Goal: Task Accomplishment & Management: Manage account settings

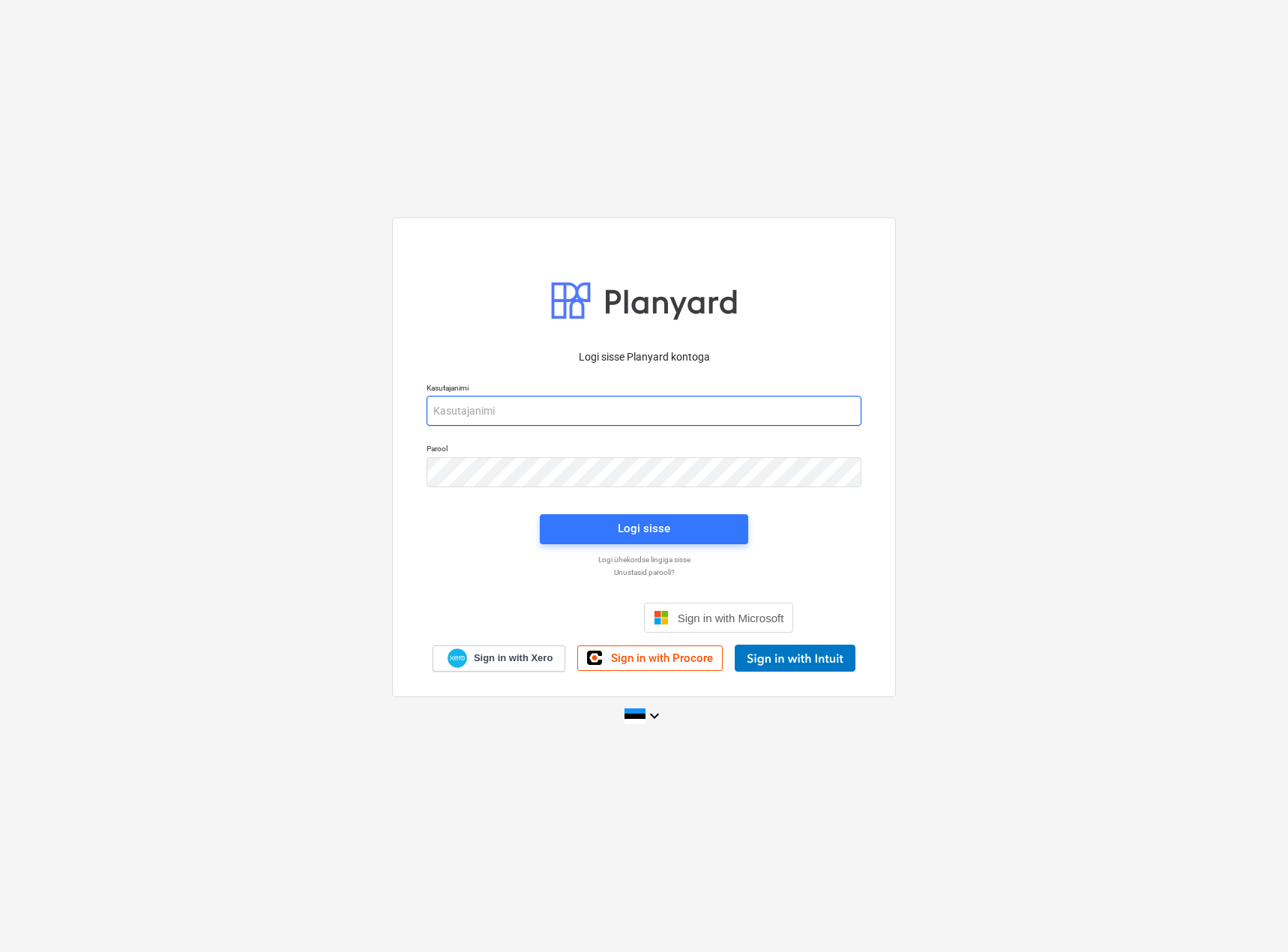
click at [485, 417] on input "email" at bounding box center [644, 410] width 435 height 30
type input "[EMAIL_ADDRESS][MEDICAL_DATA][DOMAIN_NAME]"
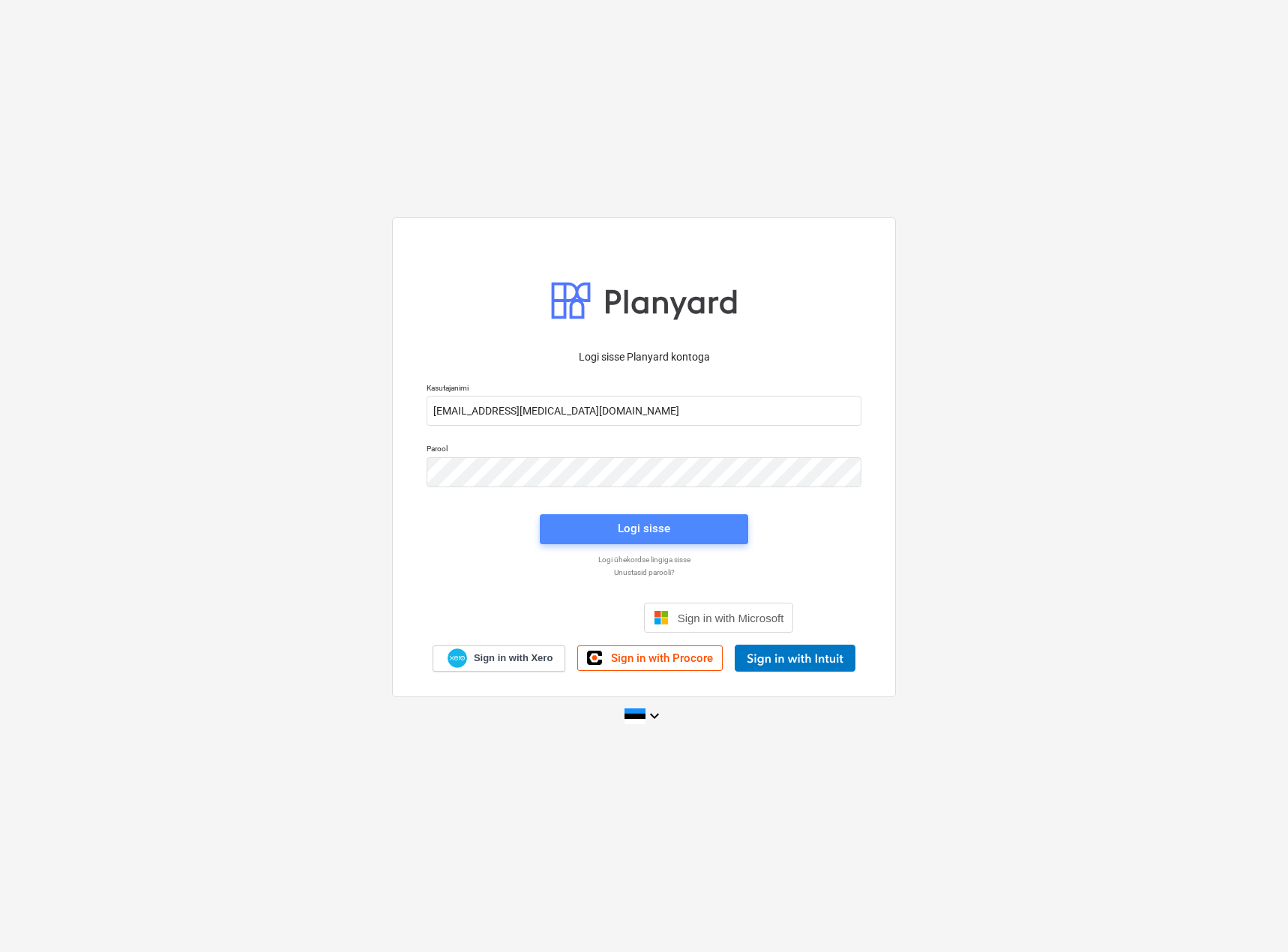
click at [615, 532] on span "Logi sisse" at bounding box center [644, 528] width 173 height 20
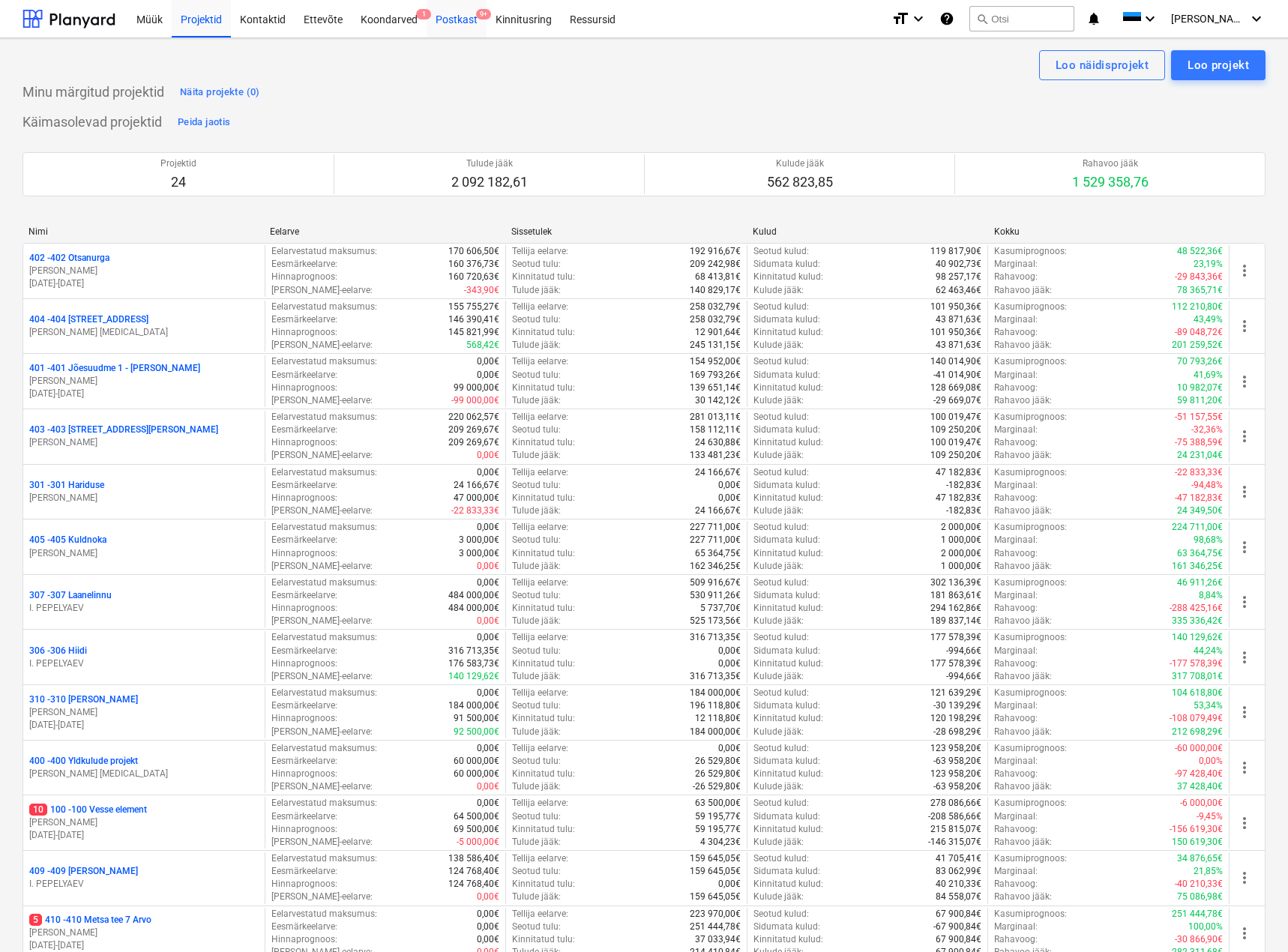
click at [459, 19] on div "Postkast 9+" at bounding box center [457, 18] width 60 height 38
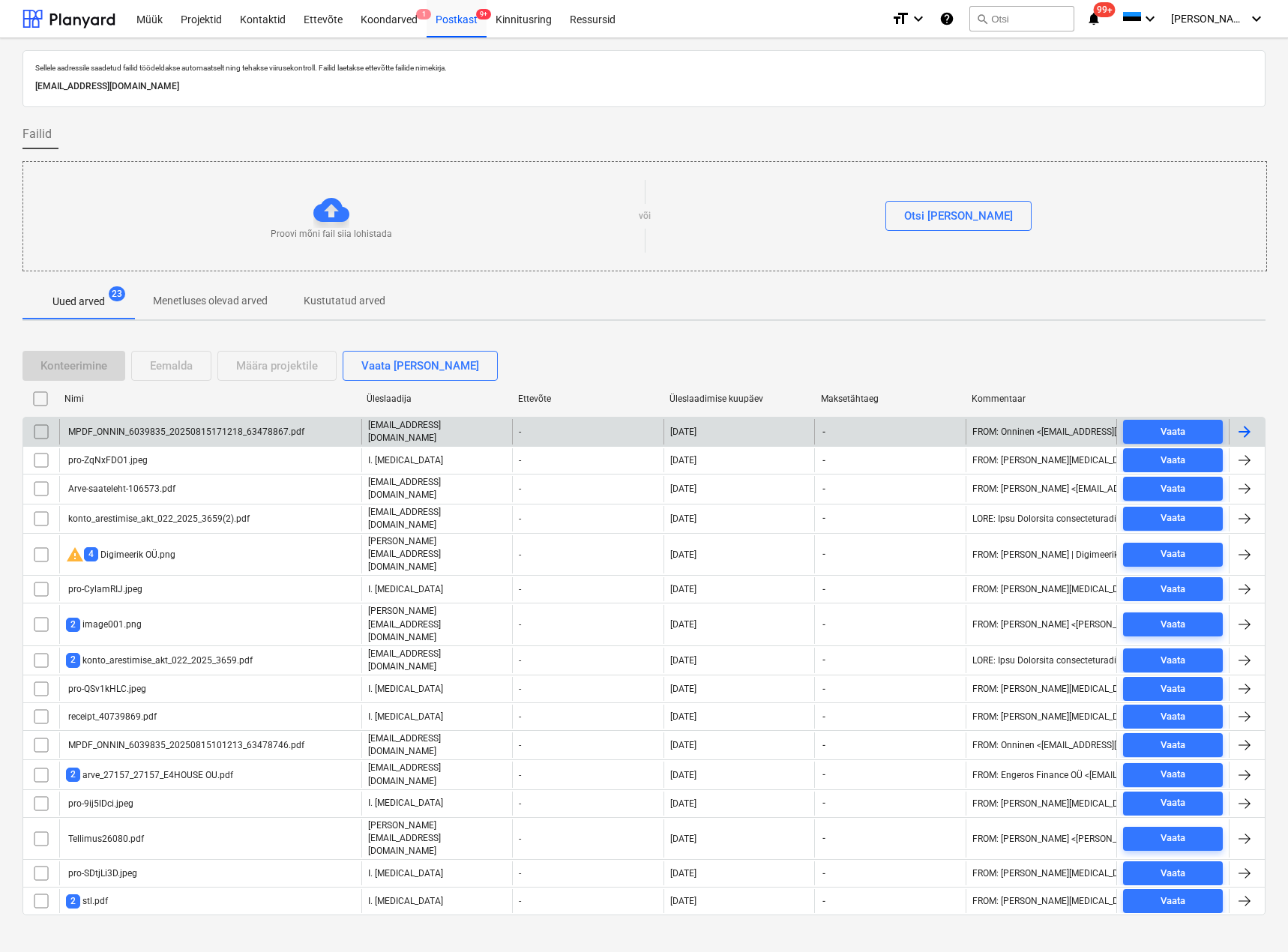
click at [195, 429] on div "MPDF_ONNIN_6039835_20250815171218_63478867.pdf" at bounding box center [185, 432] width 239 height 10
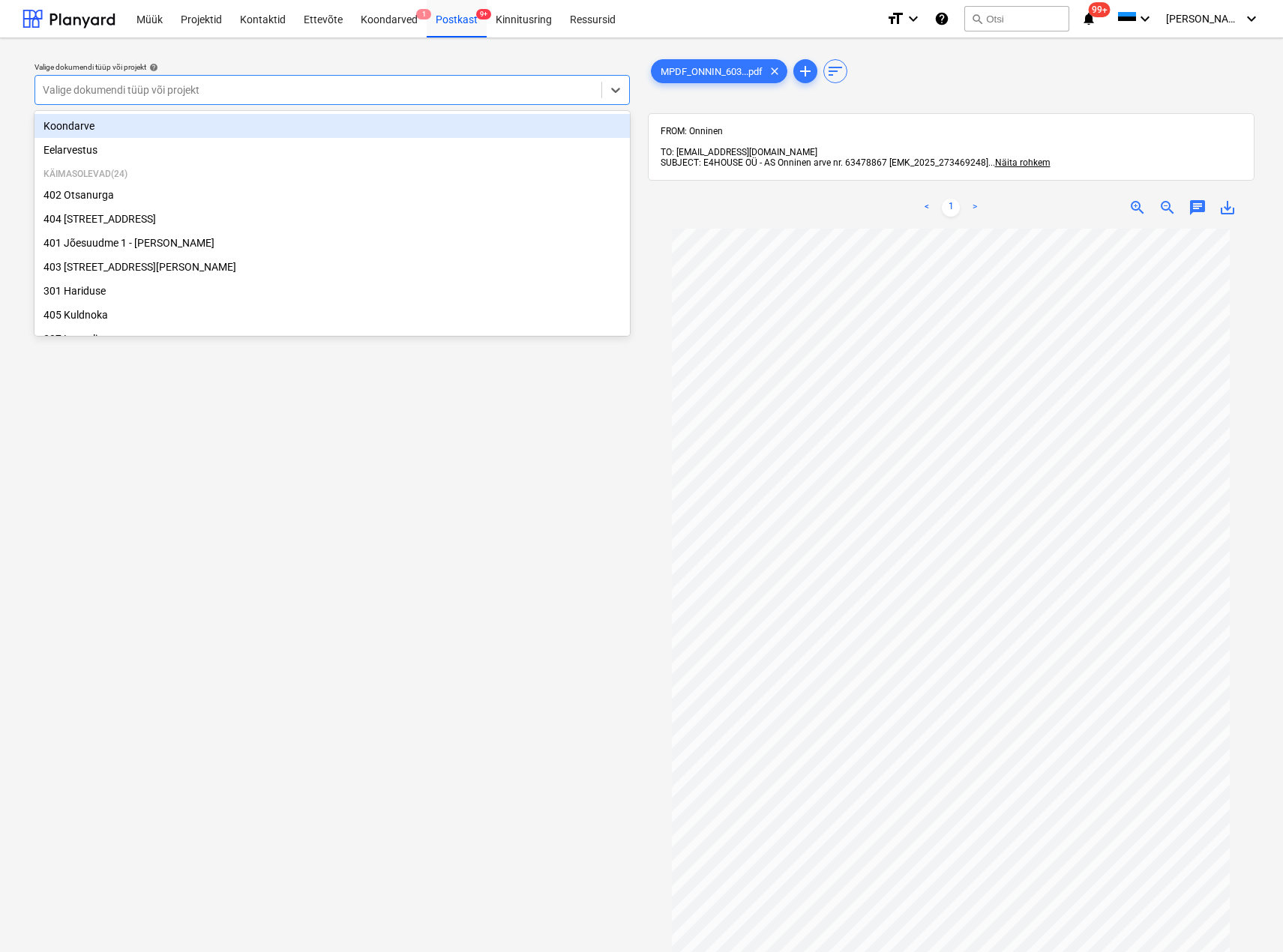
click at [172, 87] on div at bounding box center [318, 89] width 551 height 15
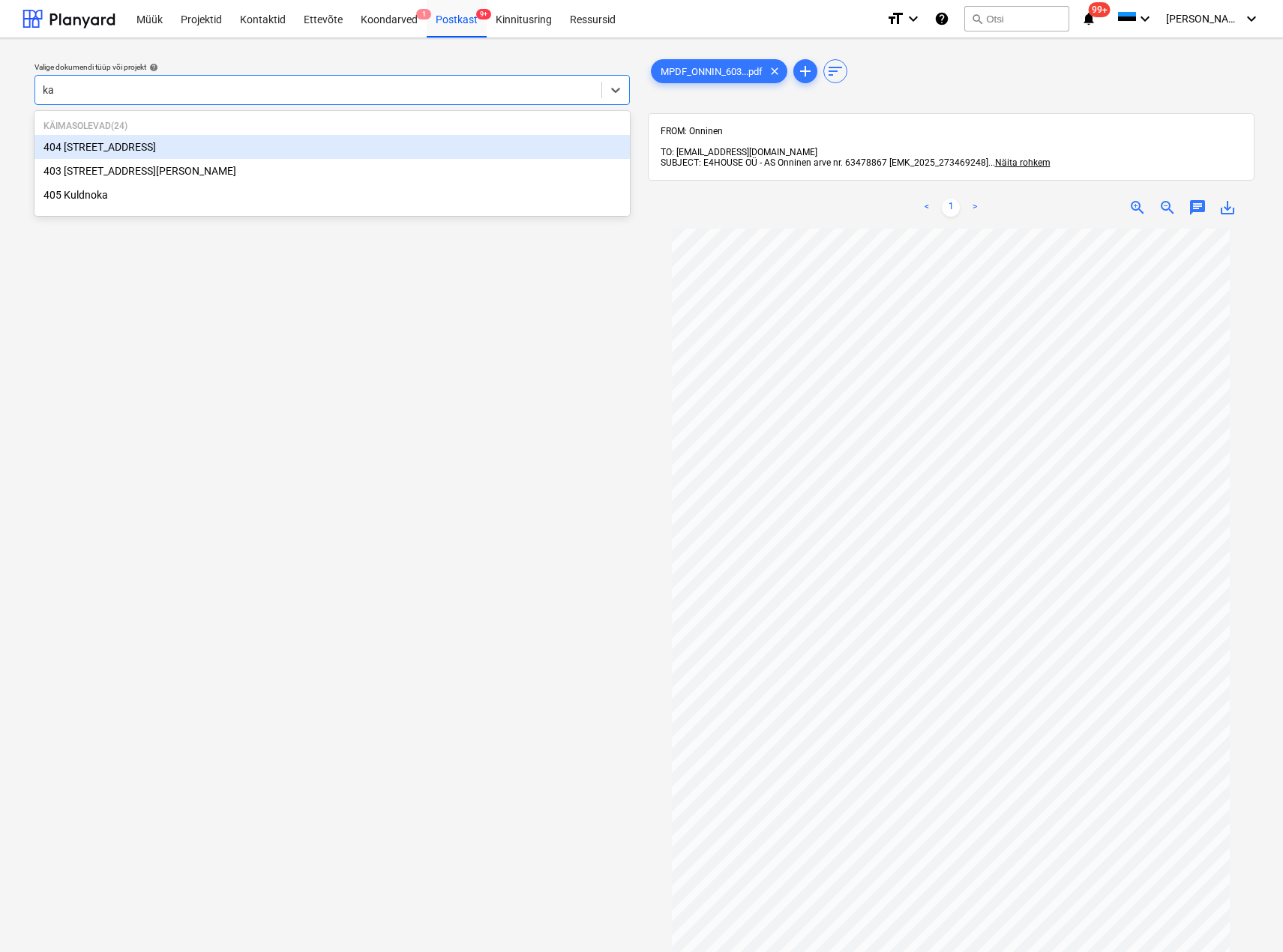
type input "kal"
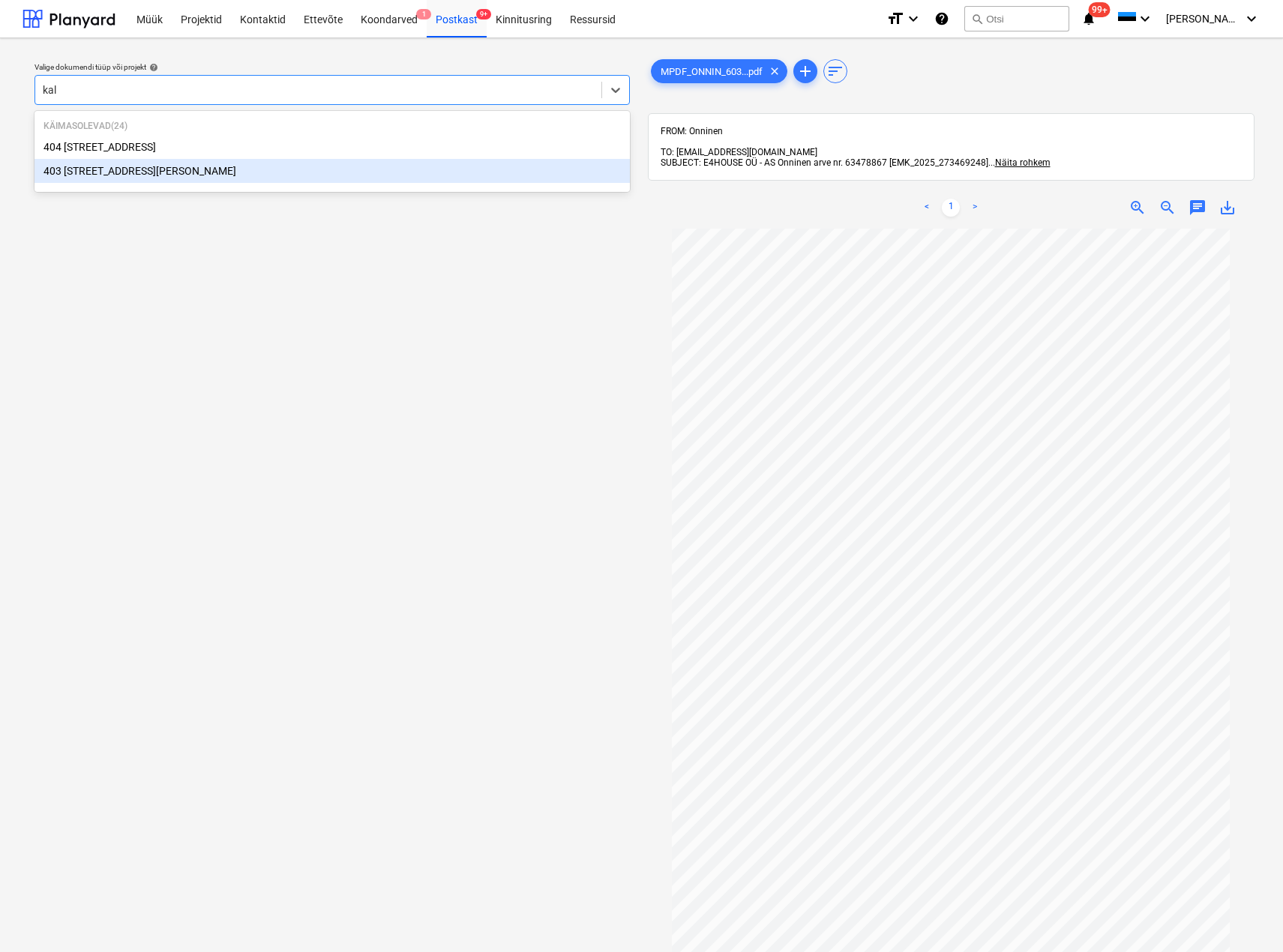
click at [122, 174] on div "403 [STREET_ADDRESS][PERSON_NAME]" at bounding box center [332, 171] width 596 height 24
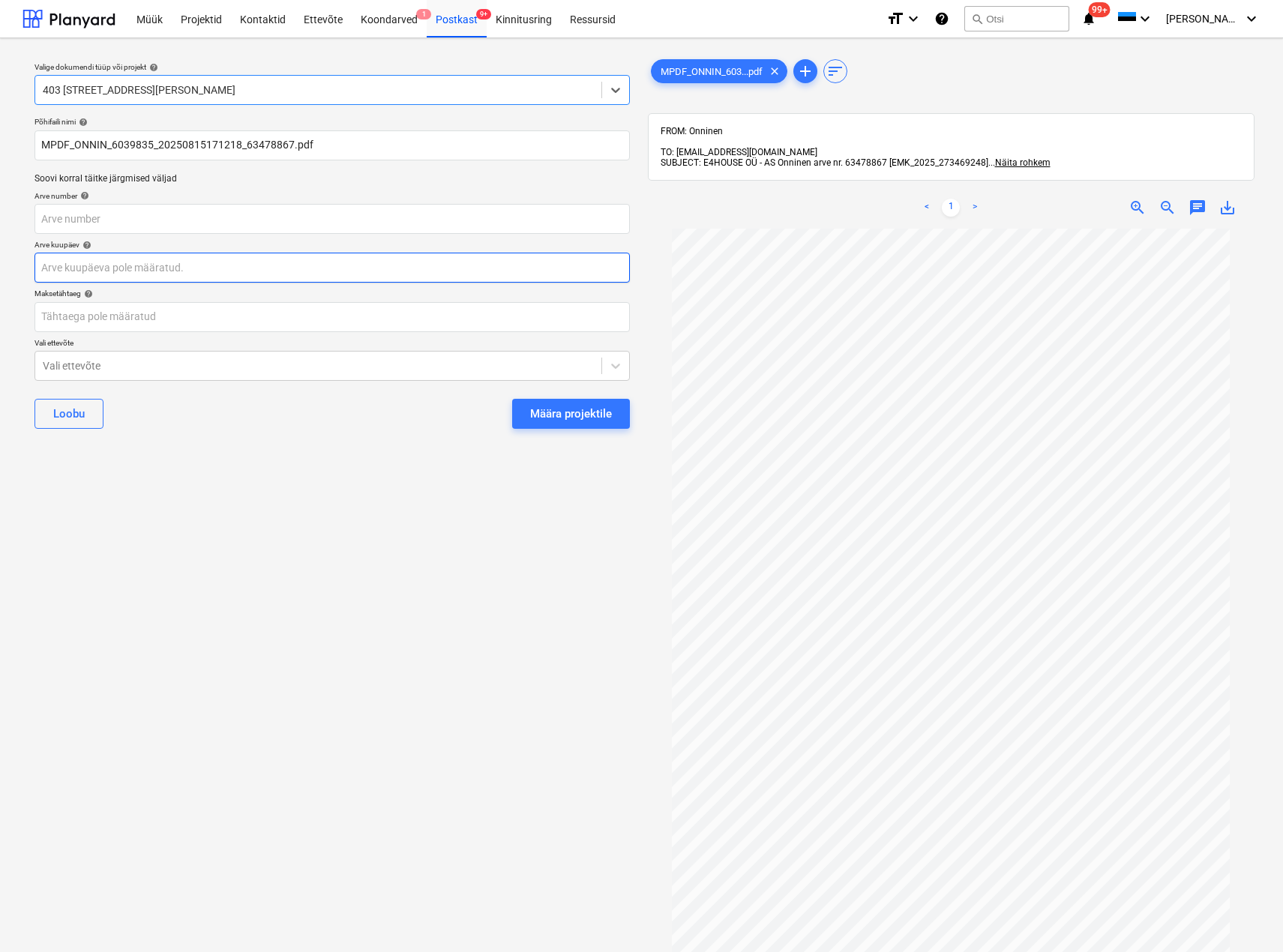
click at [119, 268] on body "Müük Projektid Kontaktid Ettevõte Koondarved 1 Postkast 9+ Kinnitusring Ressurs…" at bounding box center [641, 476] width 1283 height 952
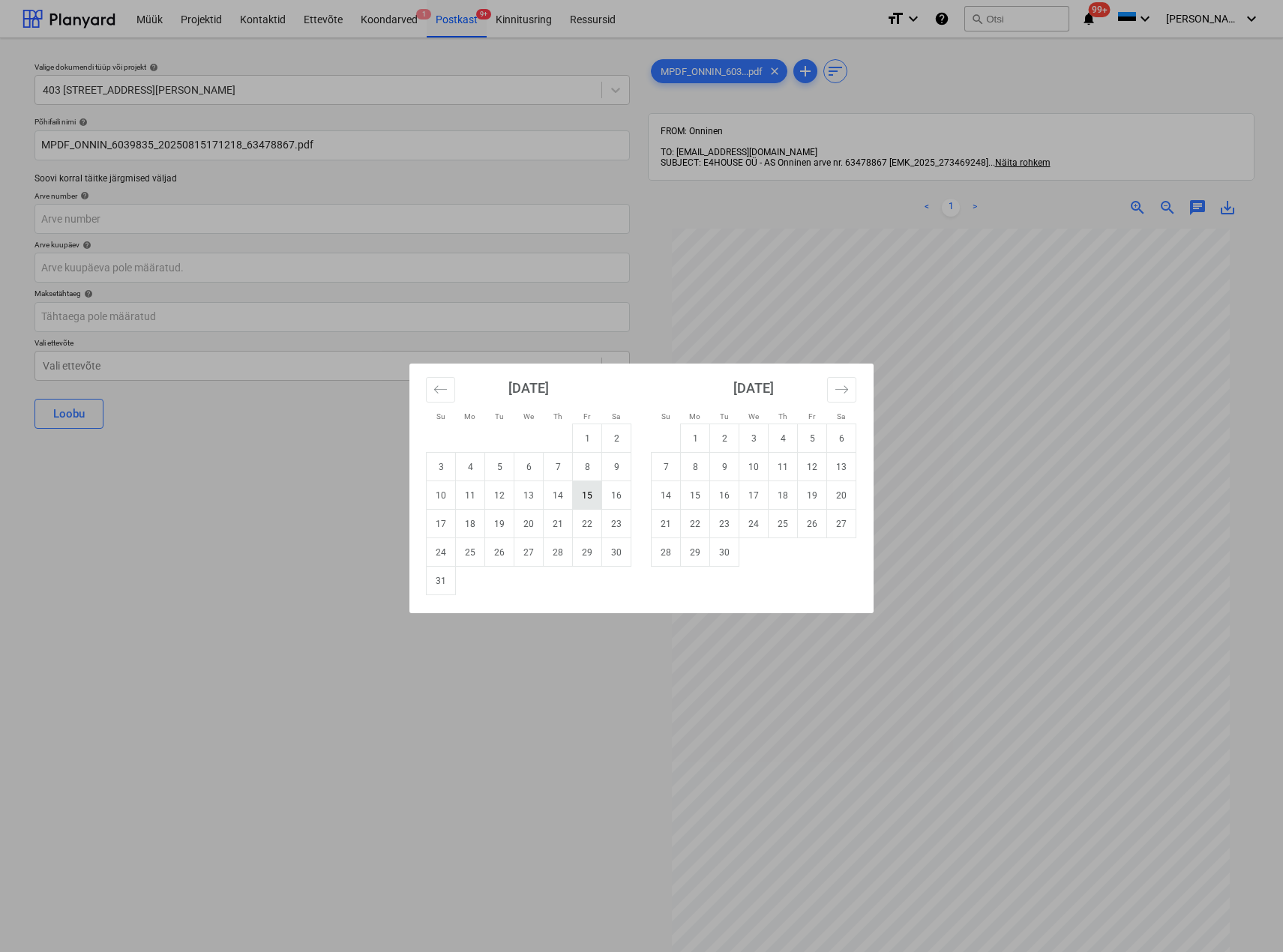
click at [581, 496] on td "15" at bounding box center [587, 495] width 29 height 28
type input "[DATE]"
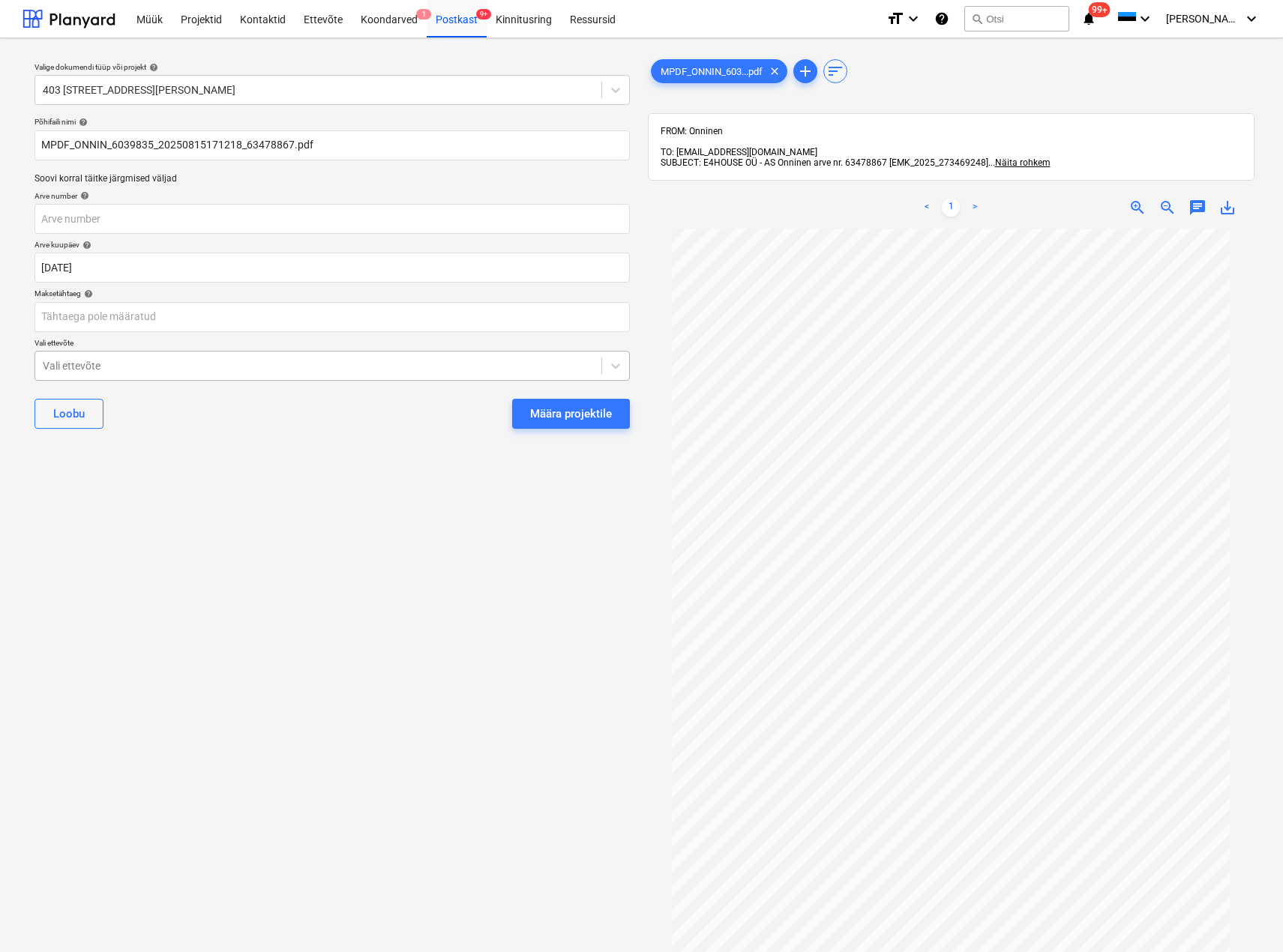
click at [232, 367] on div at bounding box center [318, 366] width 551 height 15
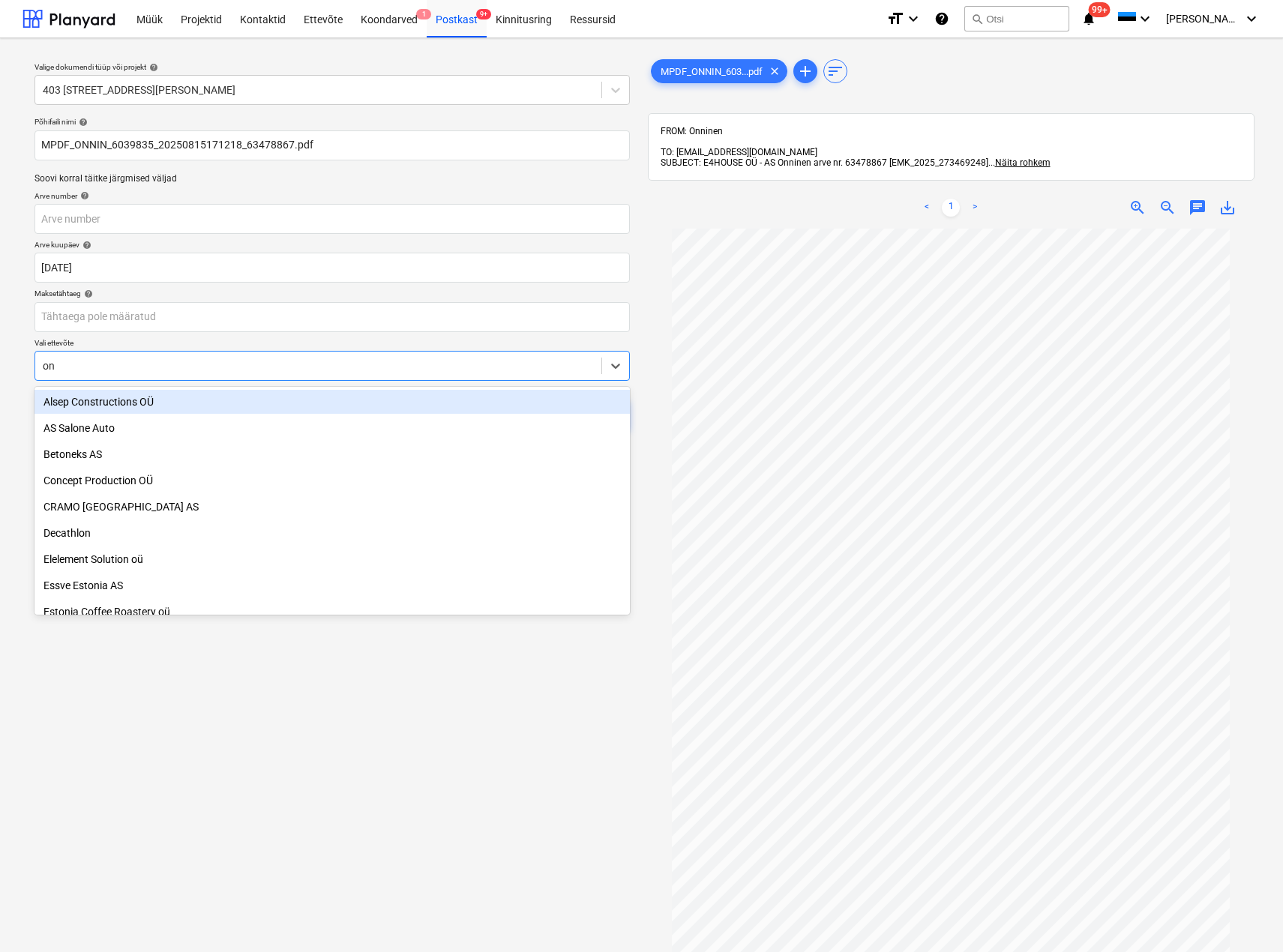
type input "onn"
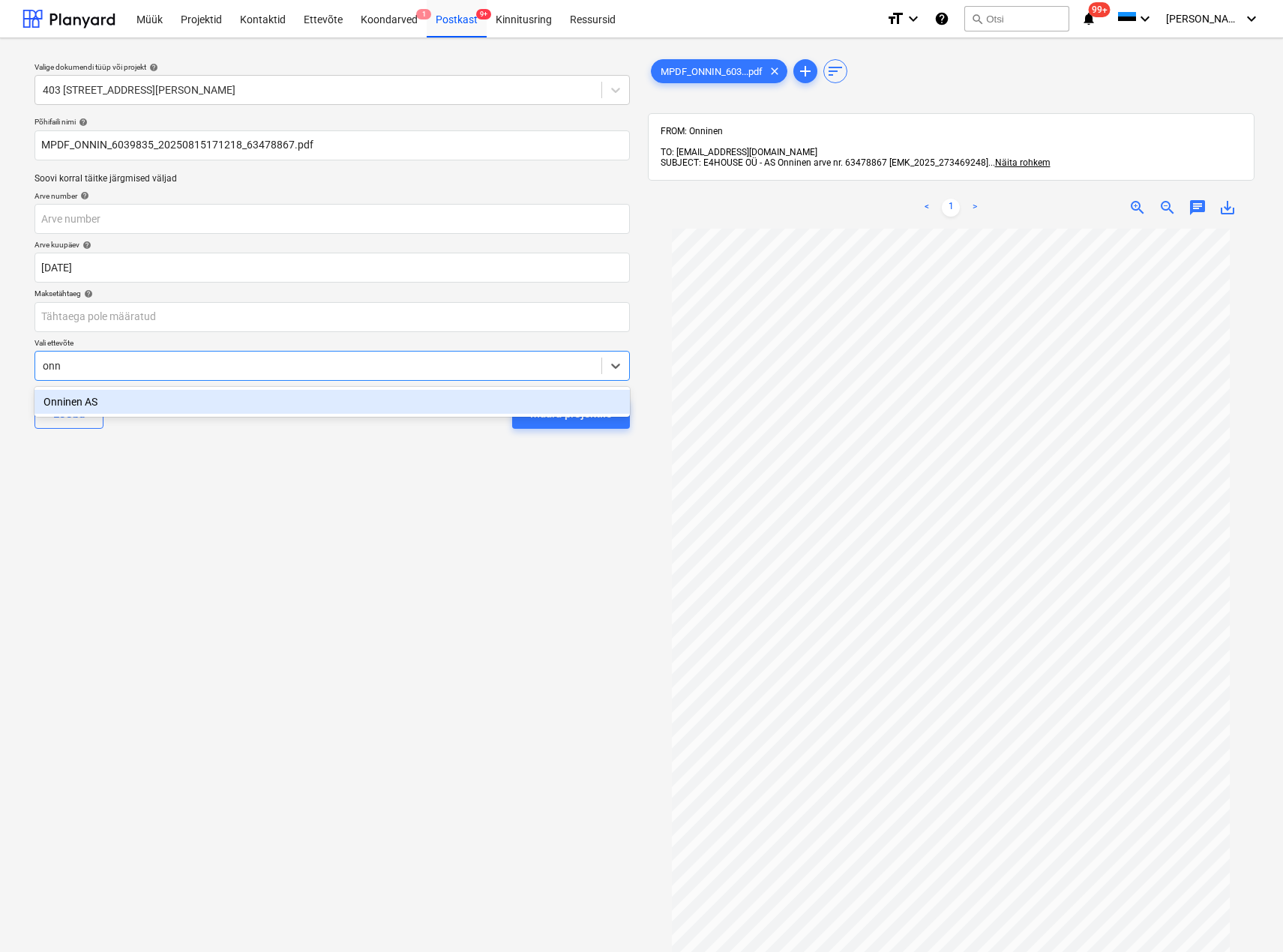
click at [180, 409] on div "Onninen AS" at bounding box center [332, 402] width 596 height 24
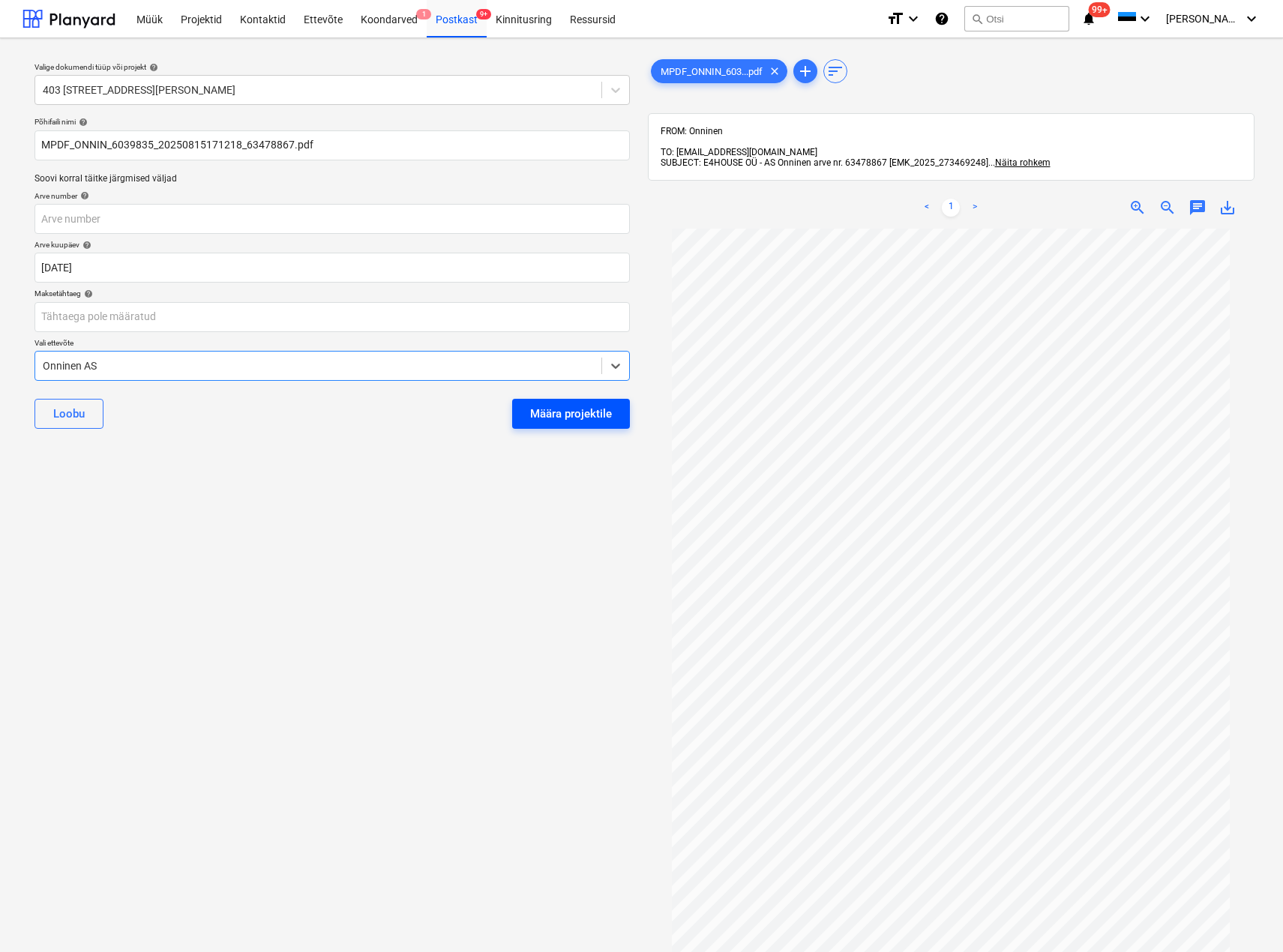
click at [552, 414] on div "Määra projektile" at bounding box center [570, 414] width 82 height 20
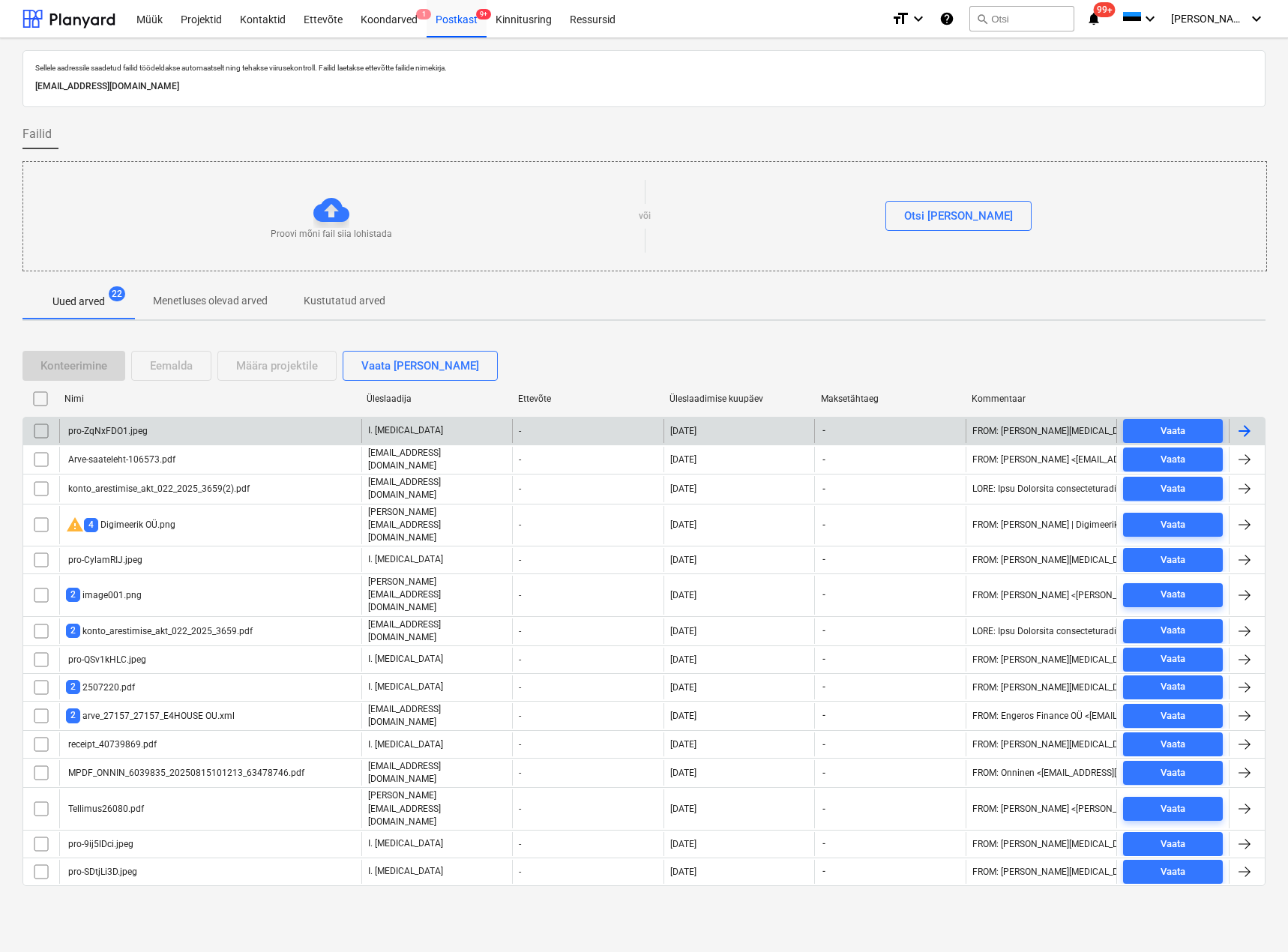
click at [126, 429] on div "pro-ZqNxFDO1.jpeg" at bounding box center [107, 431] width 82 height 10
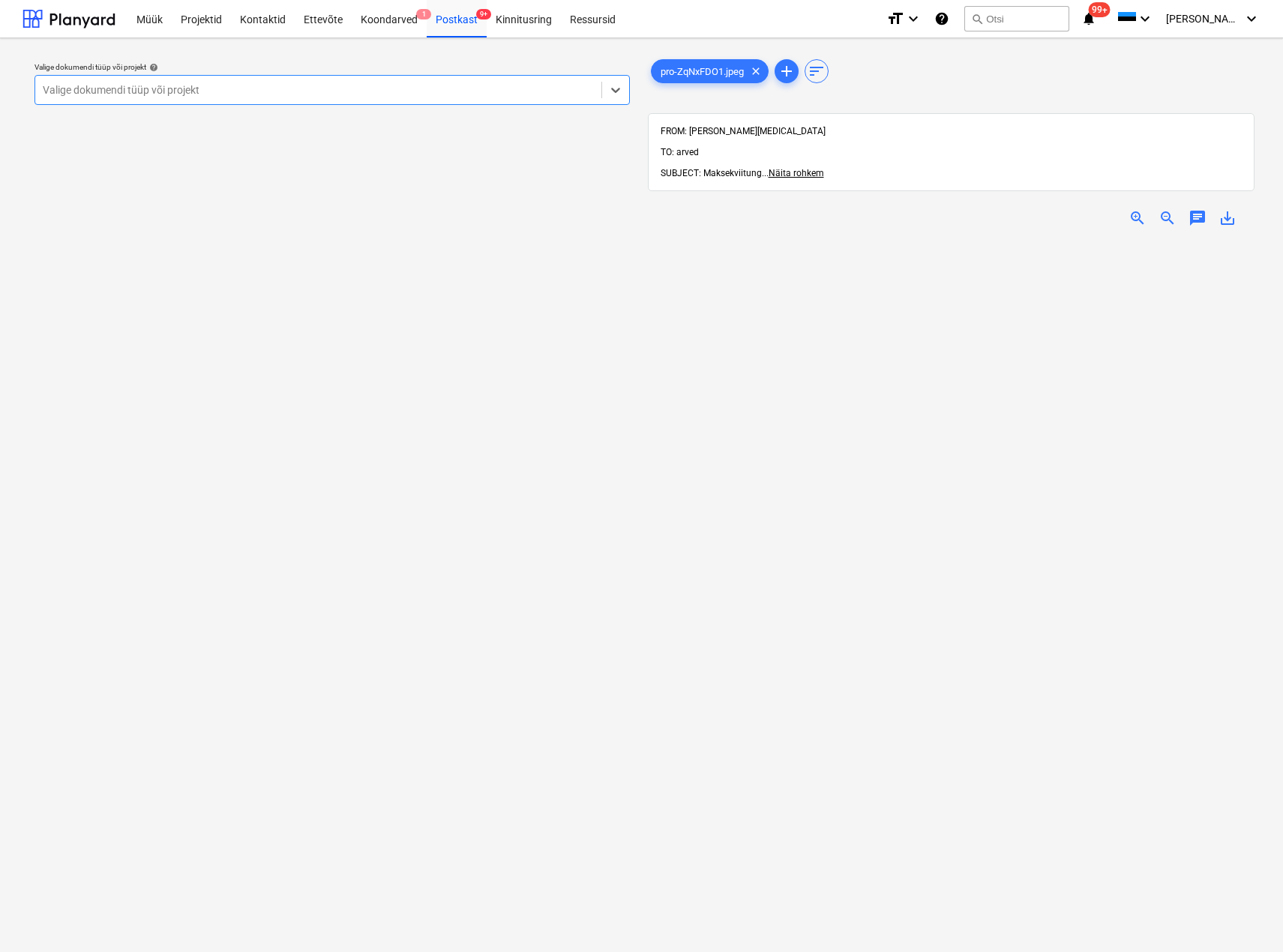
click at [127, 89] on div at bounding box center [318, 89] width 551 height 15
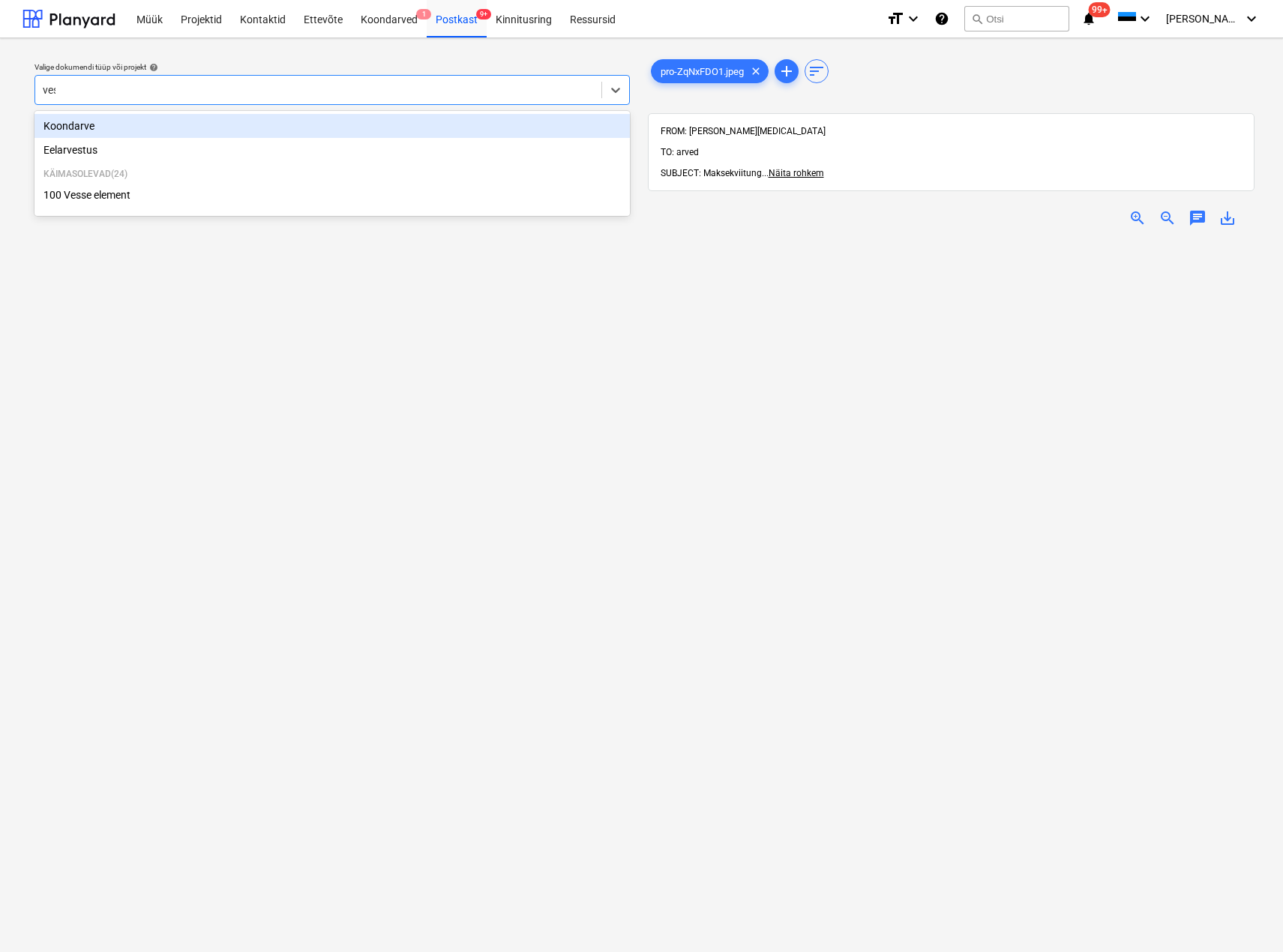
type input "[PERSON_NAME]"
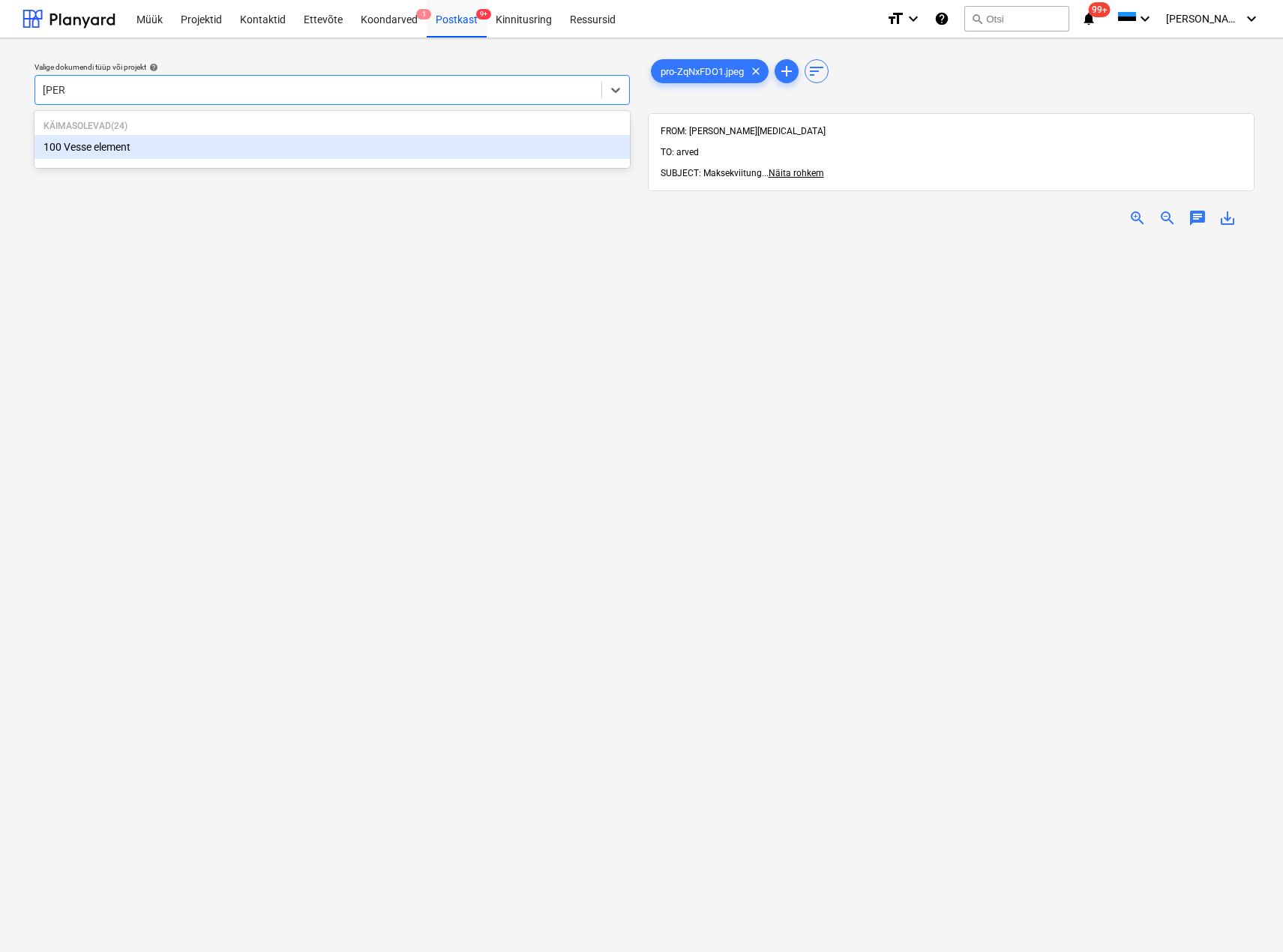
click at [123, 149] on div "100 Vesse element" at bounding box center [332, 147] width 596 height 24
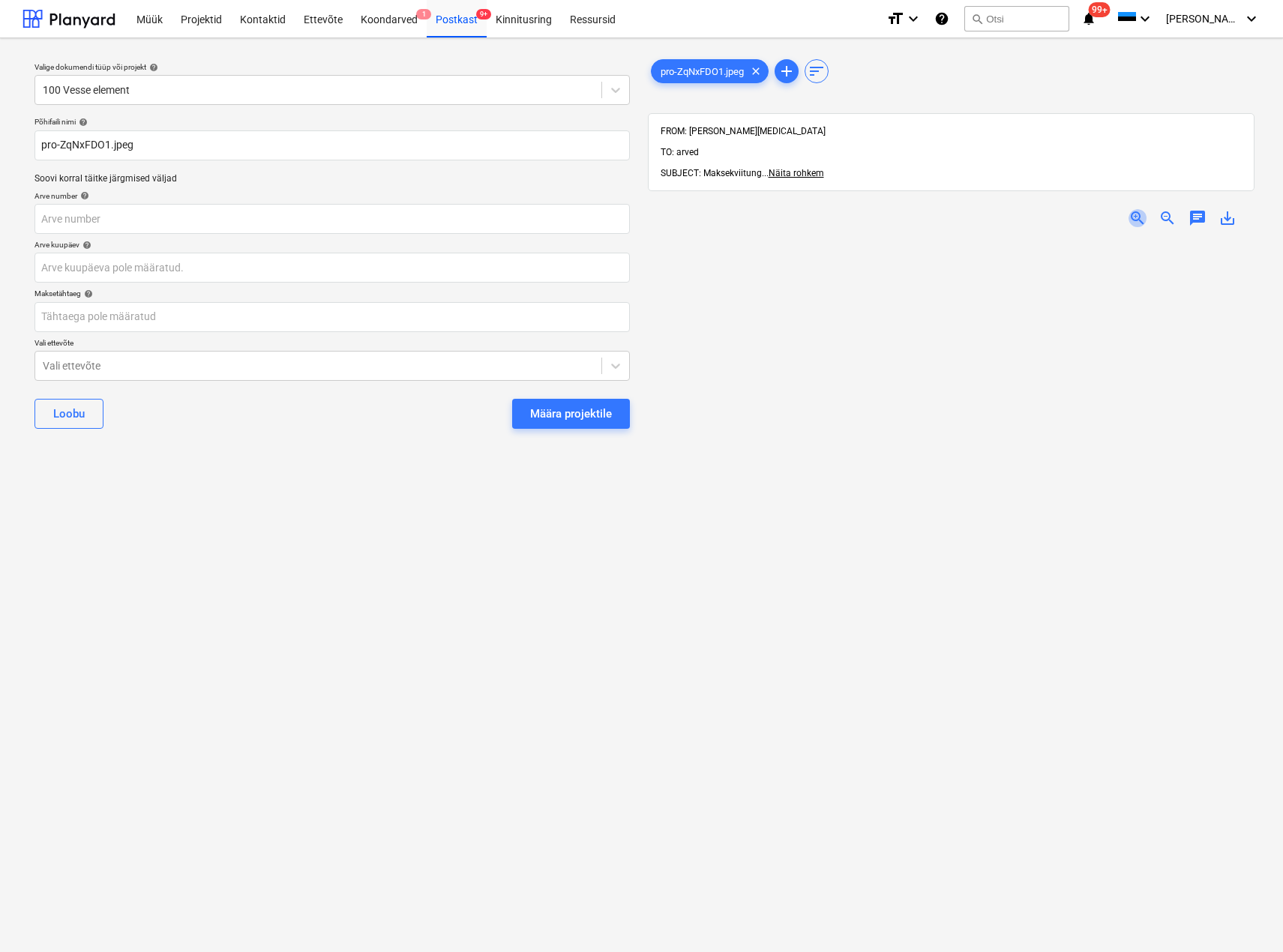
click at [1135, 210] on span "zoom_in" at bounding box center [1137, 218] width 18 height 18
click at [113, 271] on body "Müük Projektid Kontaktid Ettevõte Koondarved 1 Postkast 9+ Kinnitusring Ressurs…" at bounding box center [641, 476] width 1283 height 952
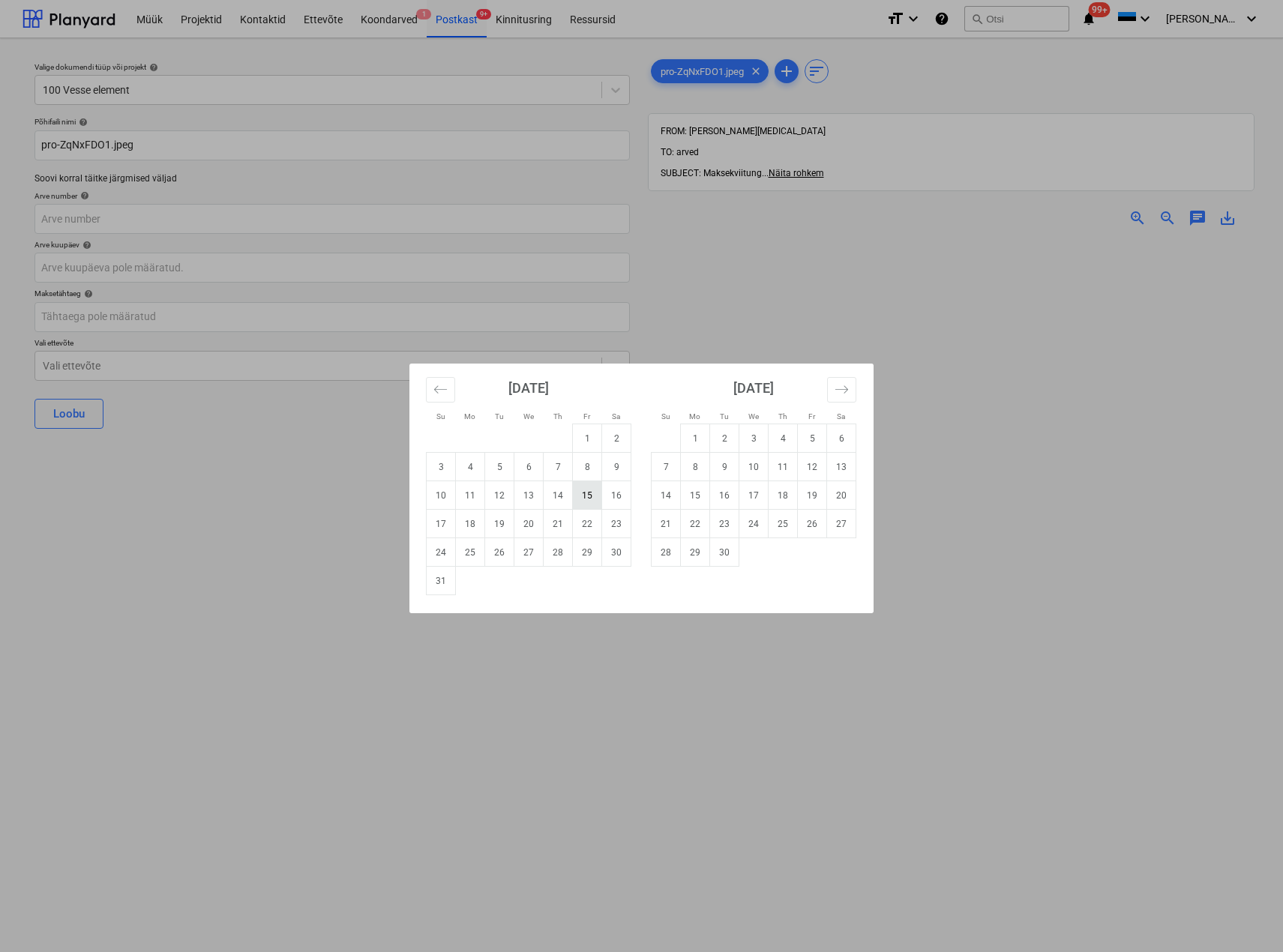
click at [581, 492] on td "15" at bounding box center [587, 495] width 29 height 28
type input "[DATE]"
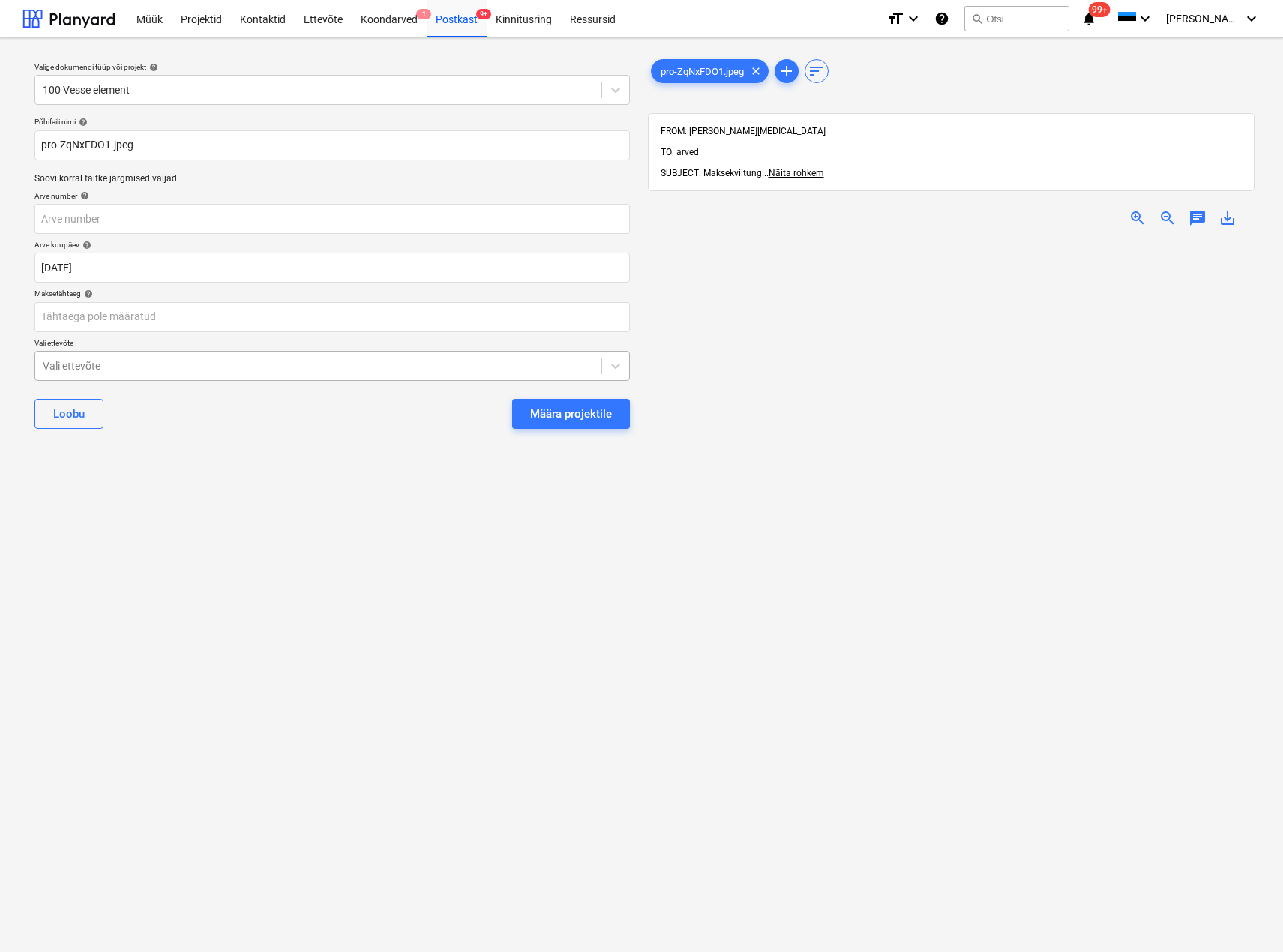
click at [287, 360] on div at bounding box center [318, 366] width 551 height 15
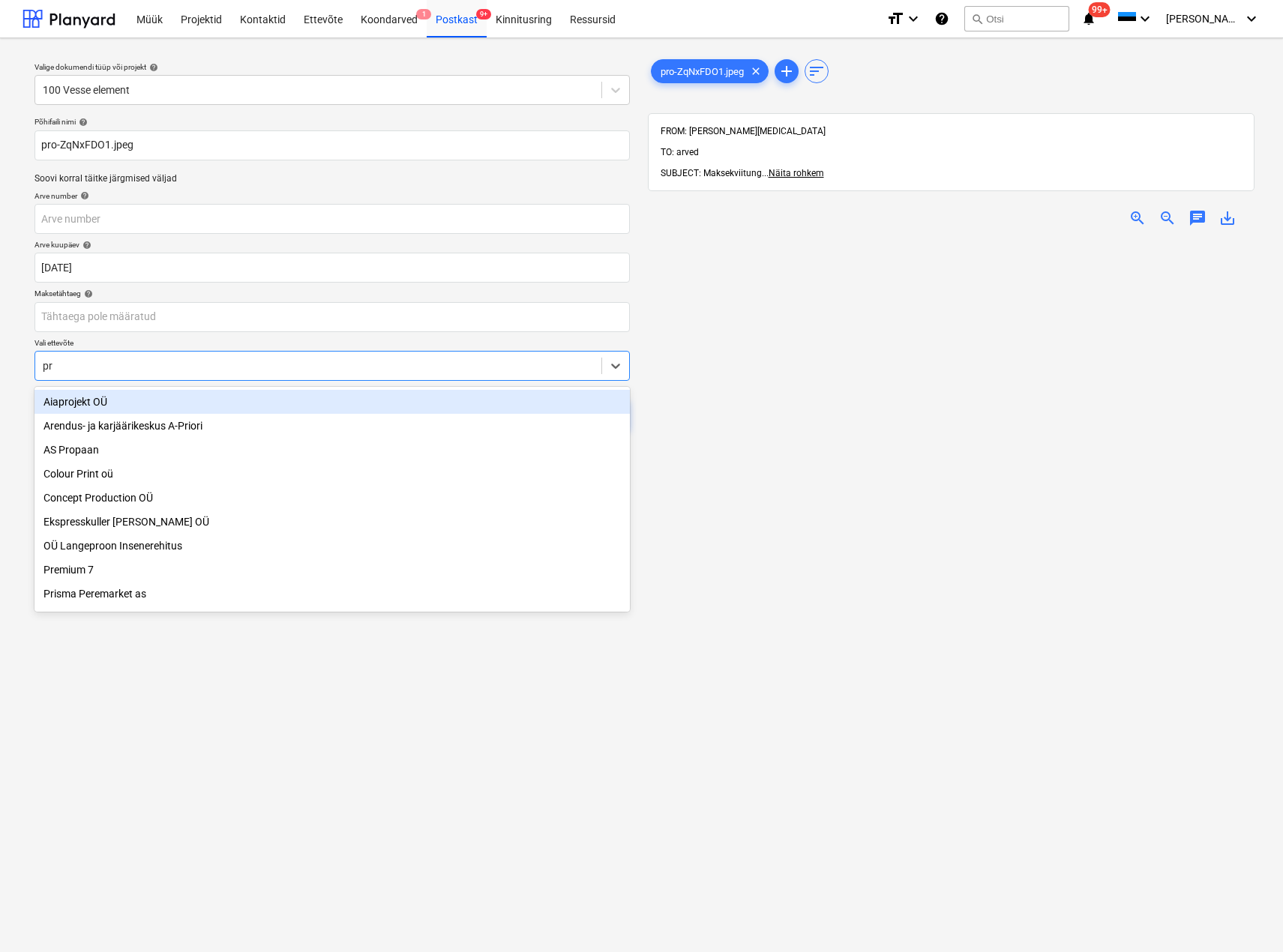
type input "pro"
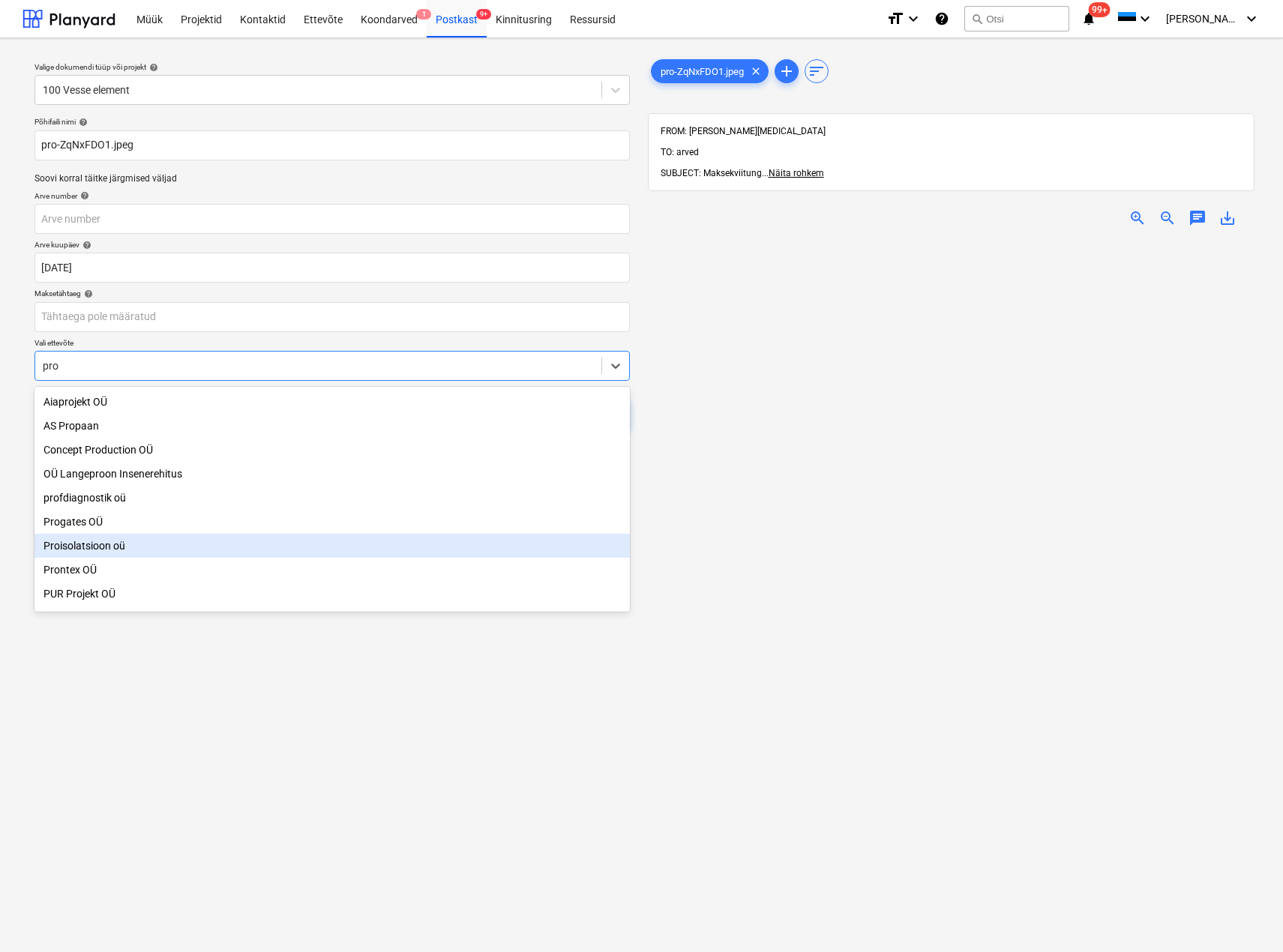
click at [149, 545] on div "Proisolatsioon oü" at bounding box center [332, 545] width 596 height 24
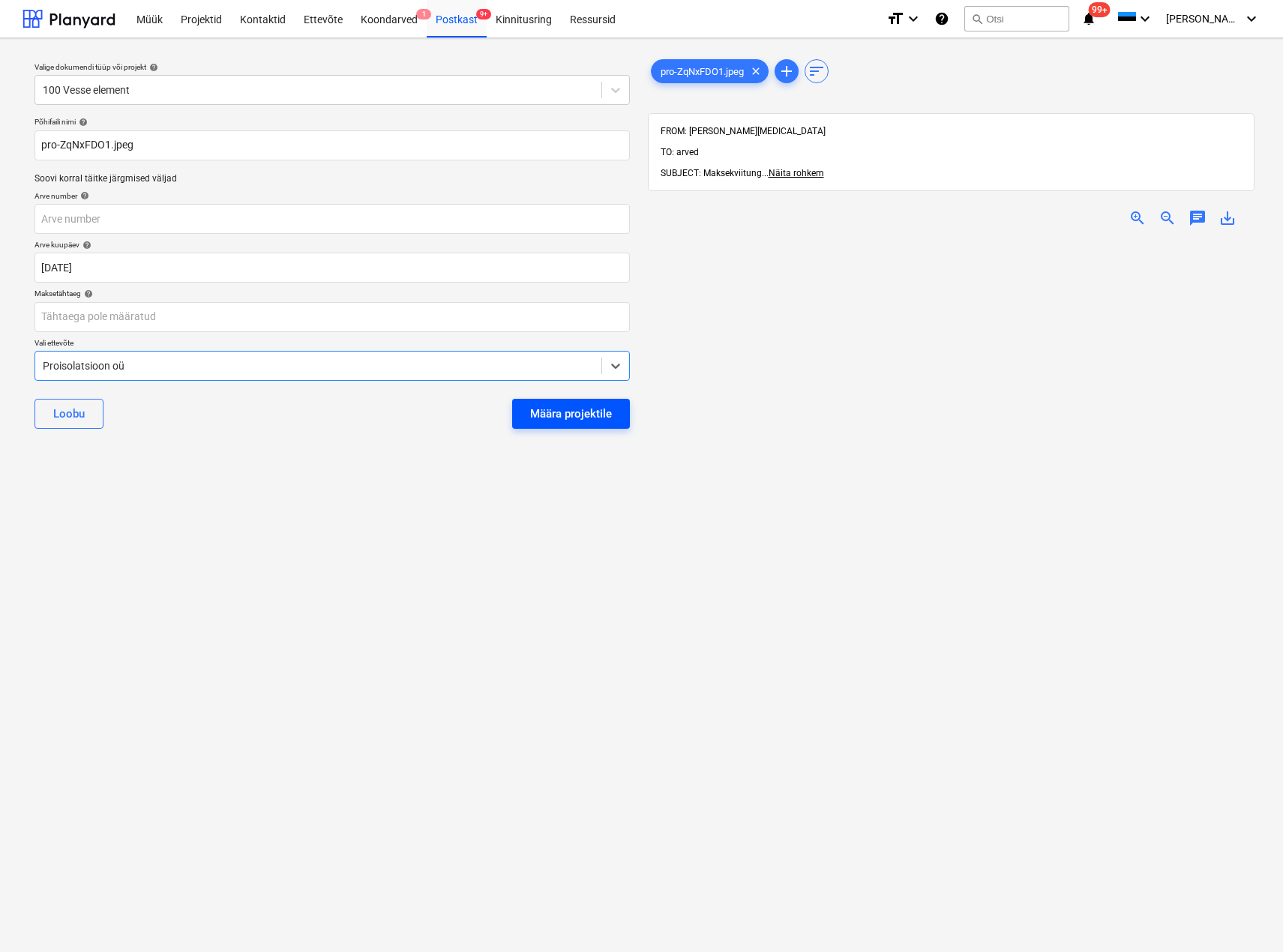
click at [538, 414] on div "Määra projektile" at bounding box center [570, 414] width 82 height 20
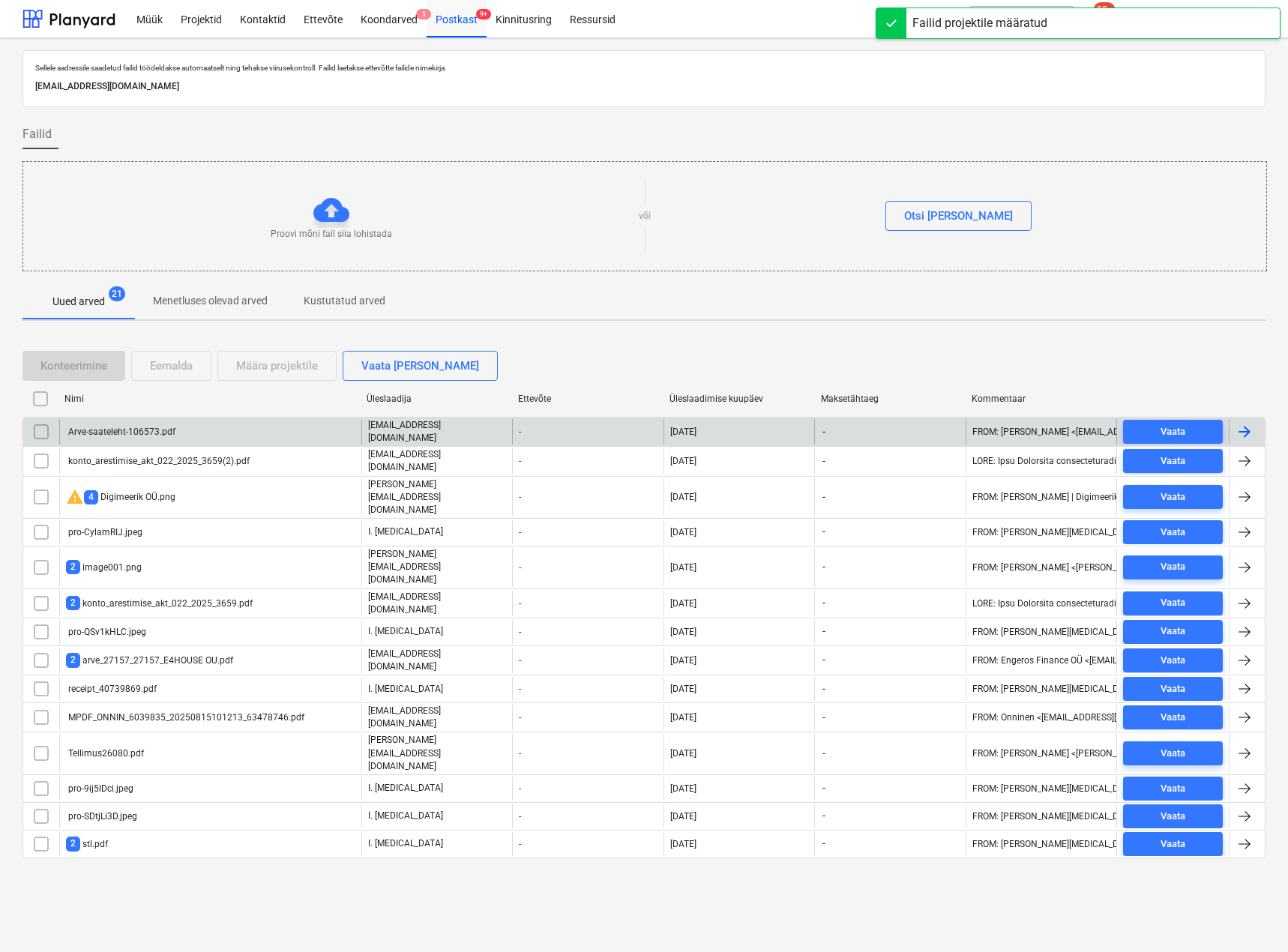
click at [177, 427] on div "Arve-saateleht-106573.pdf" at bounding box center [210, 432] width 302 height 25
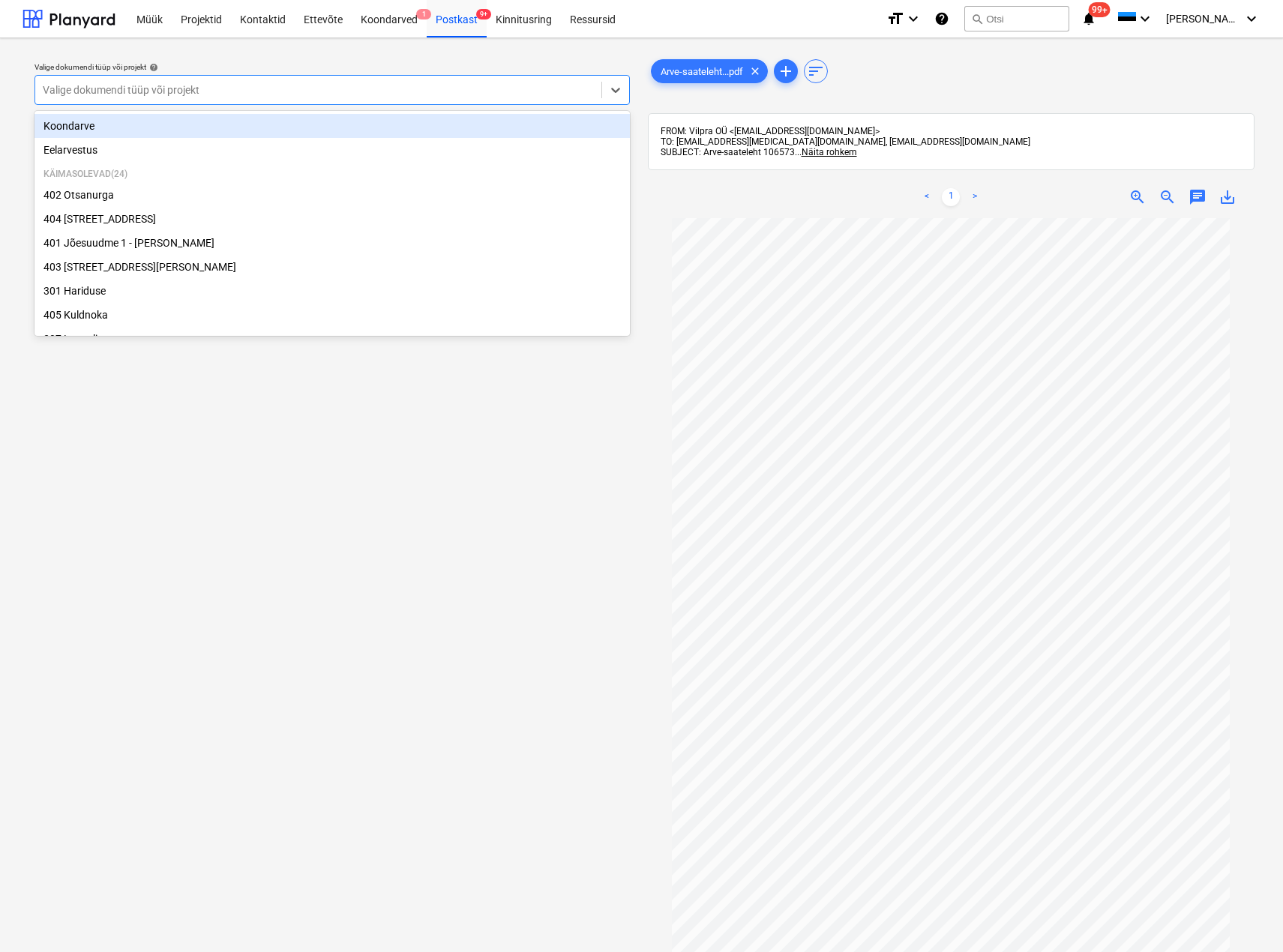
click at [273, 87] on div at bounding box center [318, 89] width 551 height 15
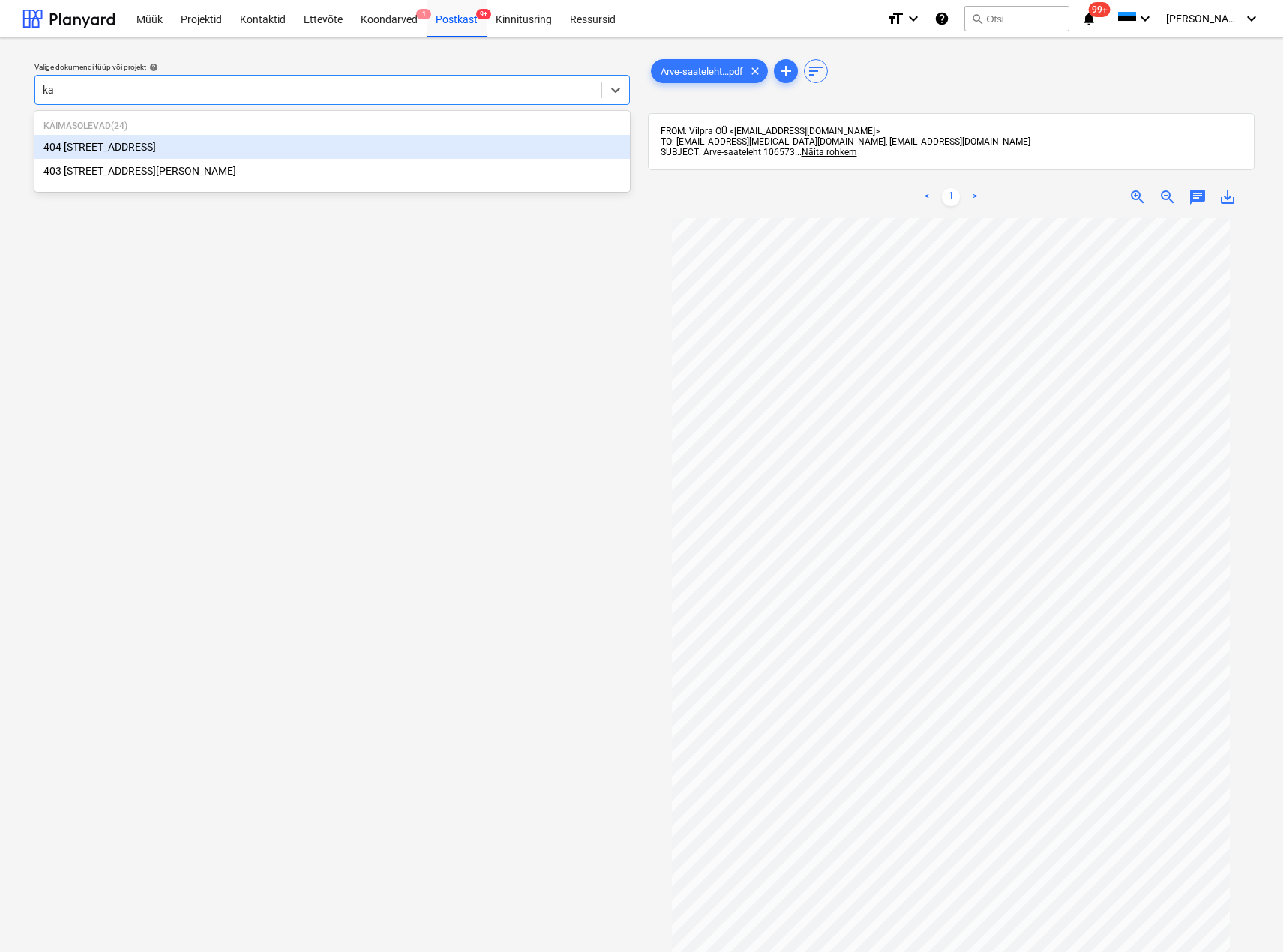
type input "k"
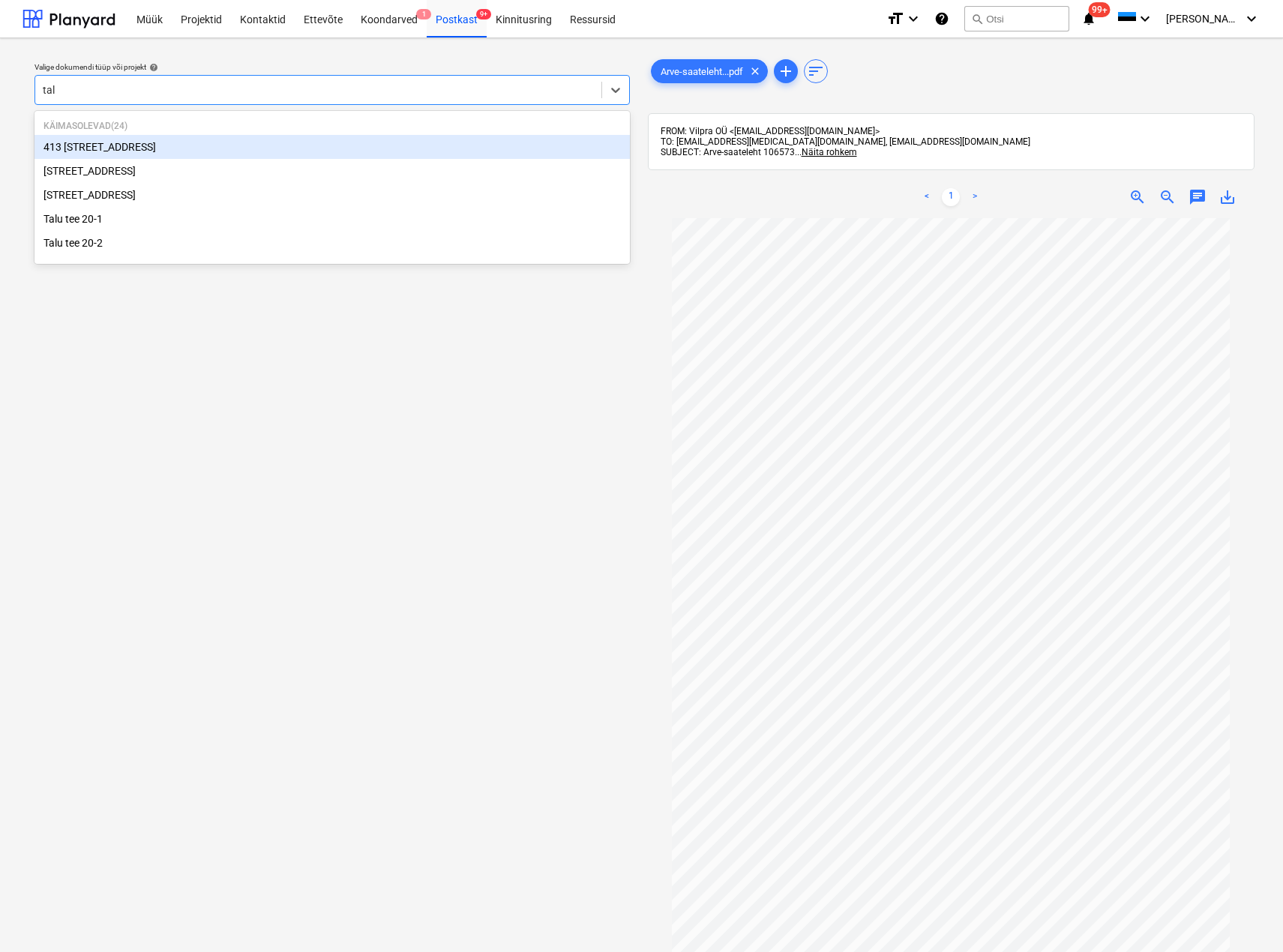
type input "talu"
click at [122, 144] on div "[STREET_ADDRESS]" at bounding box center [332, 147] width 596 height 24
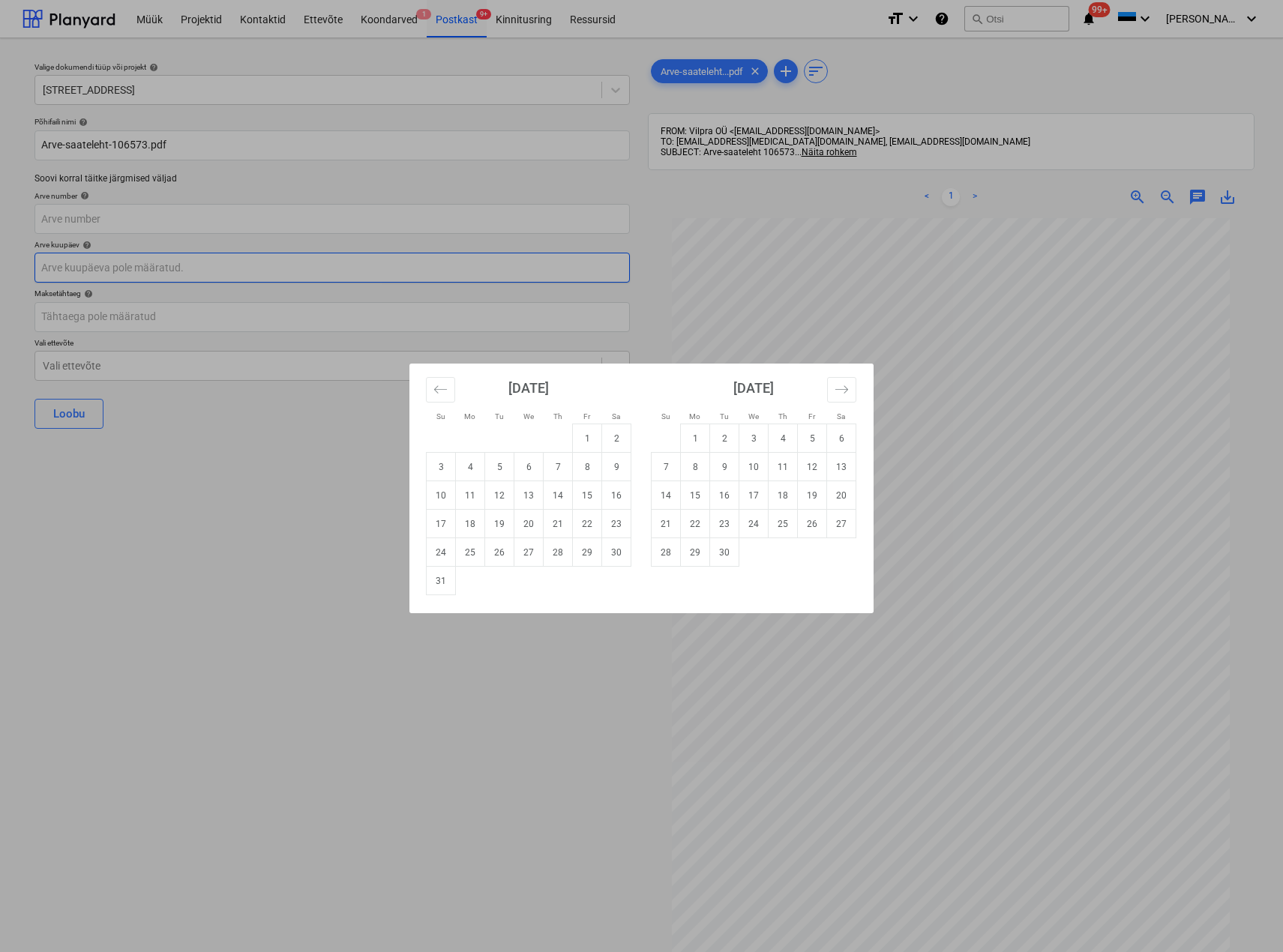
click at [167, 268] on body "Müük Projektid Kontaktid Ettevõte Koondarved 1 Postkast 9+ Kinnitusring Ressurs…" at bounding box center [641, 476] width 1283 height 952
click at [585, 493] on td "15" at bounding box center [587, 495] width 29 height 28
type input "[DATE]"
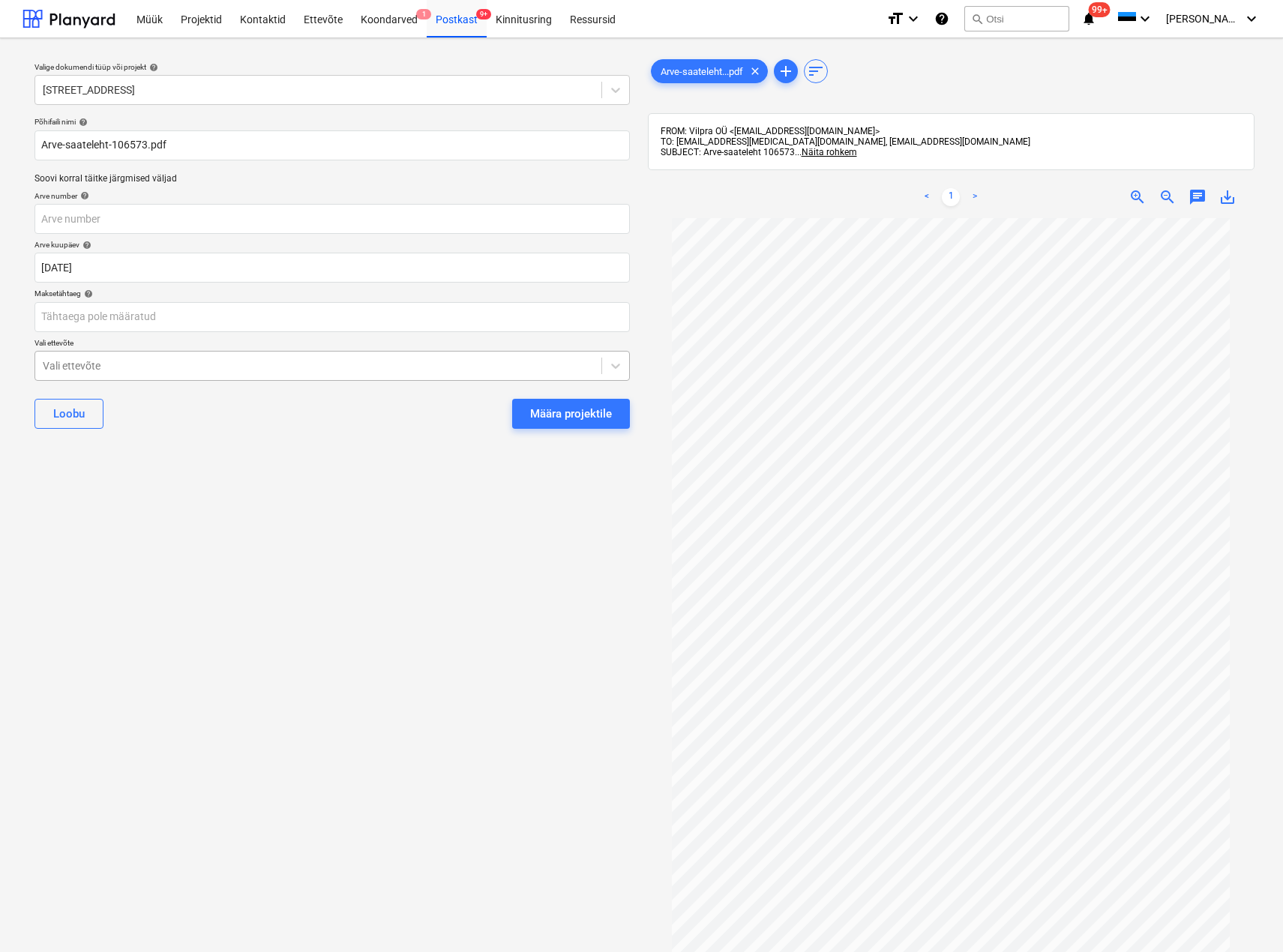
click at [158, 362] on div at bounding box center [318, 366] width 551 height 15
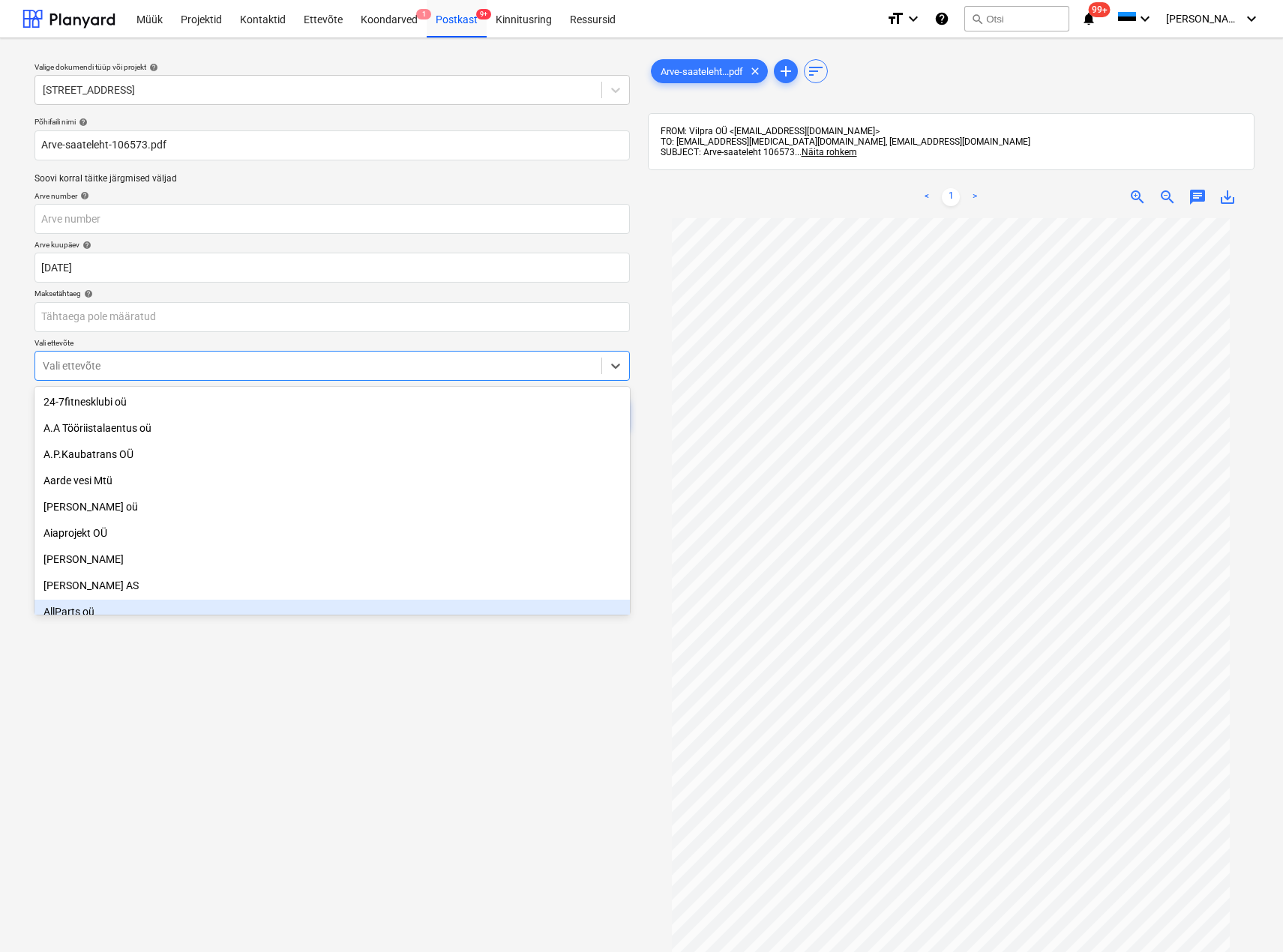
click at [234, 729] on div "Valige dokumendi tüüp või projekt help Talu tee 22 A Põhifaili nimi help Arve-s…" at bounding box center [332, 593] width 619 height 1085
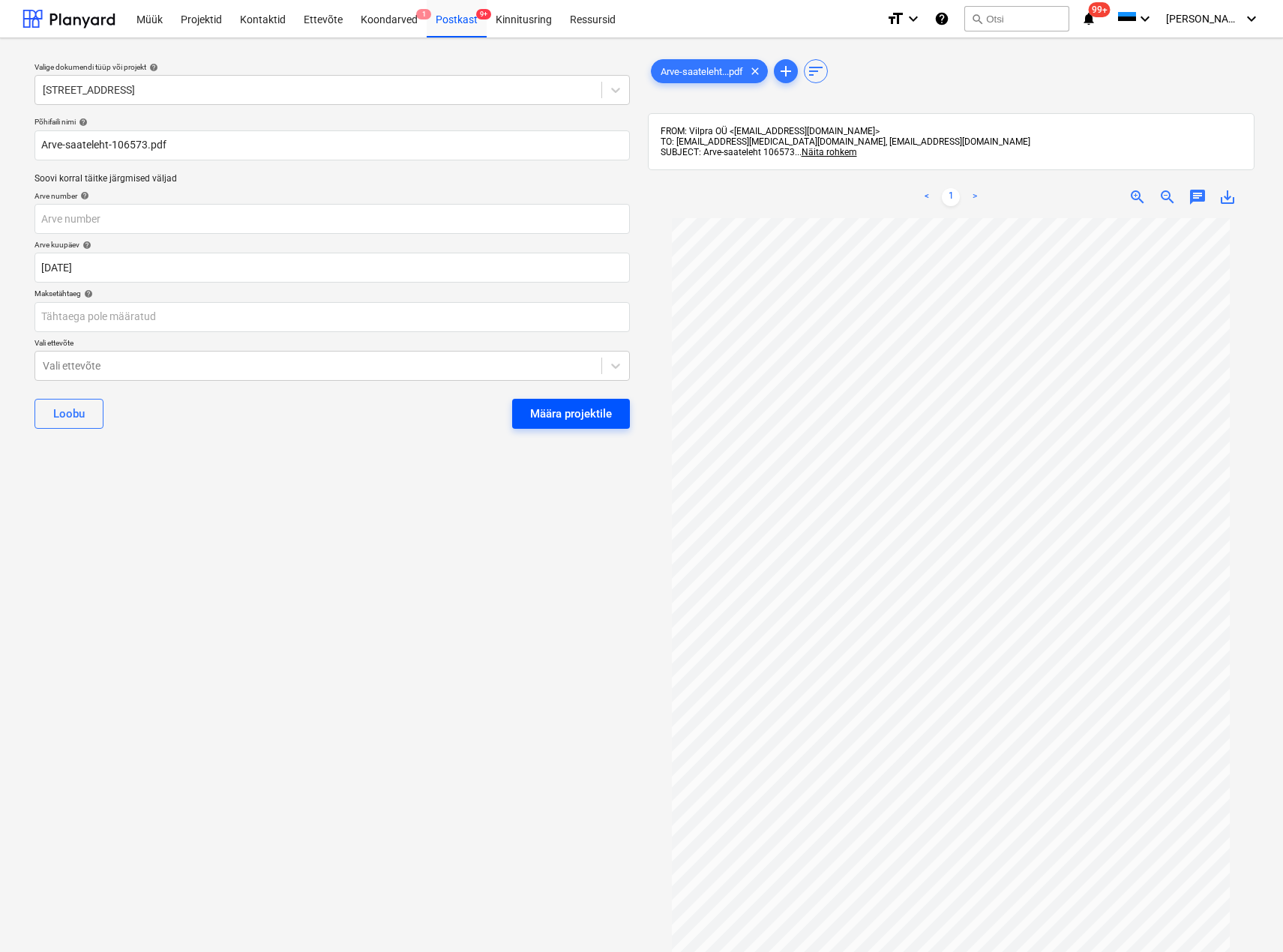
click at [564, 416] on div "Määra projektile" at bounding box center [570, 414] width 82 height 20
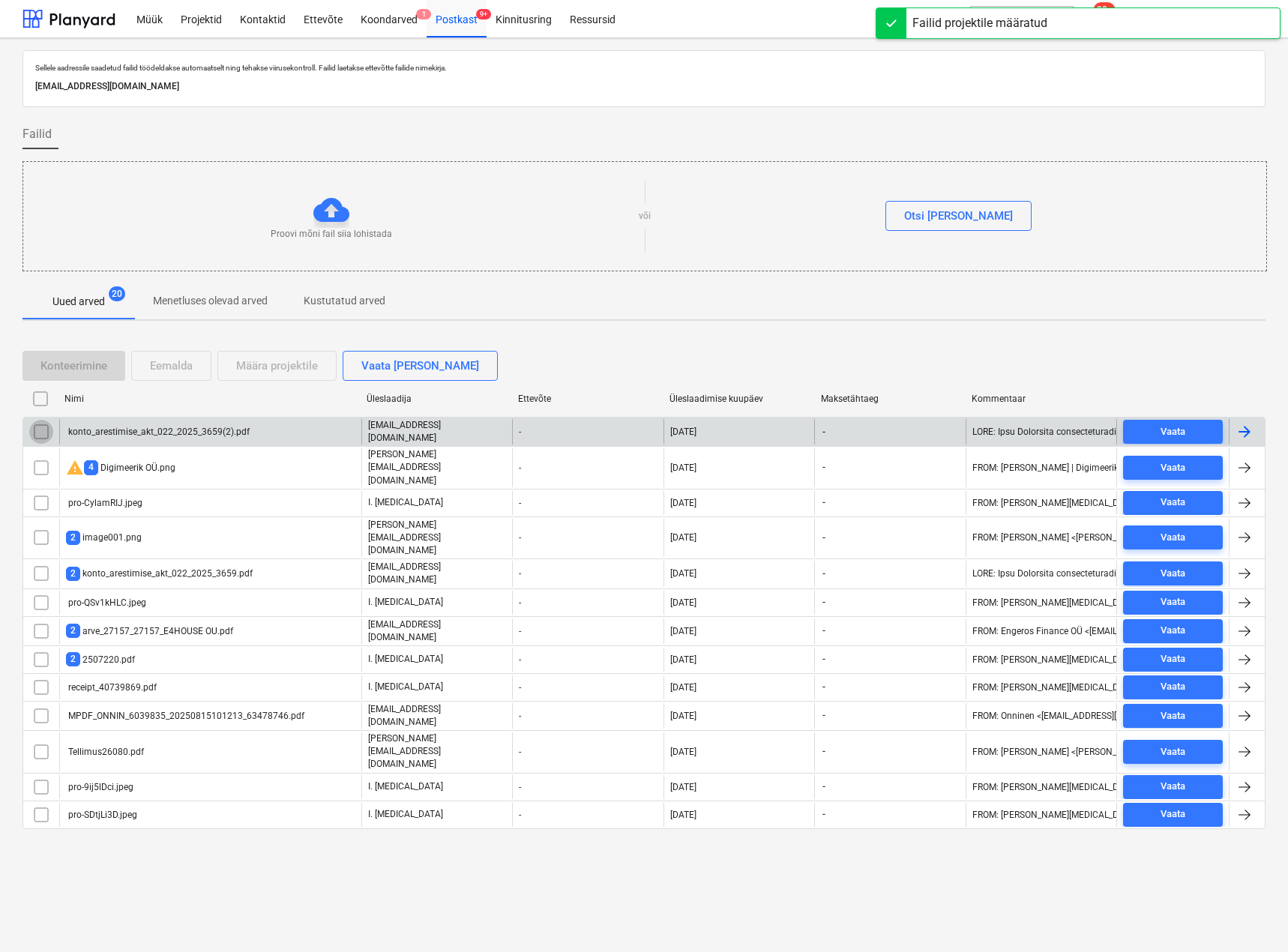
click at [37, 429] on input "checkbox" at bounding box center [41, 432] width 24 height 24
click at [170, 365] on div "Eemalda" at bounding box center [171, 366] width 42 height 20
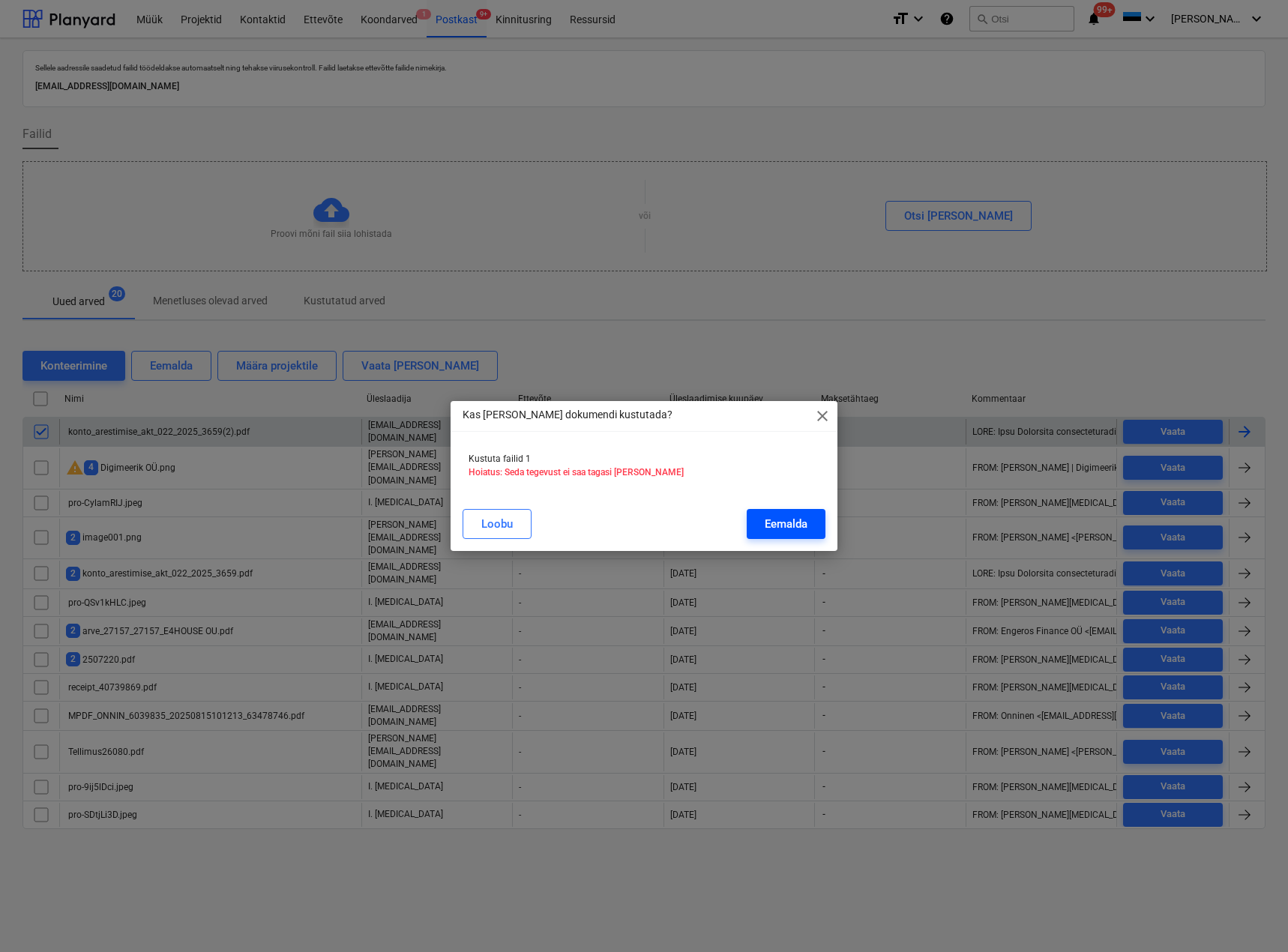
click at [815, 520] on button "Eemalda" at bounding box center [786, 524] width 78 height 30
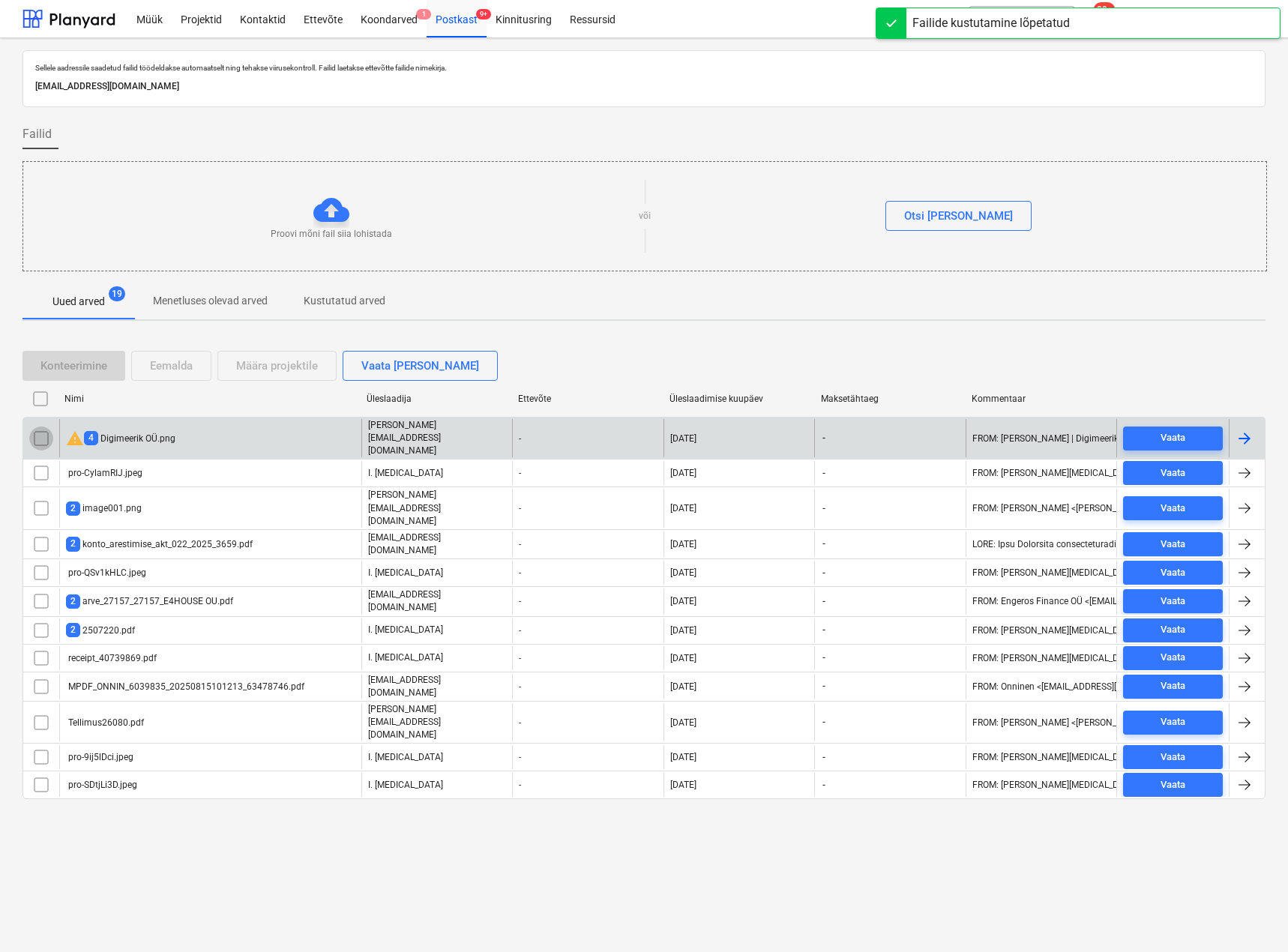
click at [42, 427] on input "checkbox" at bounding box center [41, 439] width 24 height 24
click at [122, 429] on div "warning 4 Digimeerik OÜ.png" at bounding box center [120, 438] width 109 height 18
click at [43, 428] on input "checkbox" at bounding box center [41, 439] width 24 height 24
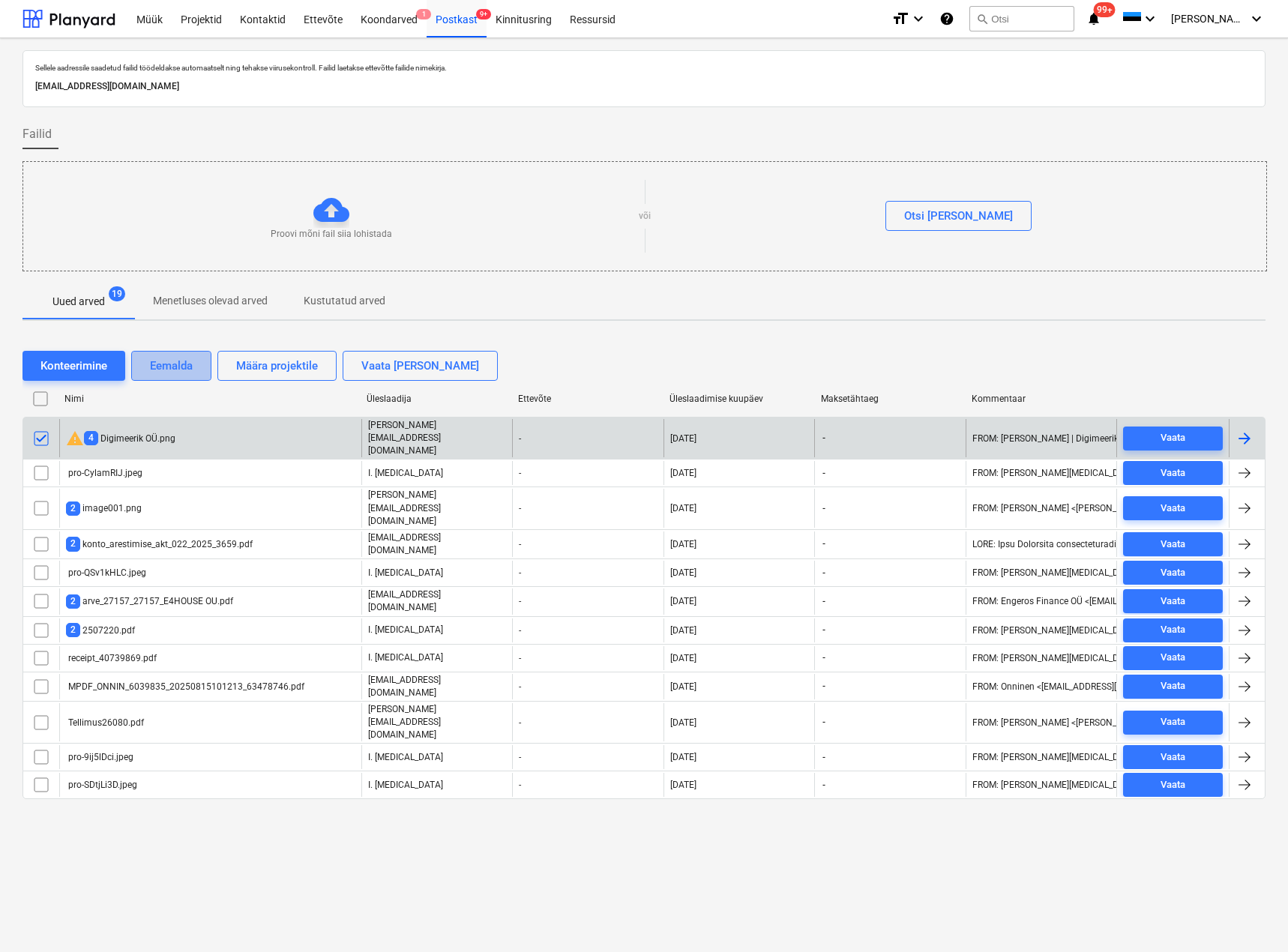
click at [177, 359] on div "Eemalda" at bounding box center [171, 366] width 42 height 20
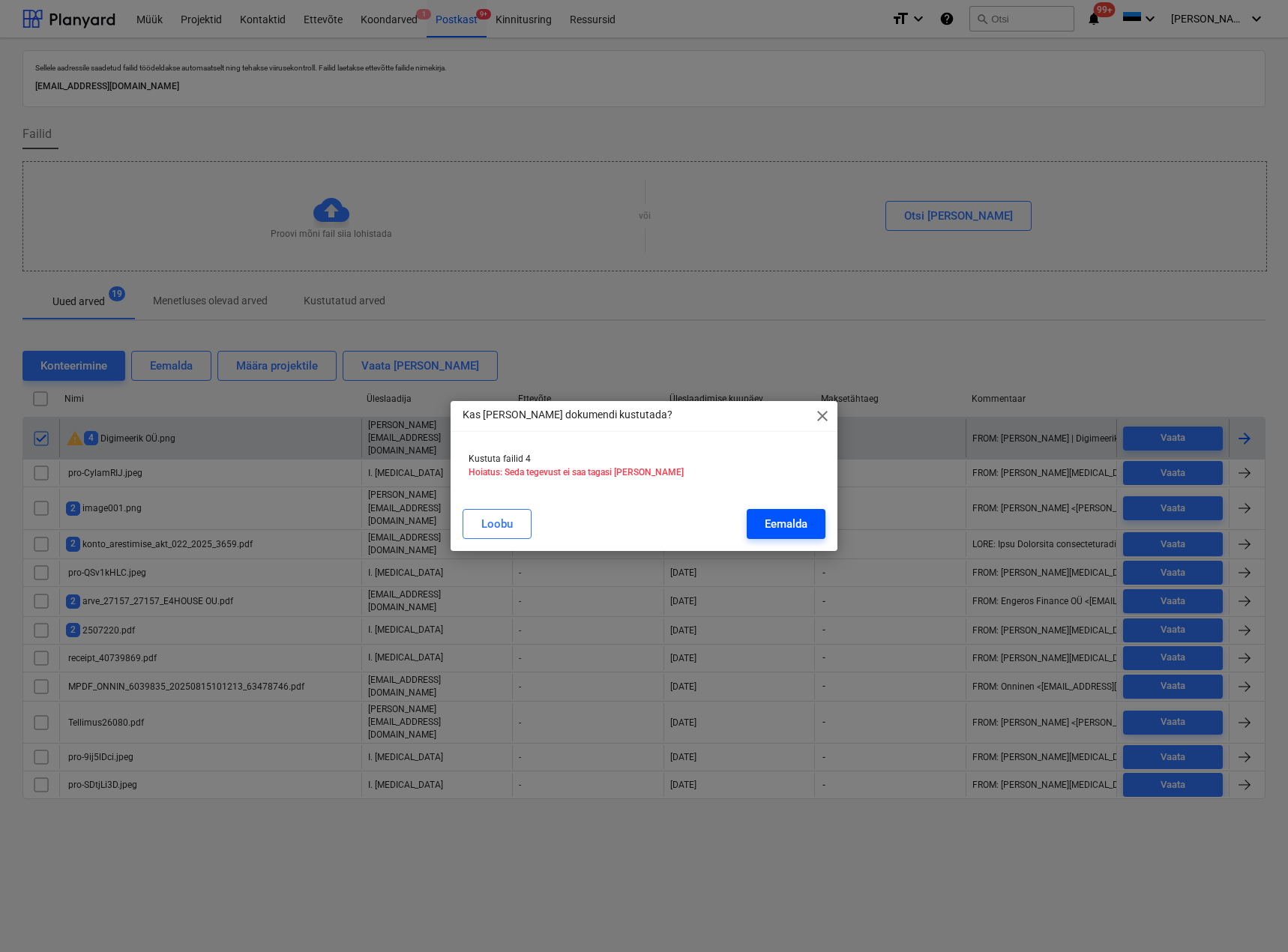
drag, startPoint x: 800, startPoint y: 527, endPoint x: 767, endPoint y: 532, distance: 33.4
click at [800, 527] on div "Eemalda" at bounding box center [786, 523] width 42 height 20
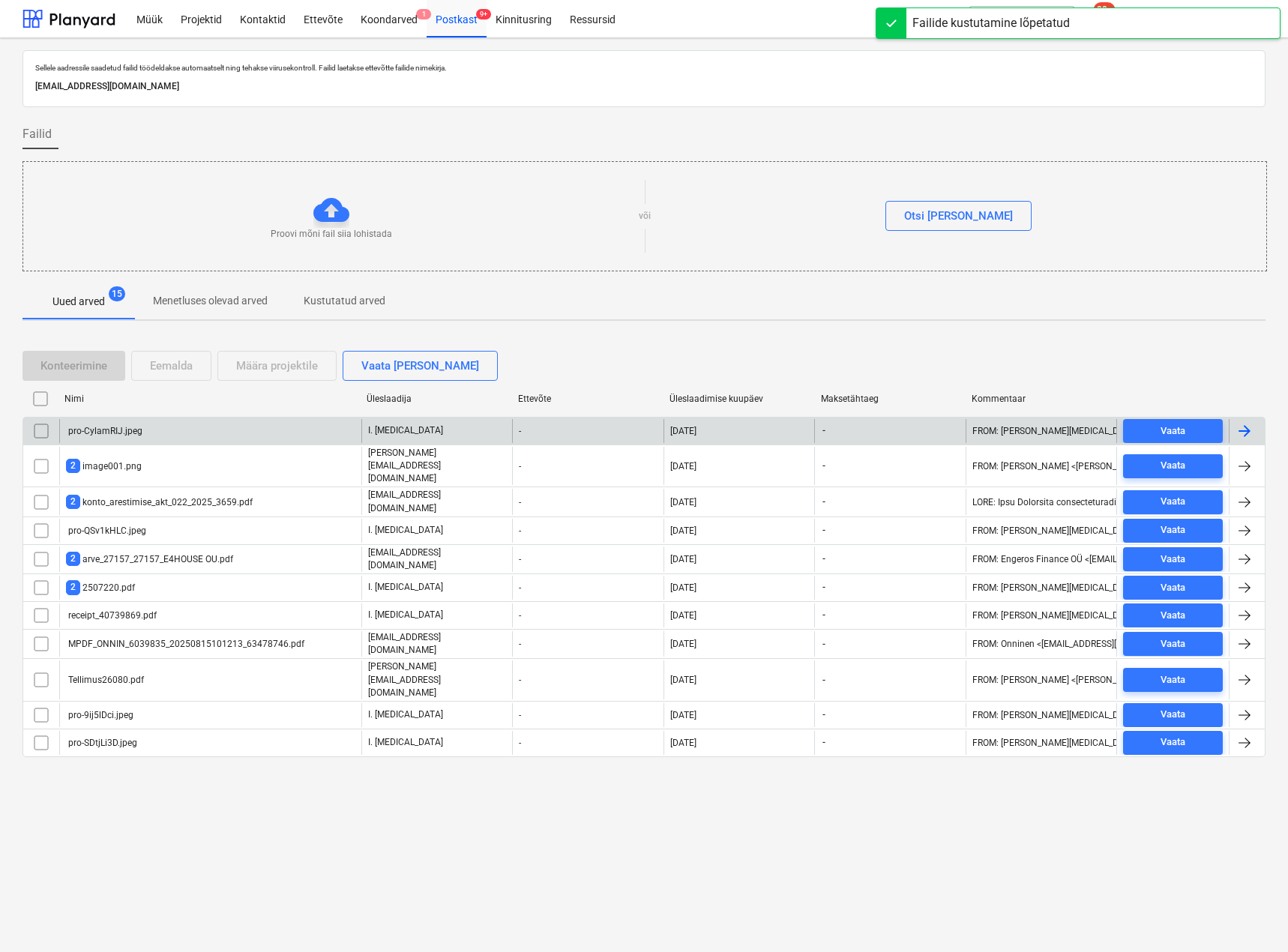
click at [151, 428] on div "pro-CylamRIJ.jpeg" at bounding box center [210, 431] width 302 height 24
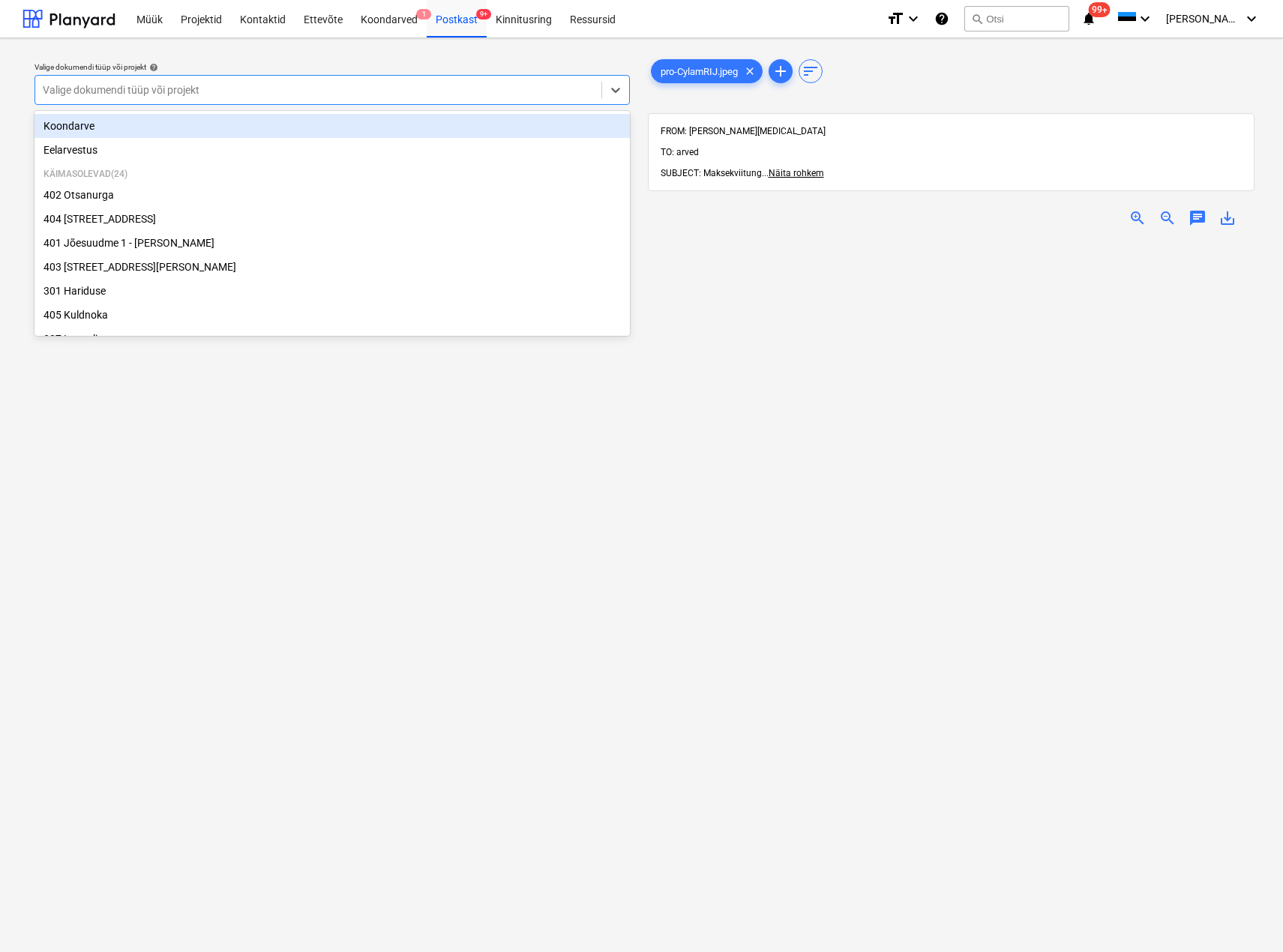
click at [192, 84] on div at bounding box center [318, 89] width 551 height 15
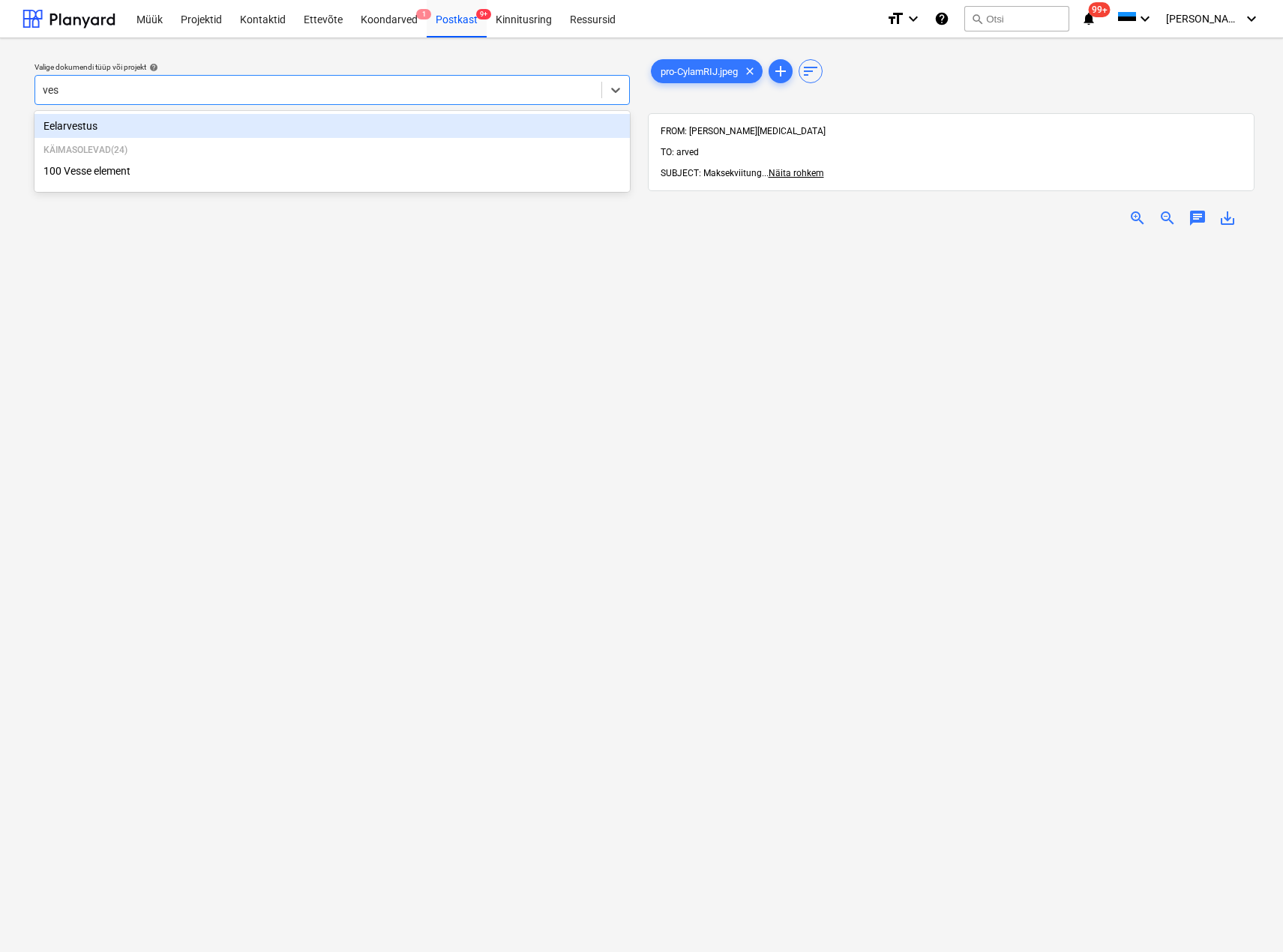
type input "[PERSON_NAME]"
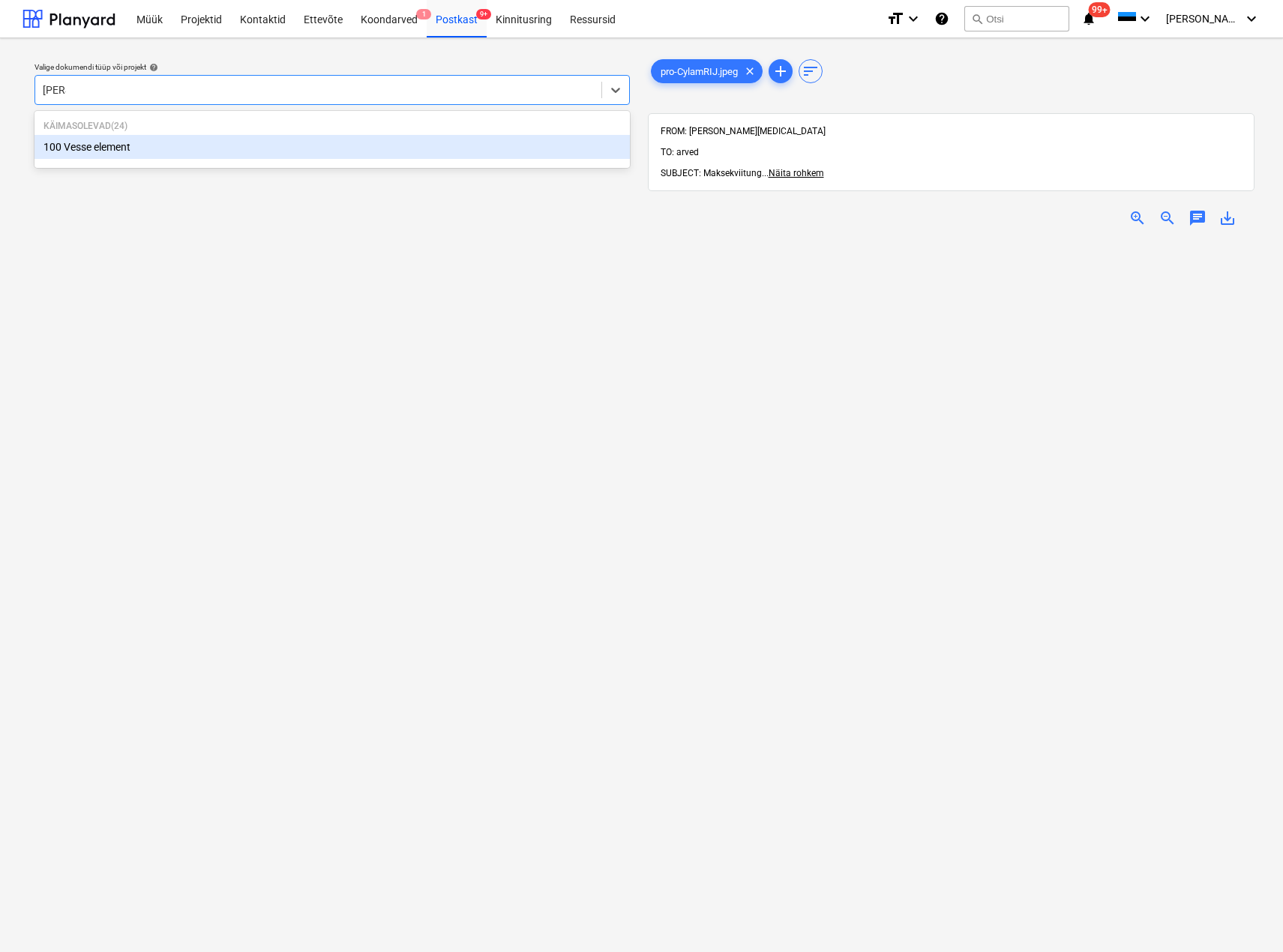
click at [159, 136] on div "100 Vesse element" at bounding box center [332, 147] width 596 height 24
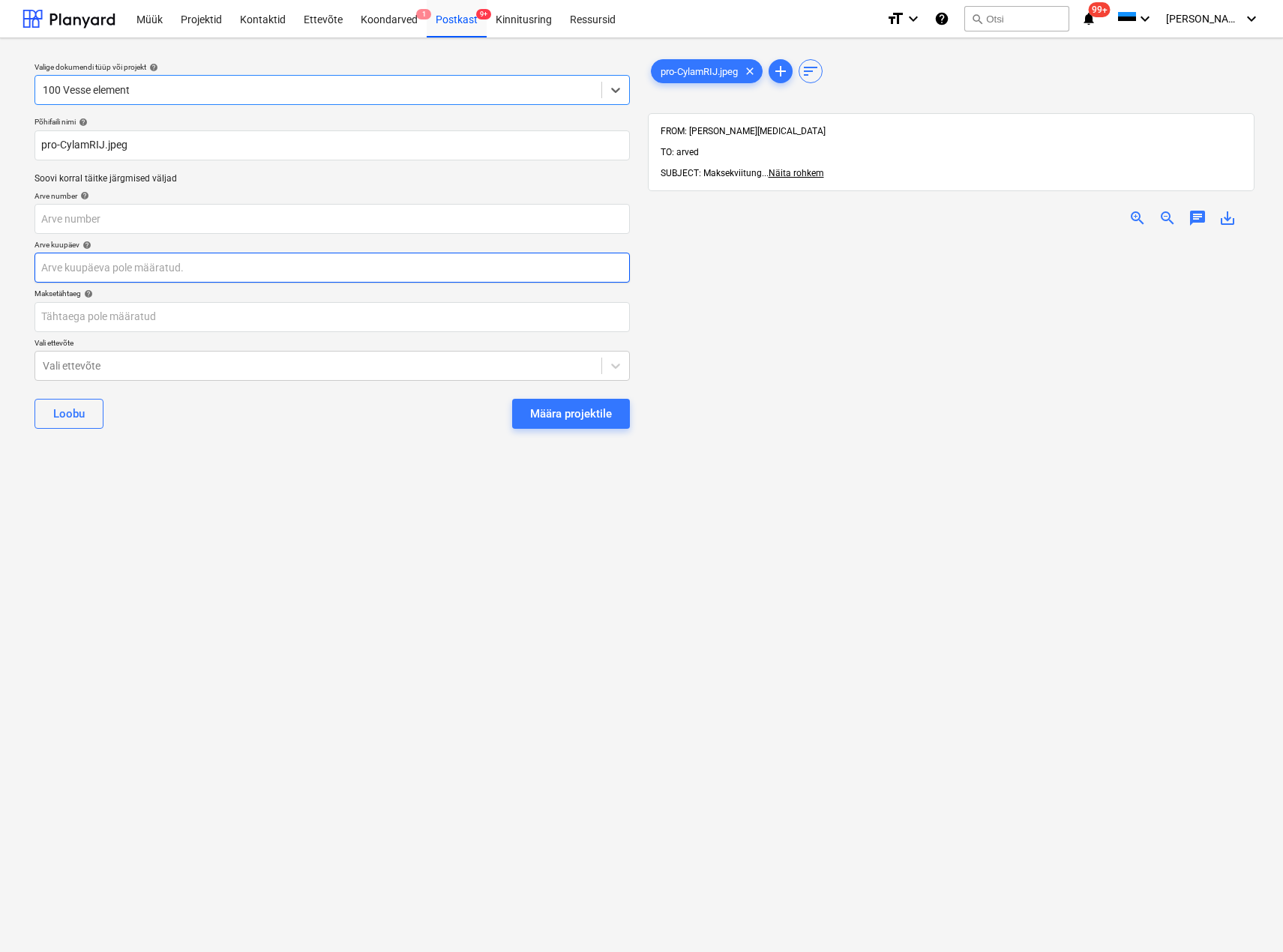
click at [130, 270] on body "Müük Projektid Kontaktid Ettevõte Koondarved 1 Postkast 9+ Kinnitusring Ressurs…" at bounding box center [641, 476] width 1283 height 952
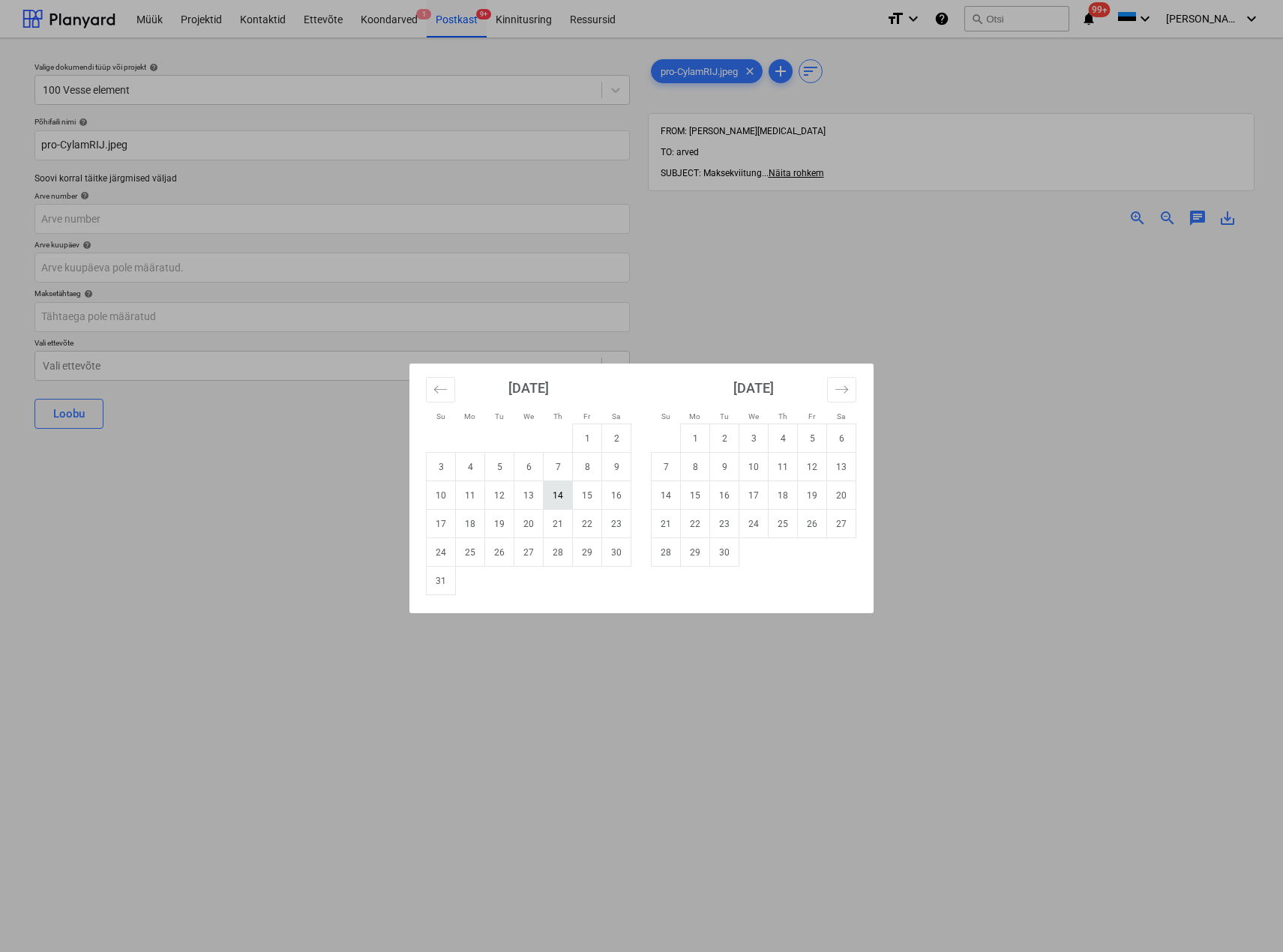
click at [551, 500] on td "14" at bounding box center [558, 495] width 29 height 28
type input "[DATE]"
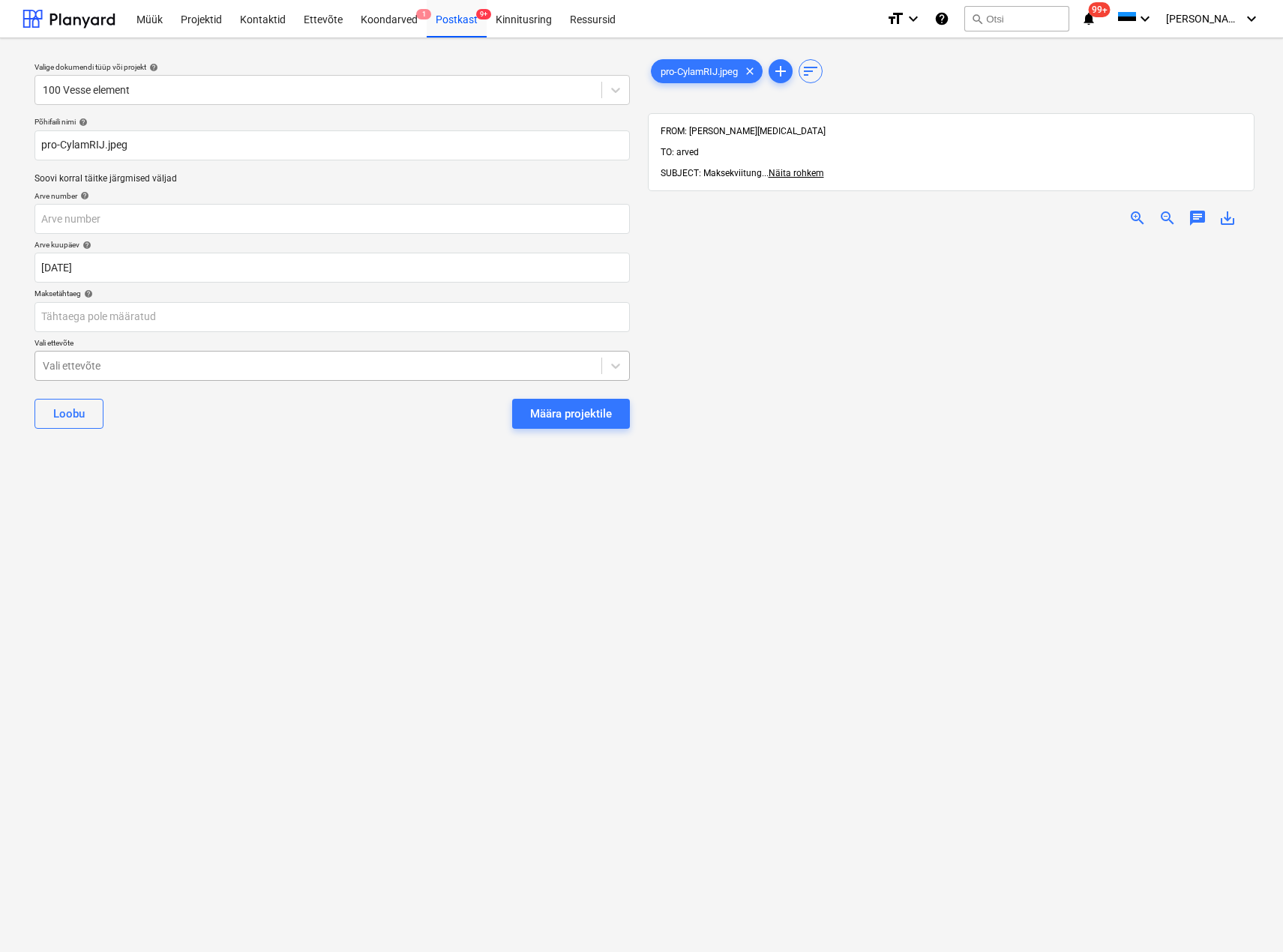
click at [171, 359] on div at bounding box center [318, 366] width 551 height 15
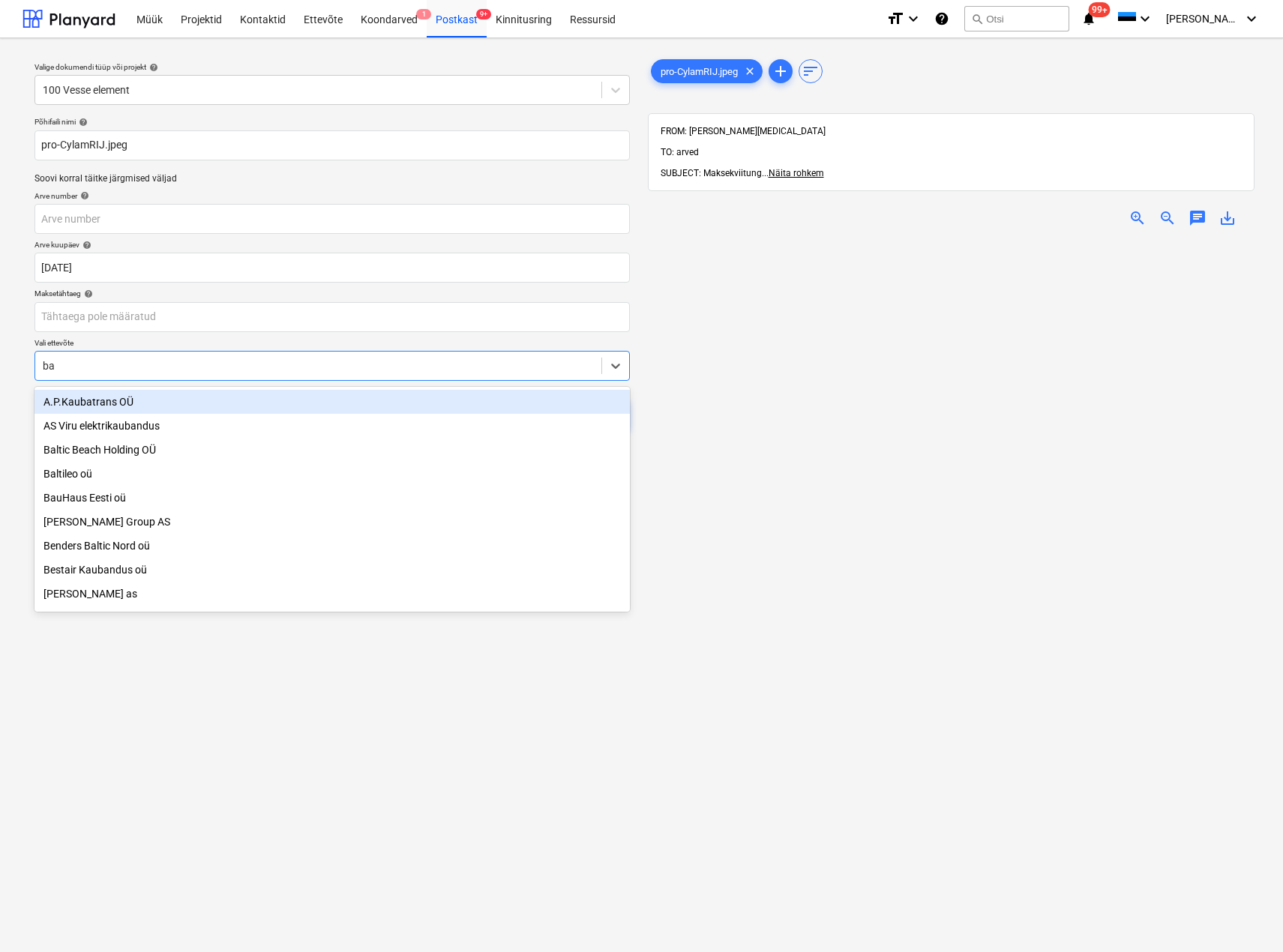
type input "bau"
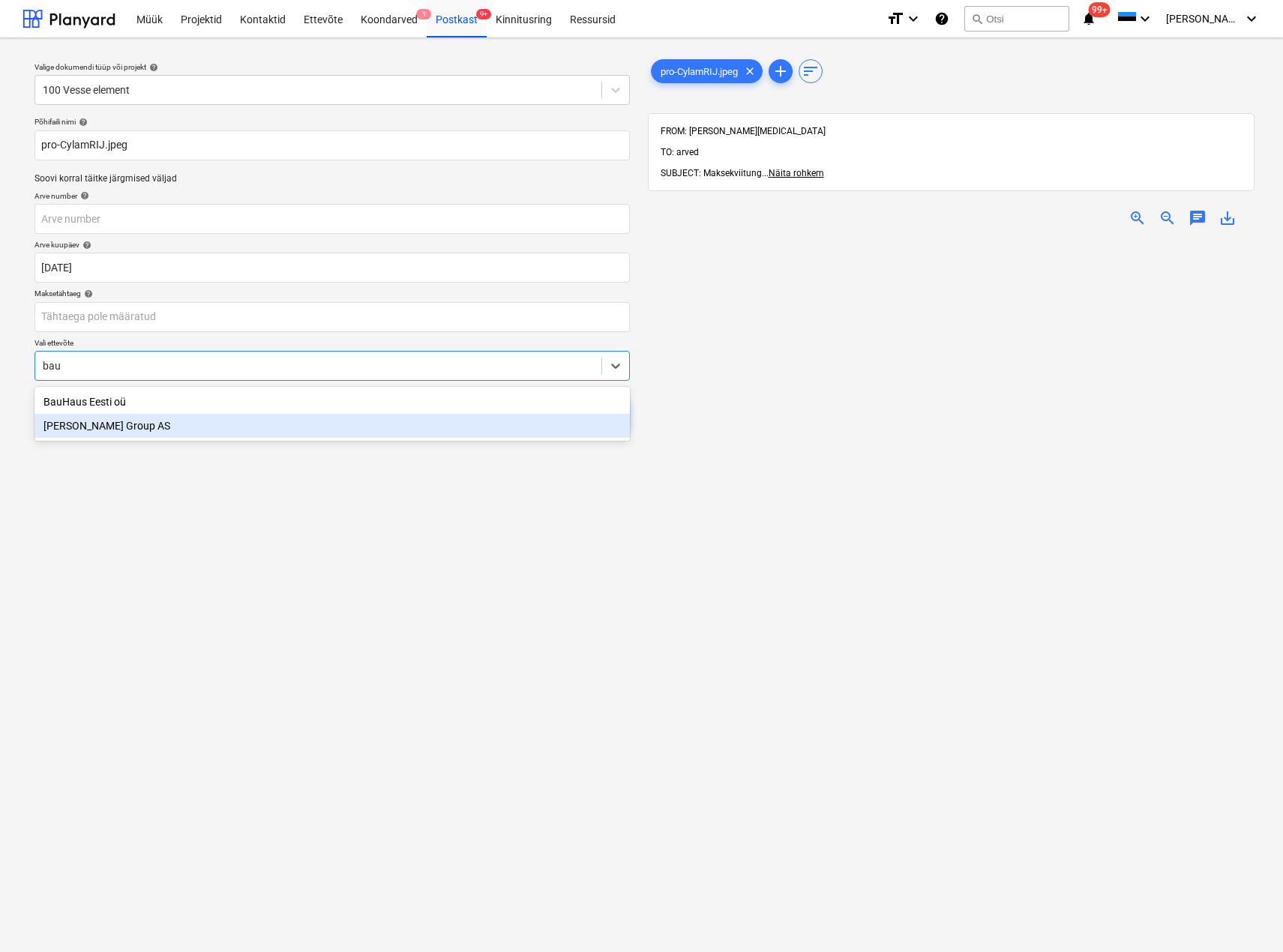
click at [158, 427] on div "[PERSON_NAME] Group AS" at bounding box center [332, 425] width 596 height 24
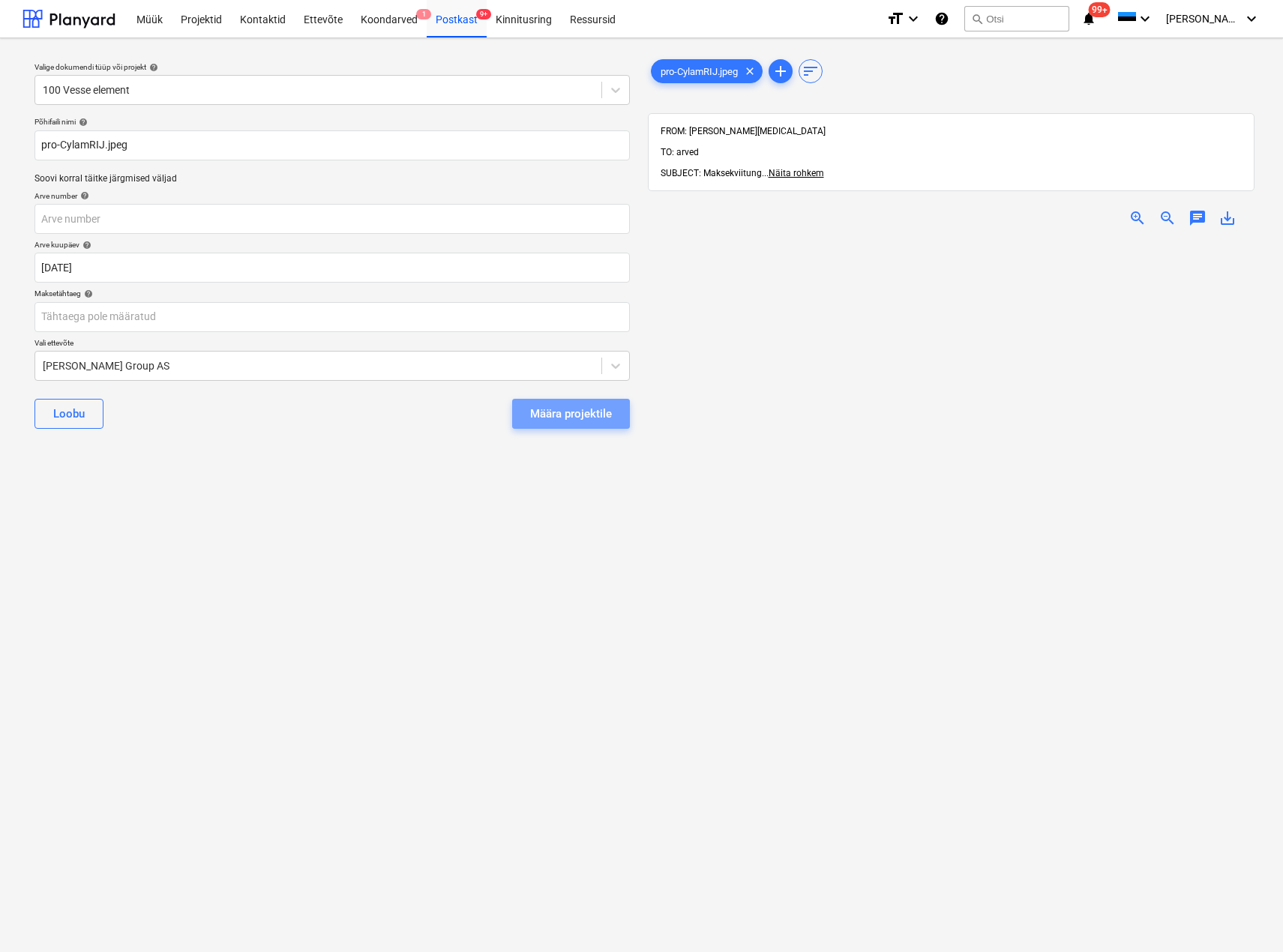
click at [554, 416] on div "Määra projektile" at bounding box center [570, 414] width 82 height 20
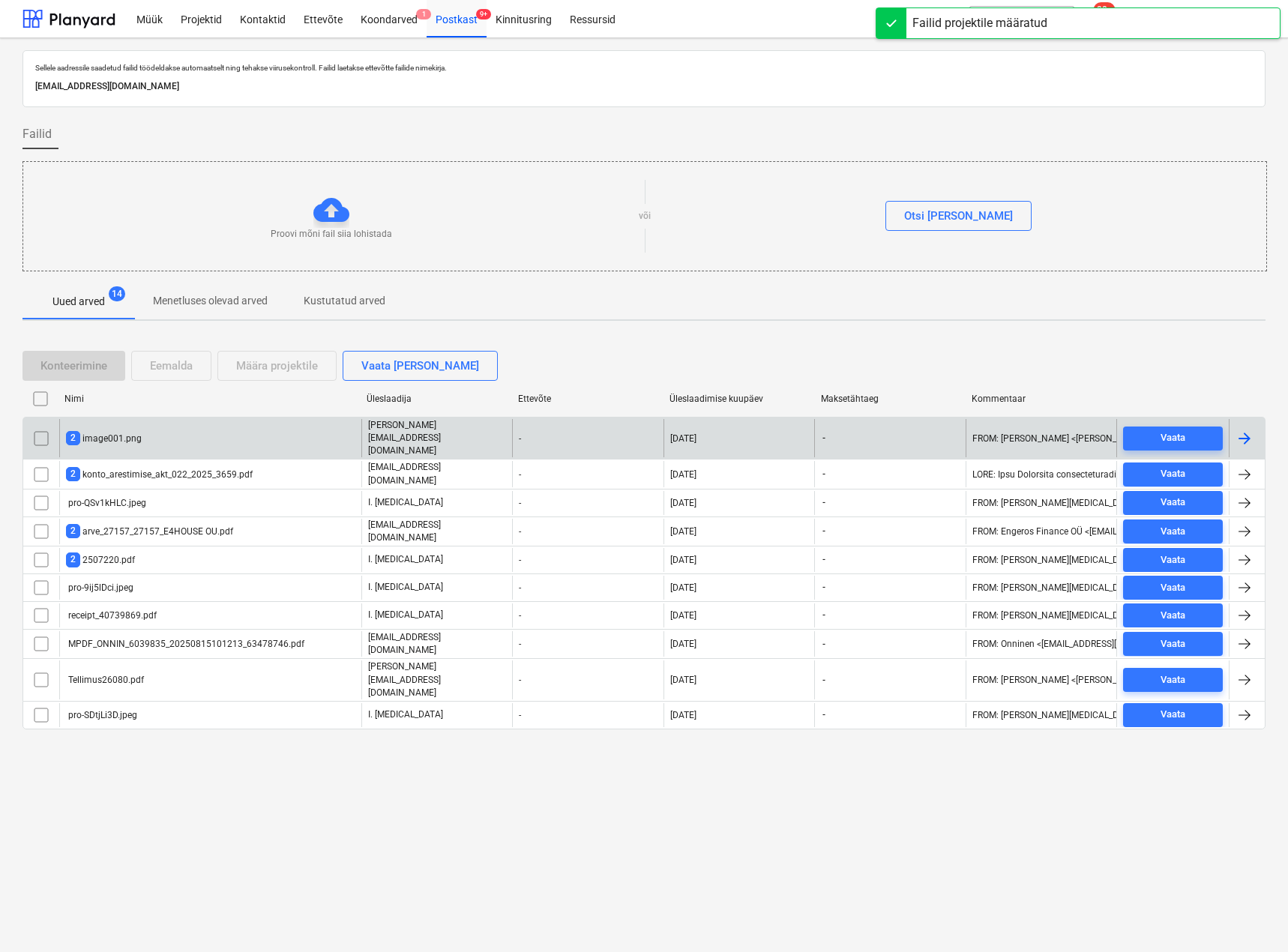
click at [93, 431] on div "2 image001.png" at bounding box center [104, 438] width 75 height 14
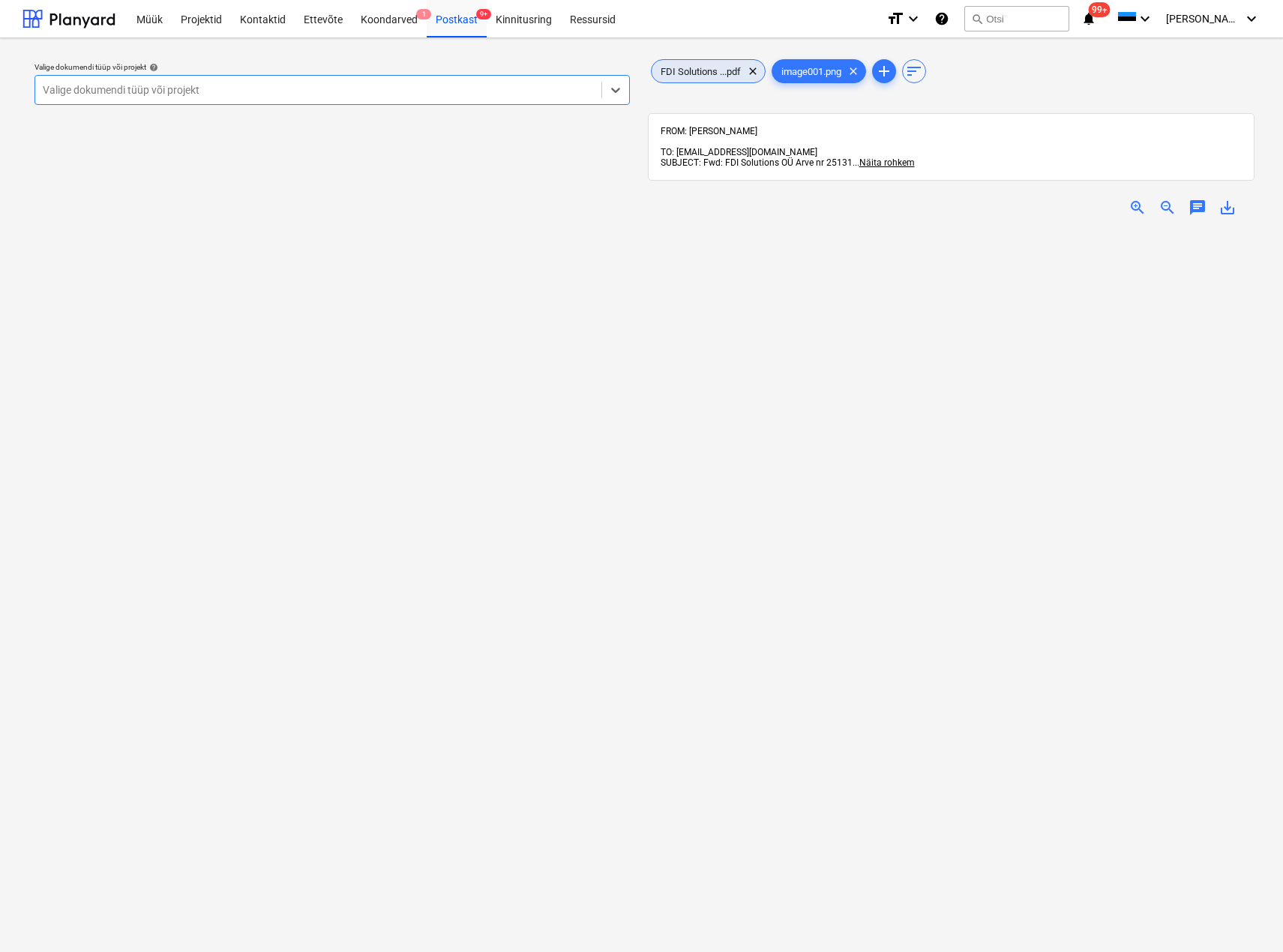
click at [697, 67] on span "FDI Solutions ...pdf" at bounding box center [700, 71] width 98 height 11
click at [126, 89] on div at bounding box center [318, 89] width 551 height 15
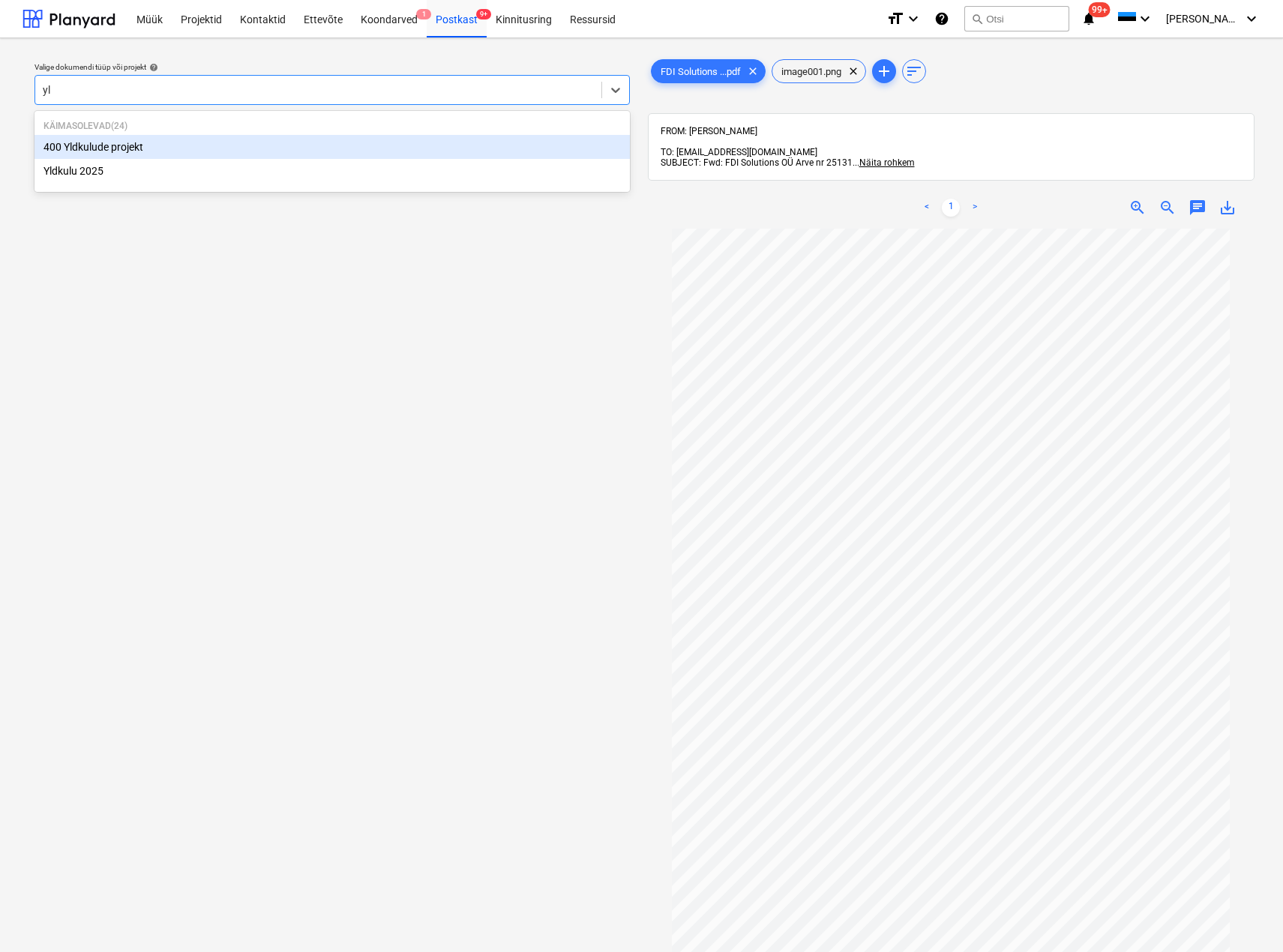
type input "yld"
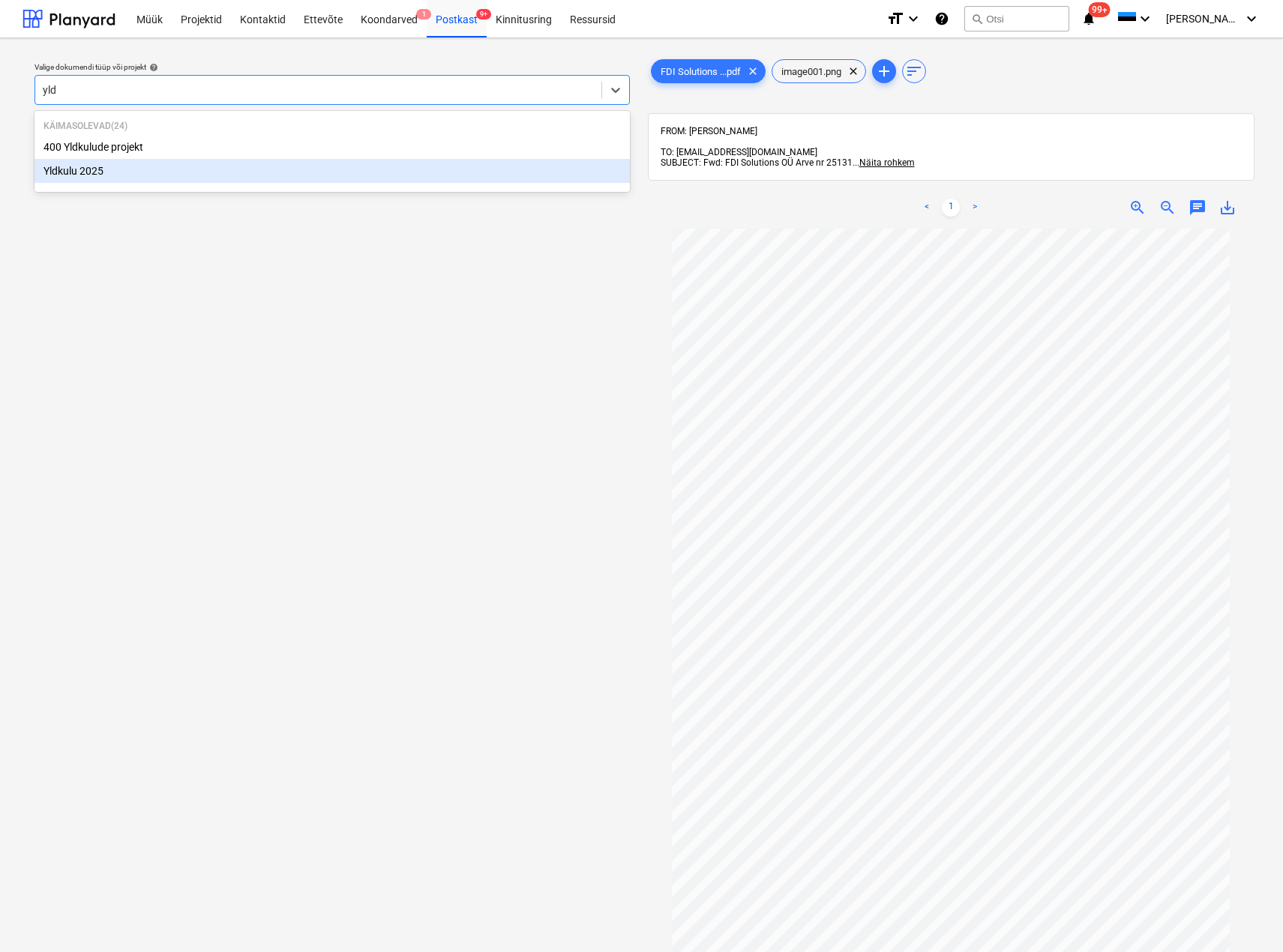
click at [99, 169] on div "Yldkulu 2025" at bounding box center [332, 171] width 596 height 24
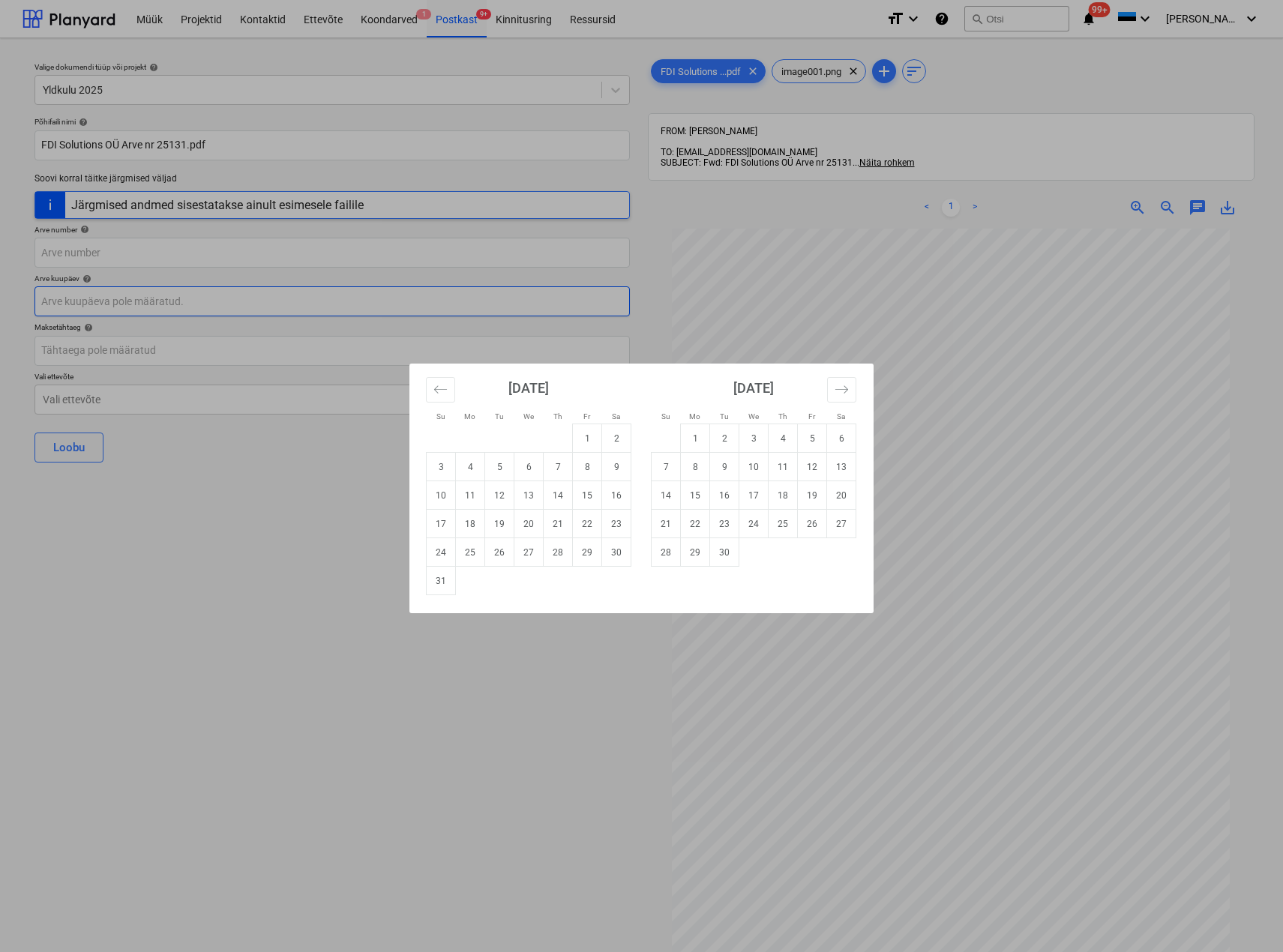
click at [88, 304] on body "Müük Projektid Kontaktid Ettevõte Koondarved 1 Postkast 9+ Kinnitusring Ressurs…" at bounding box center [641, 476] width 1283 height 952
click at [433, 381] on button "Move backward to switch to the previous month." at bounding box center [440, 390] width 29 height 25
click at [565, 556] on td "31" at bounding box center [558, 553] width 29 height 28
type input "[DATE]"
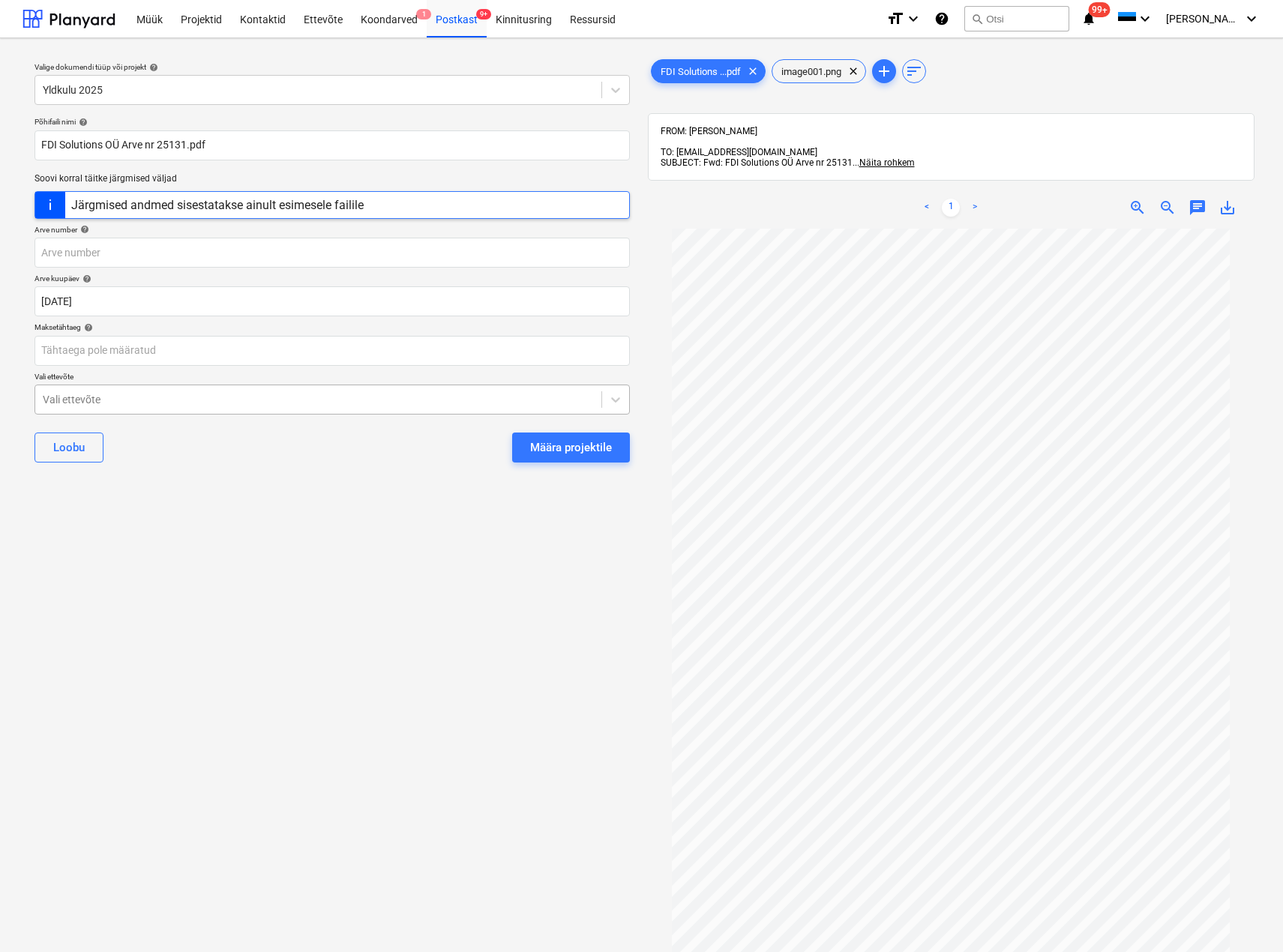
click at [221, 407] on div at bounding box center [318, 399] width 551 height 15
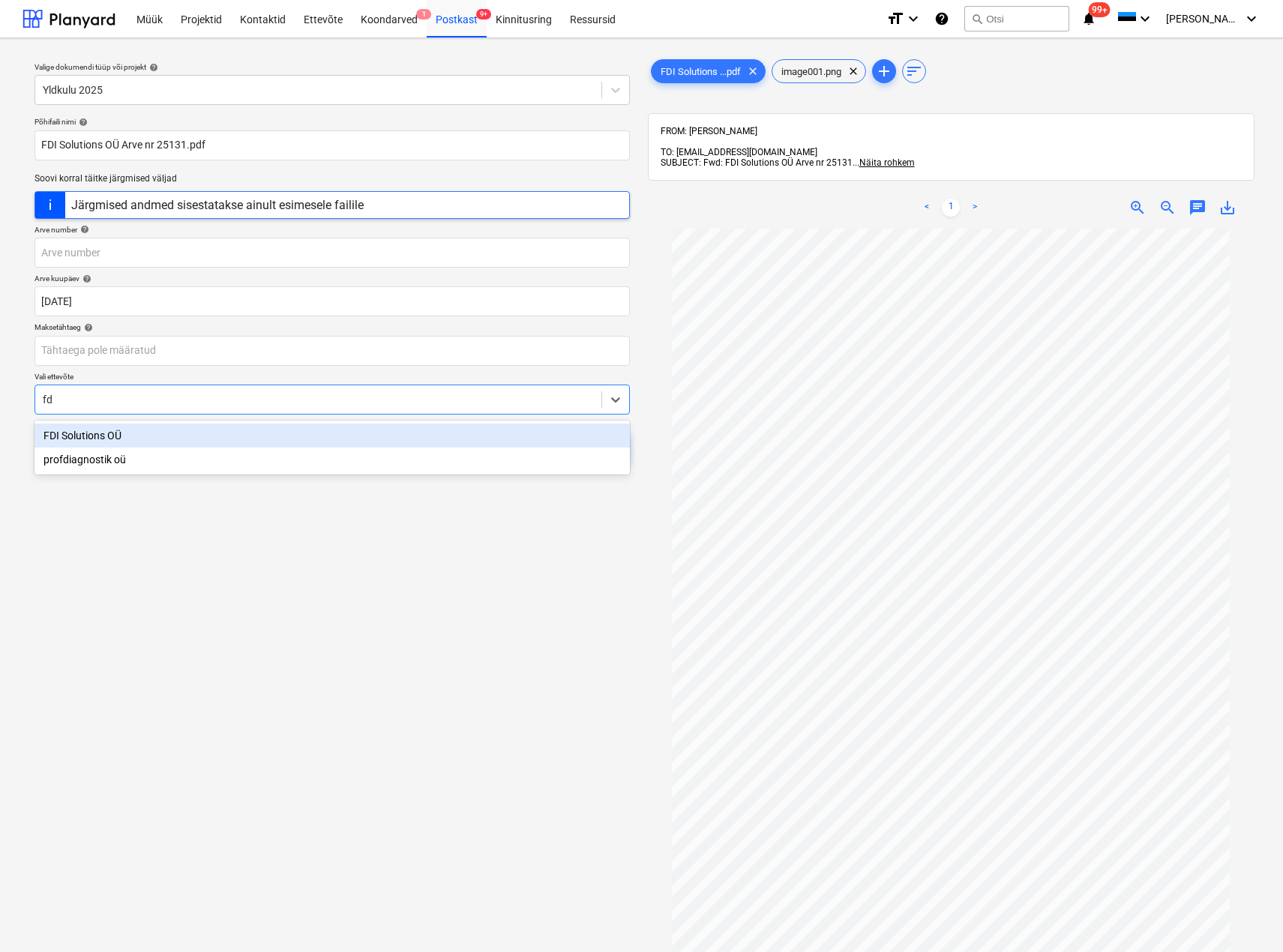
type input "fdi"
click at [163, 438] on div "FDI Solutions OÜ" at bounding box center [332, 436] width 596 height 24
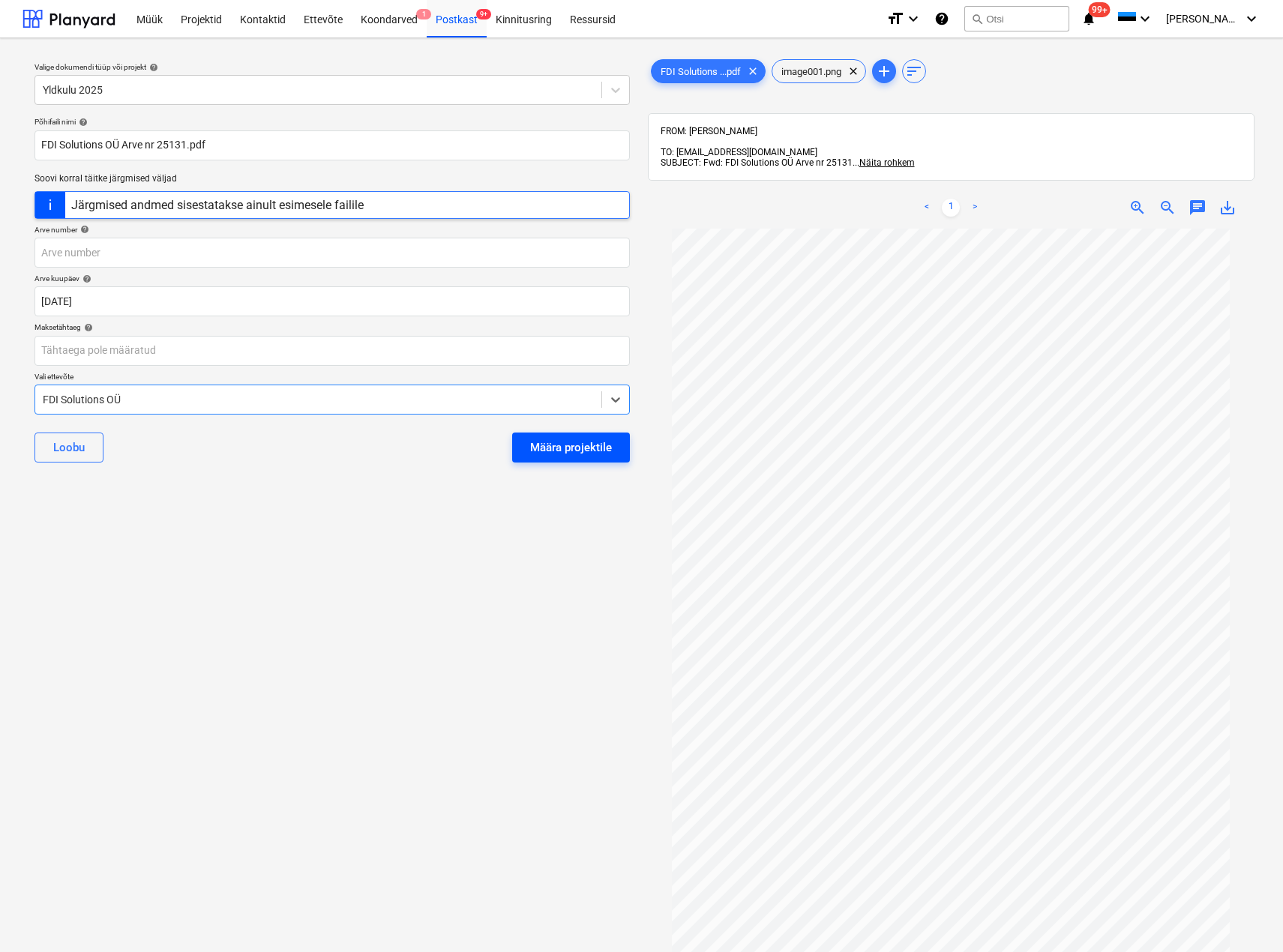
click at [567, 444] on div "Määra projektile" at bounding box center [570, 447] width 82 height 20
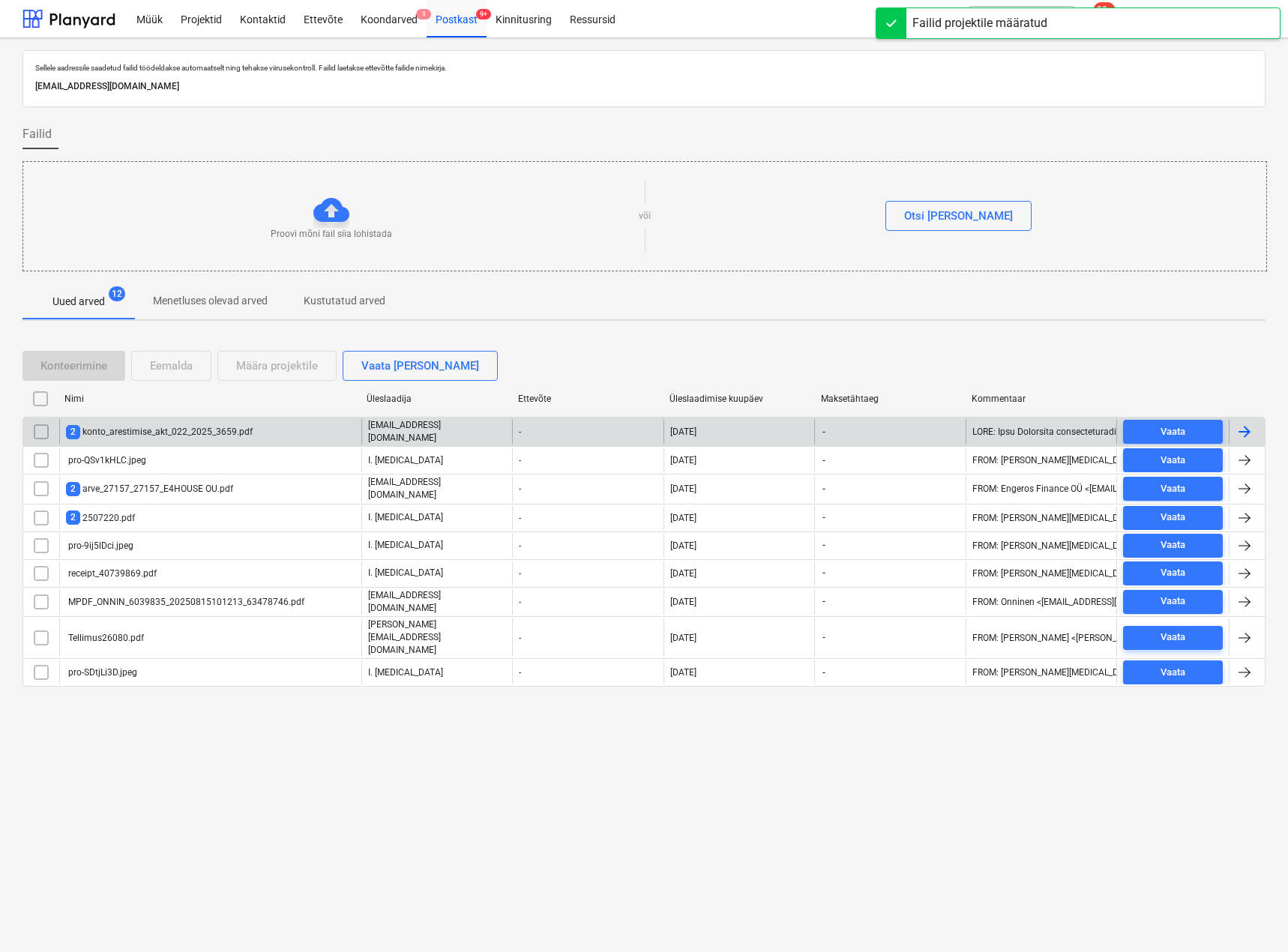
click at [129, 419] on div "2 konto_arestimise_akt_022_2025_3659.pdf" at bounding box center [210, 432] width 302 height 25
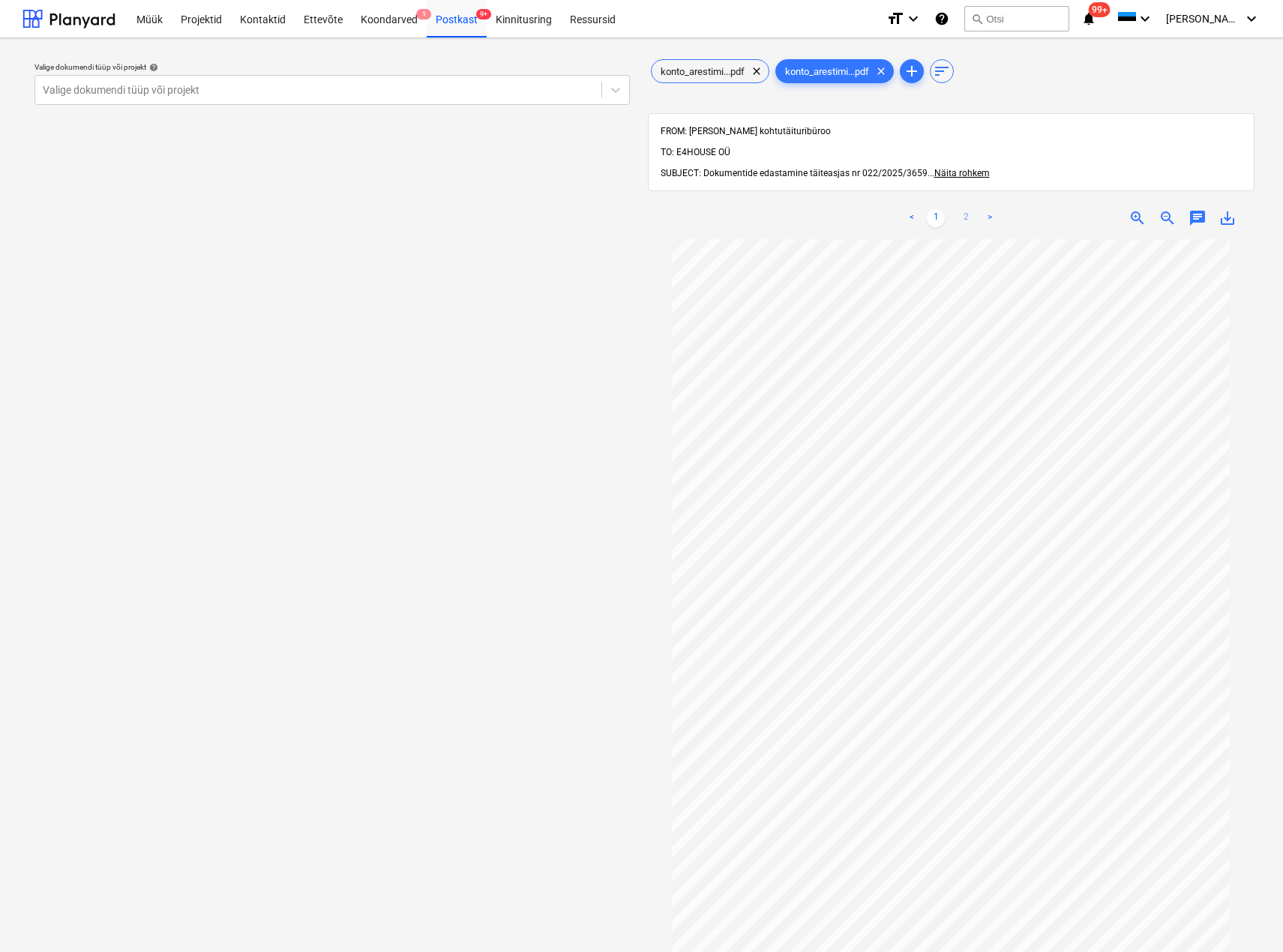
click at [962, 210] on link "2" at bounding box center [965, 218] width 18 height 18
click at [714, 59] on div "konto_arestimi...pdf clear" at bounding box center [709, 71] width 118 height 24
click at [822, 61] on div "konto_arestimi...pdf clear" at bounding box center [834, 71] width 118 height 24
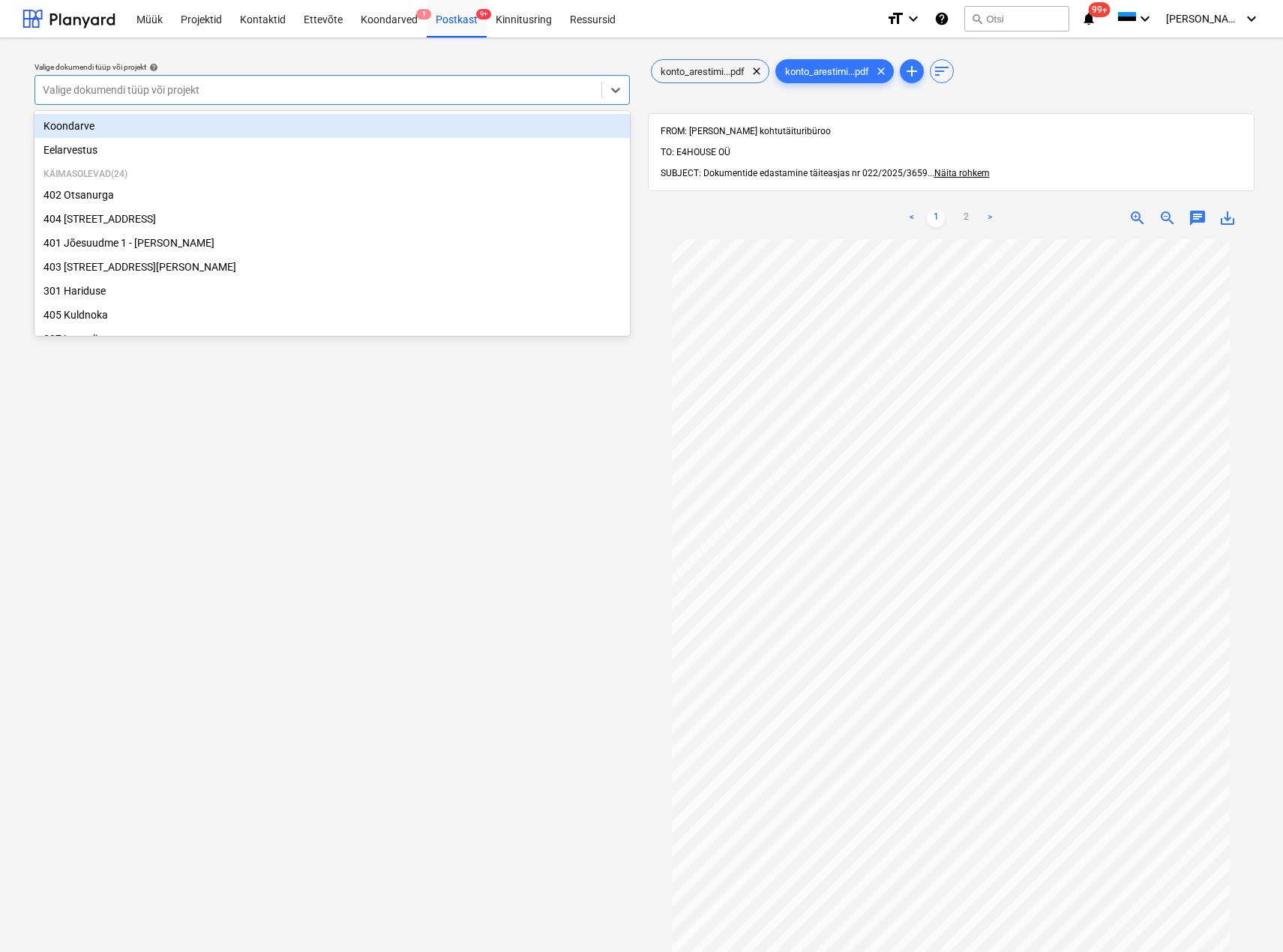
click at [228, 88] on div at bounding box center [318, 89] width 551 height 15
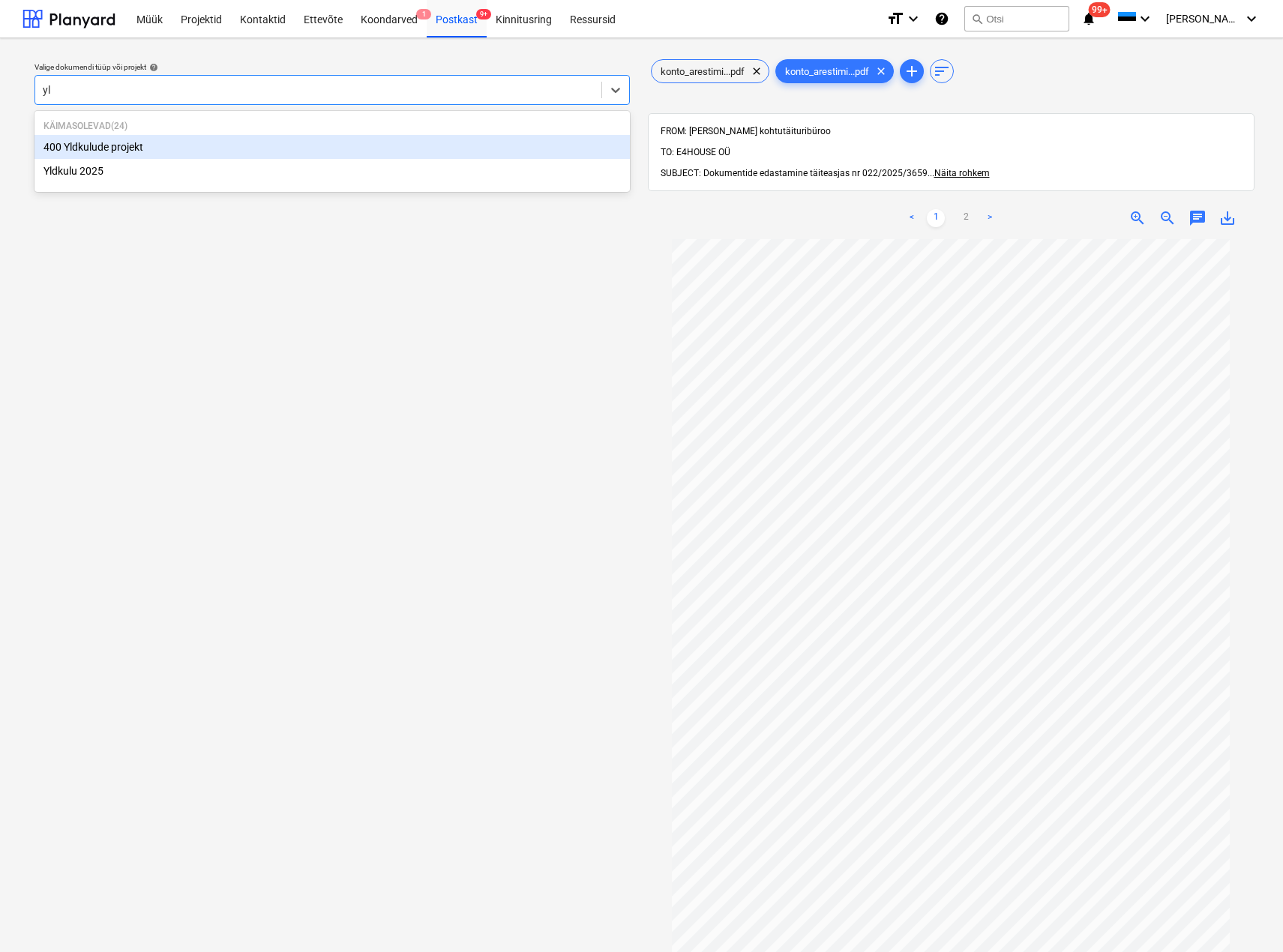
type input "yld"
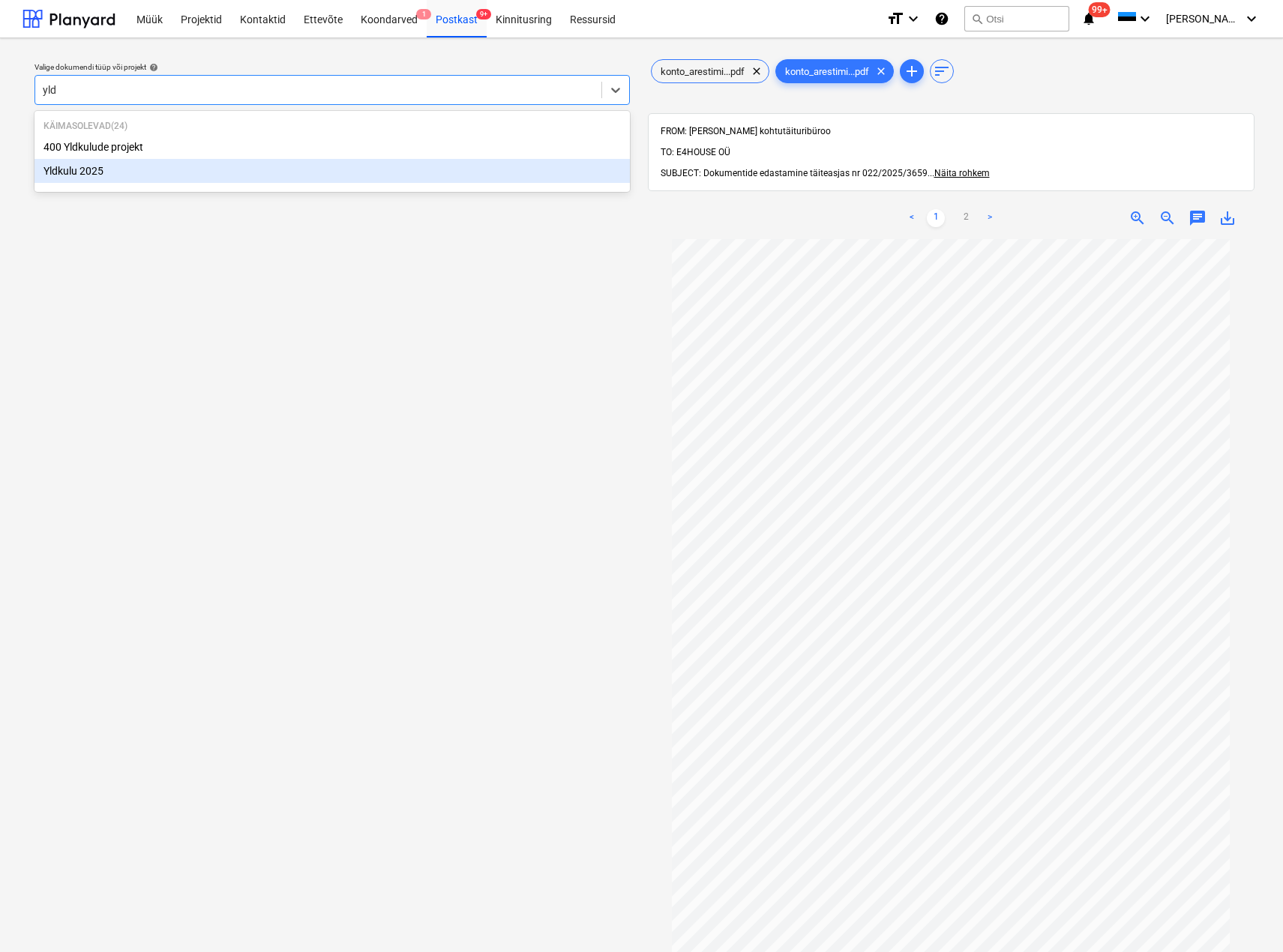
click at [188, 177] on div "Yldkulu 2025" at bounding box center [332, 171] width 596 height 24
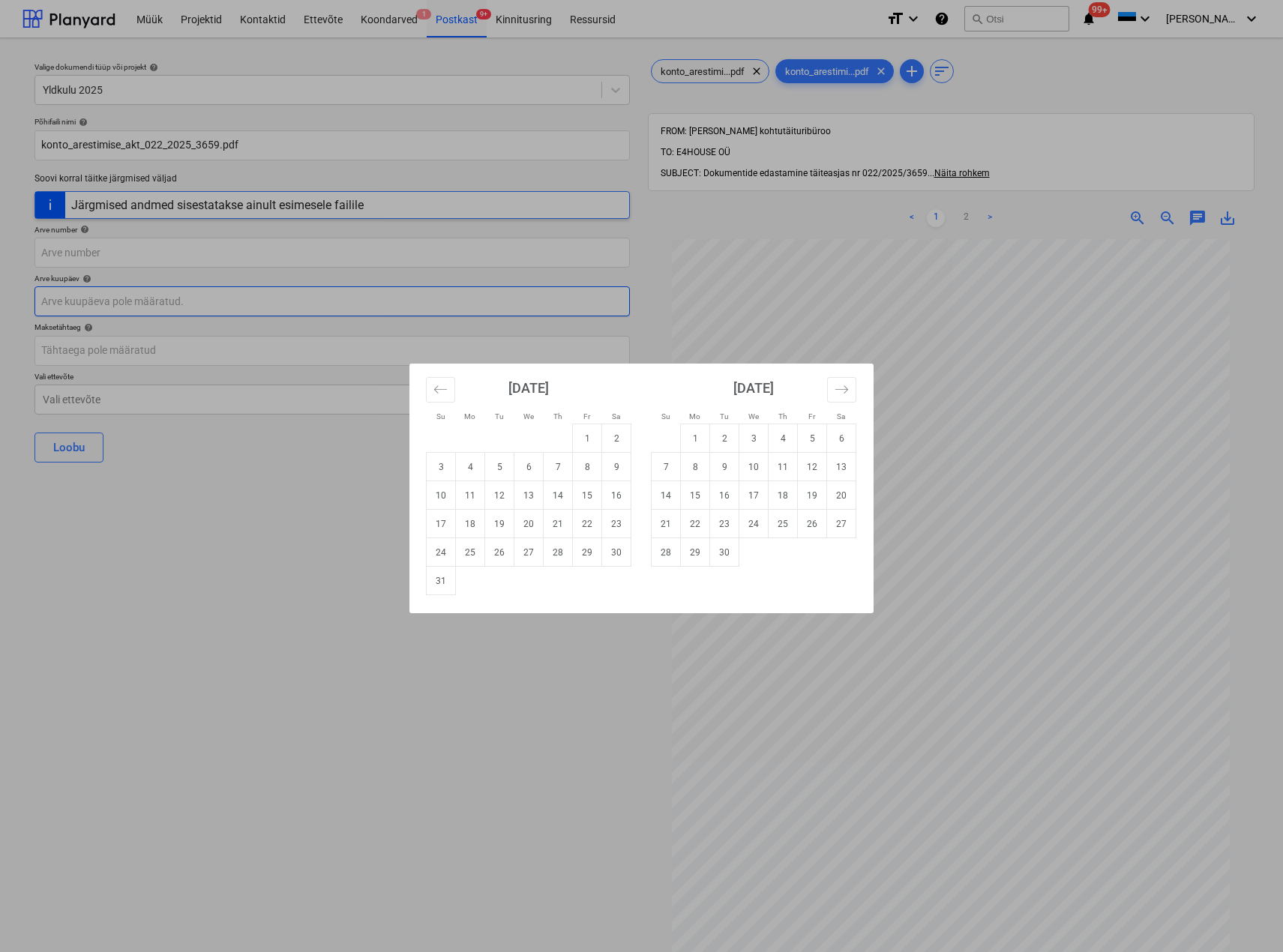
click at [208, 301] on body "Müük Projektid Kontaktid Ettevõte Koondarved 1 Postkast 9+ Kinnitusring Ressurs…" at bounding box center [641, 476] width 1283 height 952
drag, startPoint x: 506, startPoint y: 491, endPoint x: 436, endPoint y: 489, distance: 70.0
click at [505, 492] on td "12" at bounding box center [499, 495] width 29 height 28
type input "[DATE]"
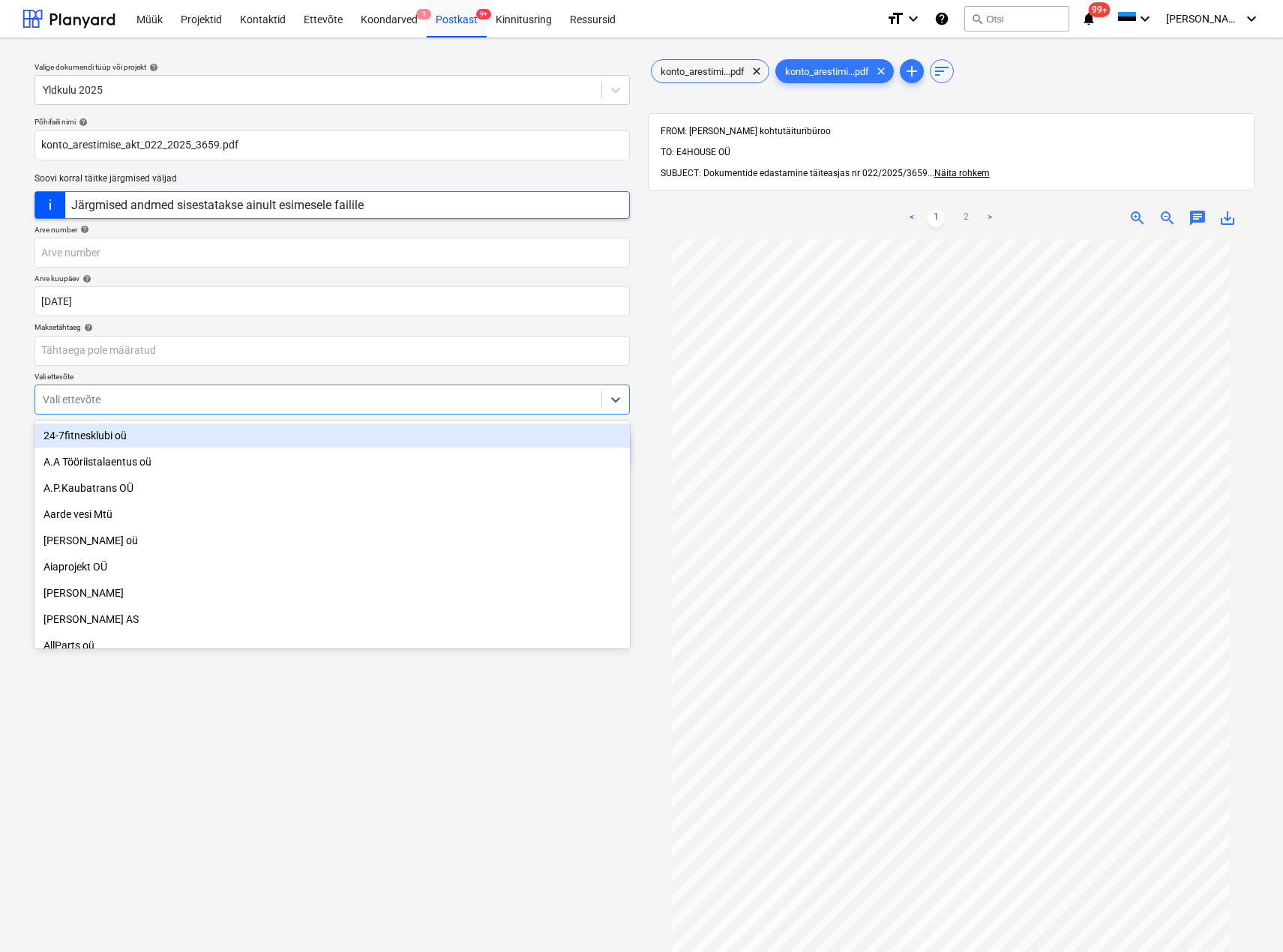
click at [118, 400] on div at bounding box center [318, 399] width 551 height 15
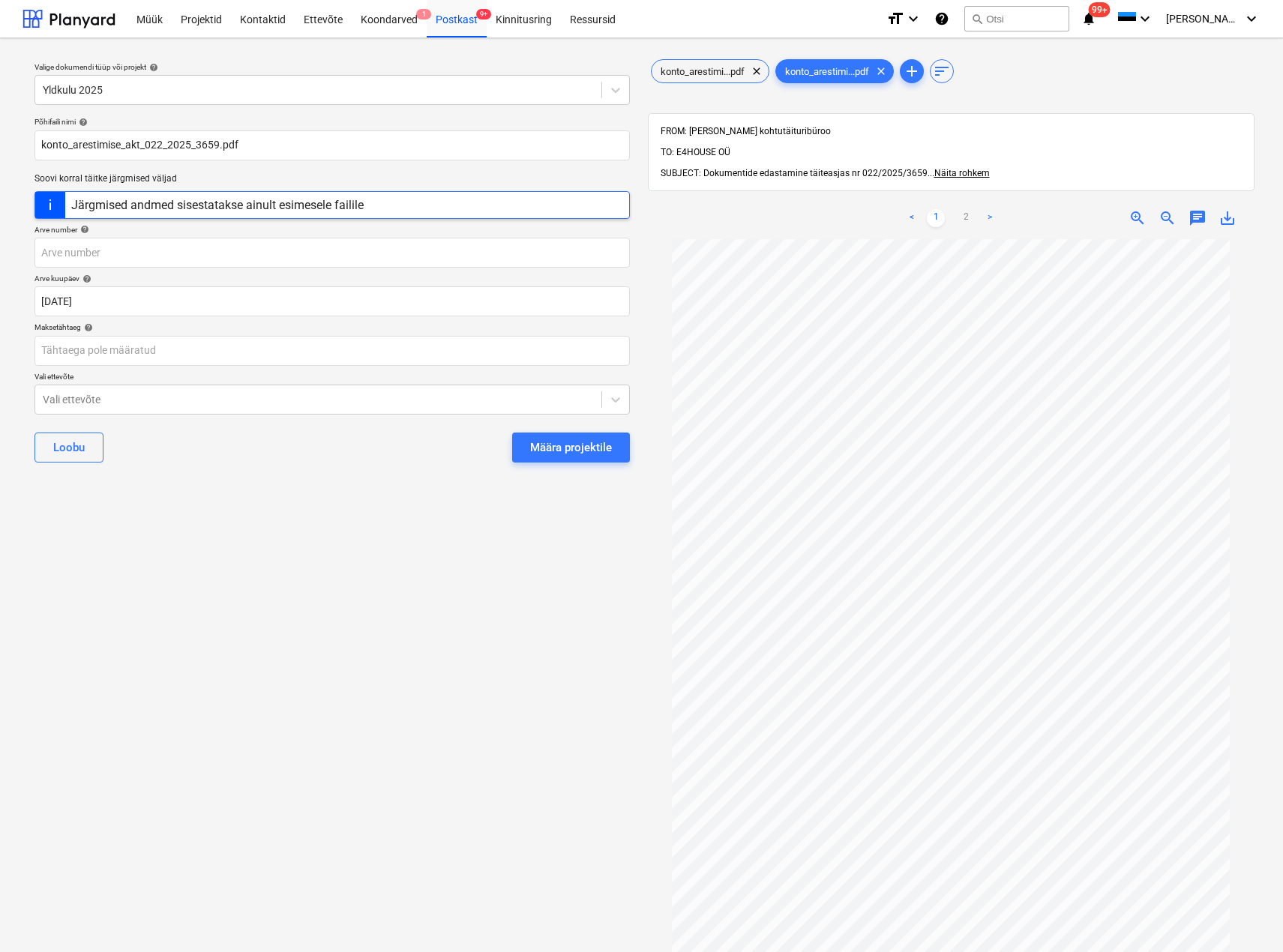
drag, startPoint x: 341, startPoint y: 829, endPoint x: 566, endPoint y: 523, distance: 379.8
click at [370, 794] on div "Valige dokumendi tüüp või projekt help Yldkulu 2025 Põhifaili nimi help konto_a…" at bounding box center [332, 603] width 619 height 1105
click at [594, 438] on div "Määra projektile" at bounding box center [570, 447] width 82 height 20
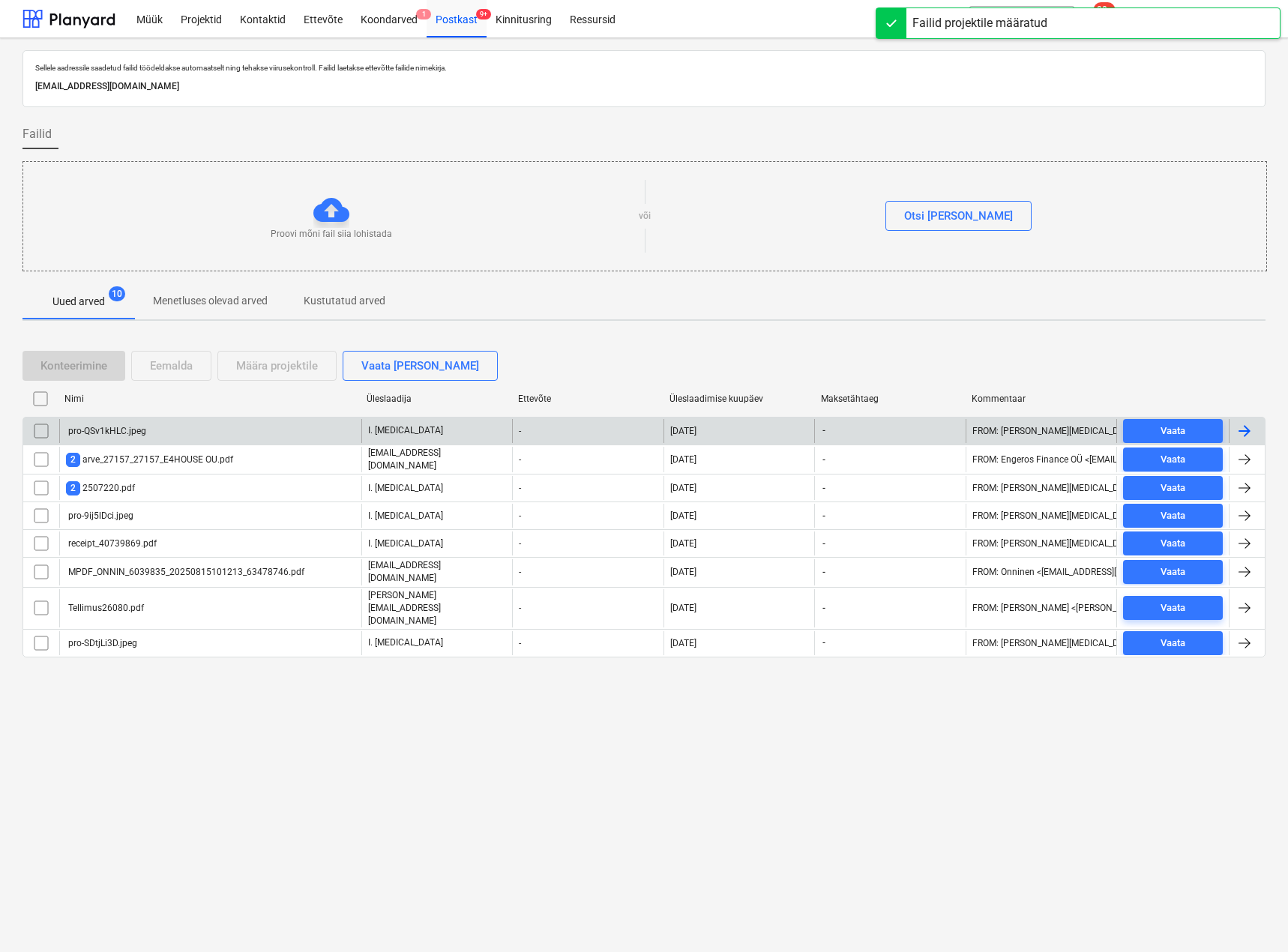
click at [193, 432] on div "pro-QSv1kHLC.jpeg" at bounding box center [210, 431] width 302 height 24
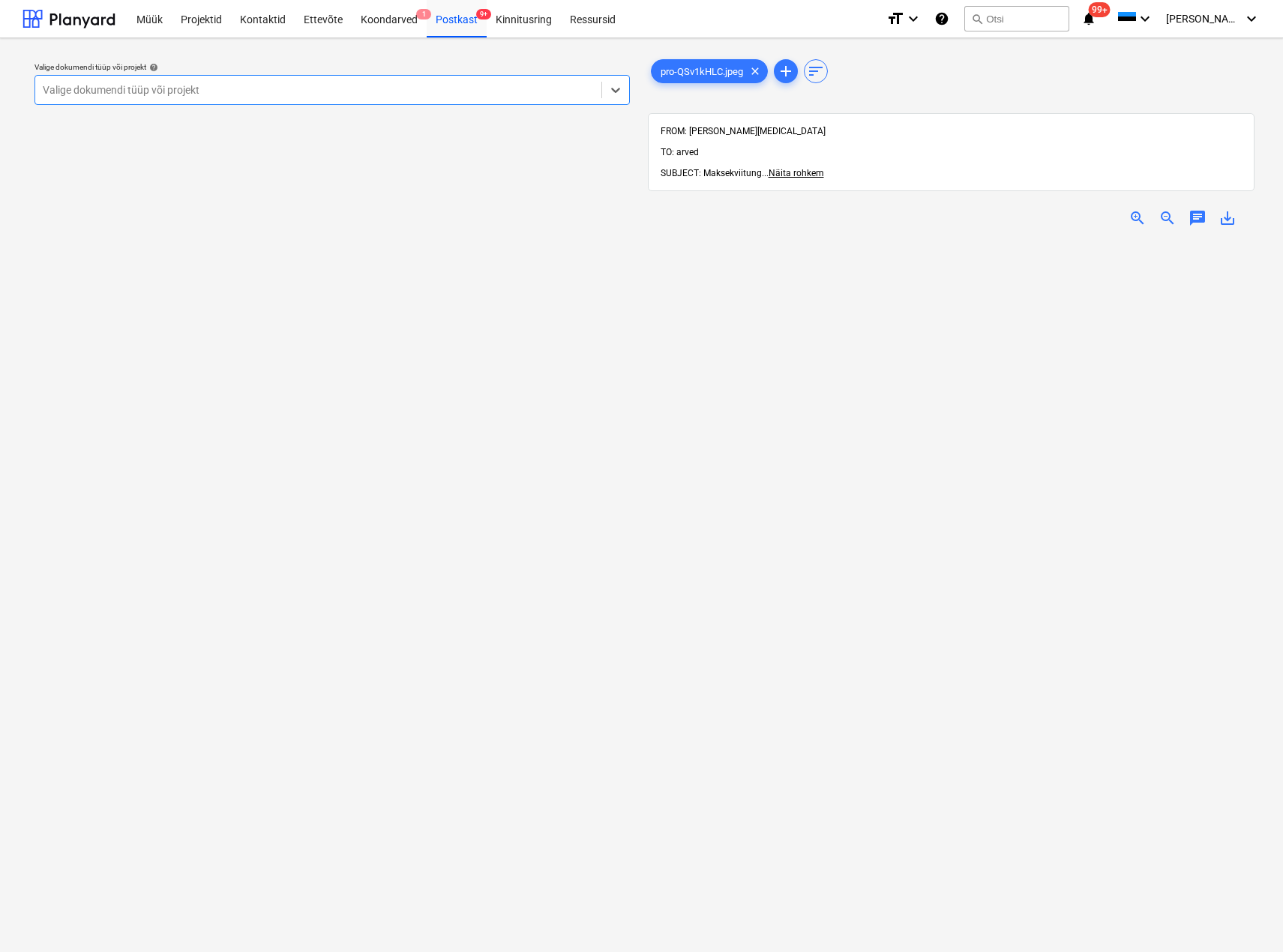
click at [267, 93] on div at bounding box center [318, 89] width 551 height 15
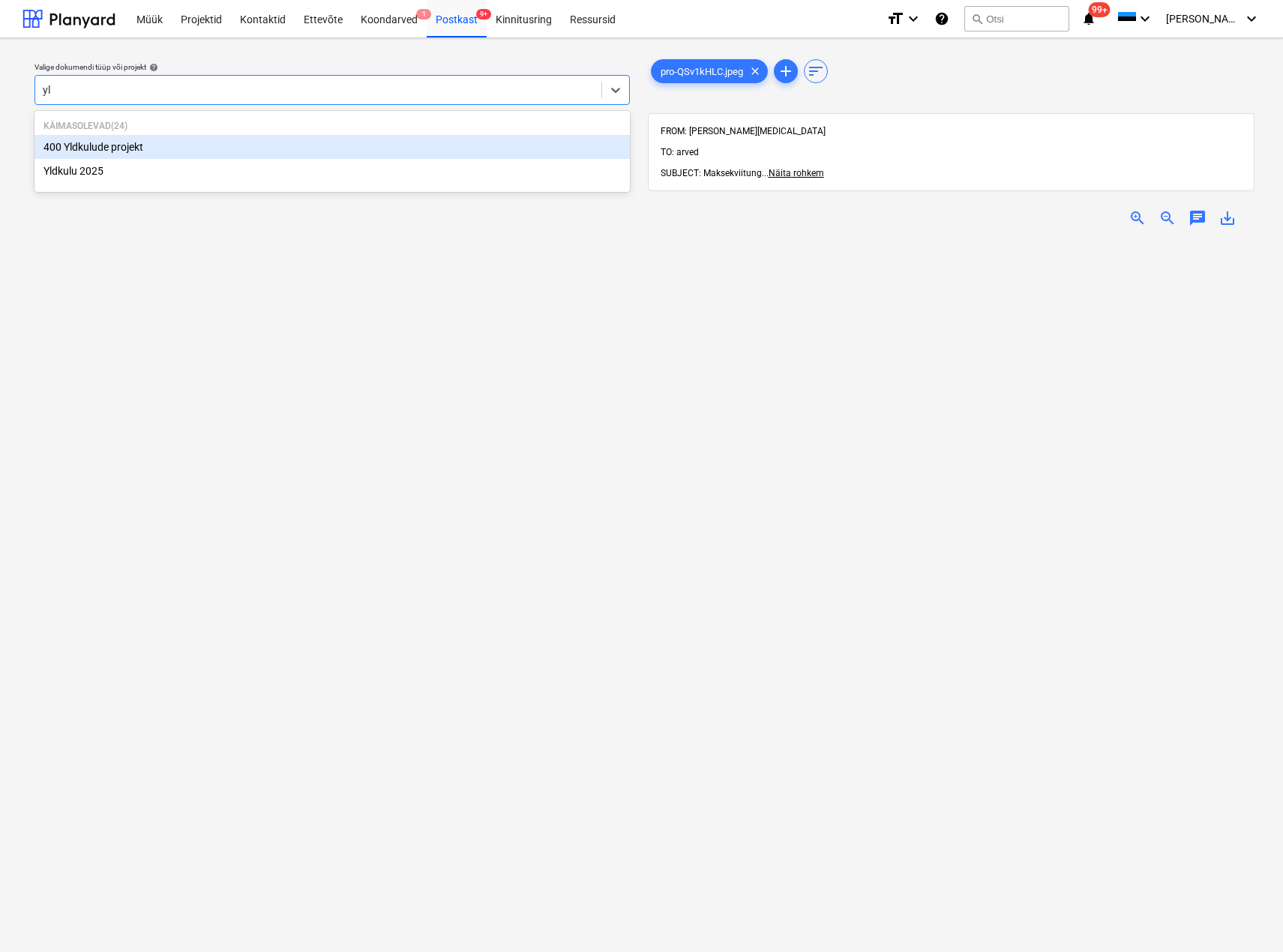
type input "yld"
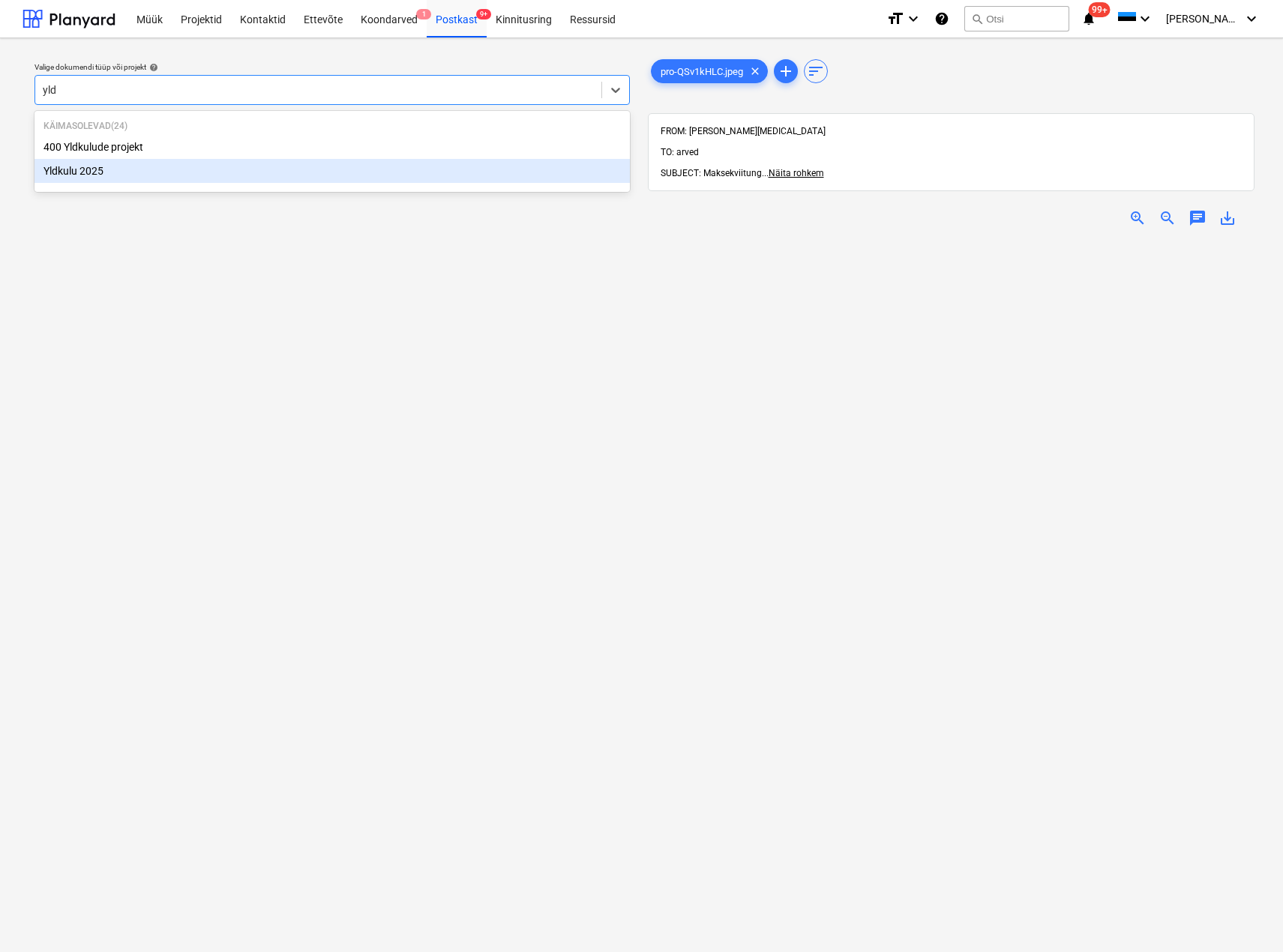
click at [206, 177] on div "Yldkulu 2025" at bounding box center [332, 171] width 596 height 24
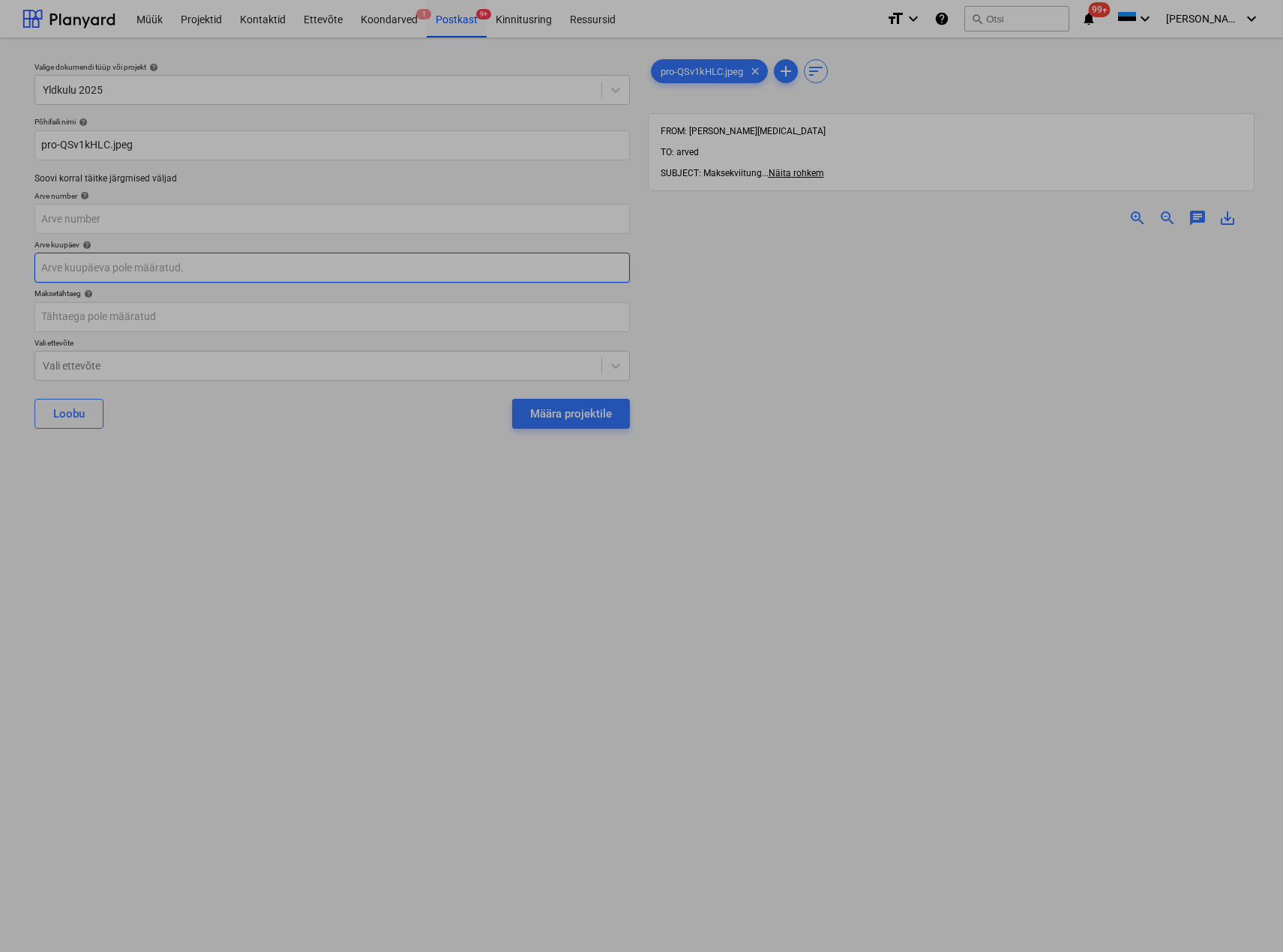
click at [228, 280] on body "Müük Projektid Kontaktid Ettevõte Koondarved 1 Postkast 9+ Kinnitusring Ressurs…" at bounding box center [641, 476] width 1283 height 952
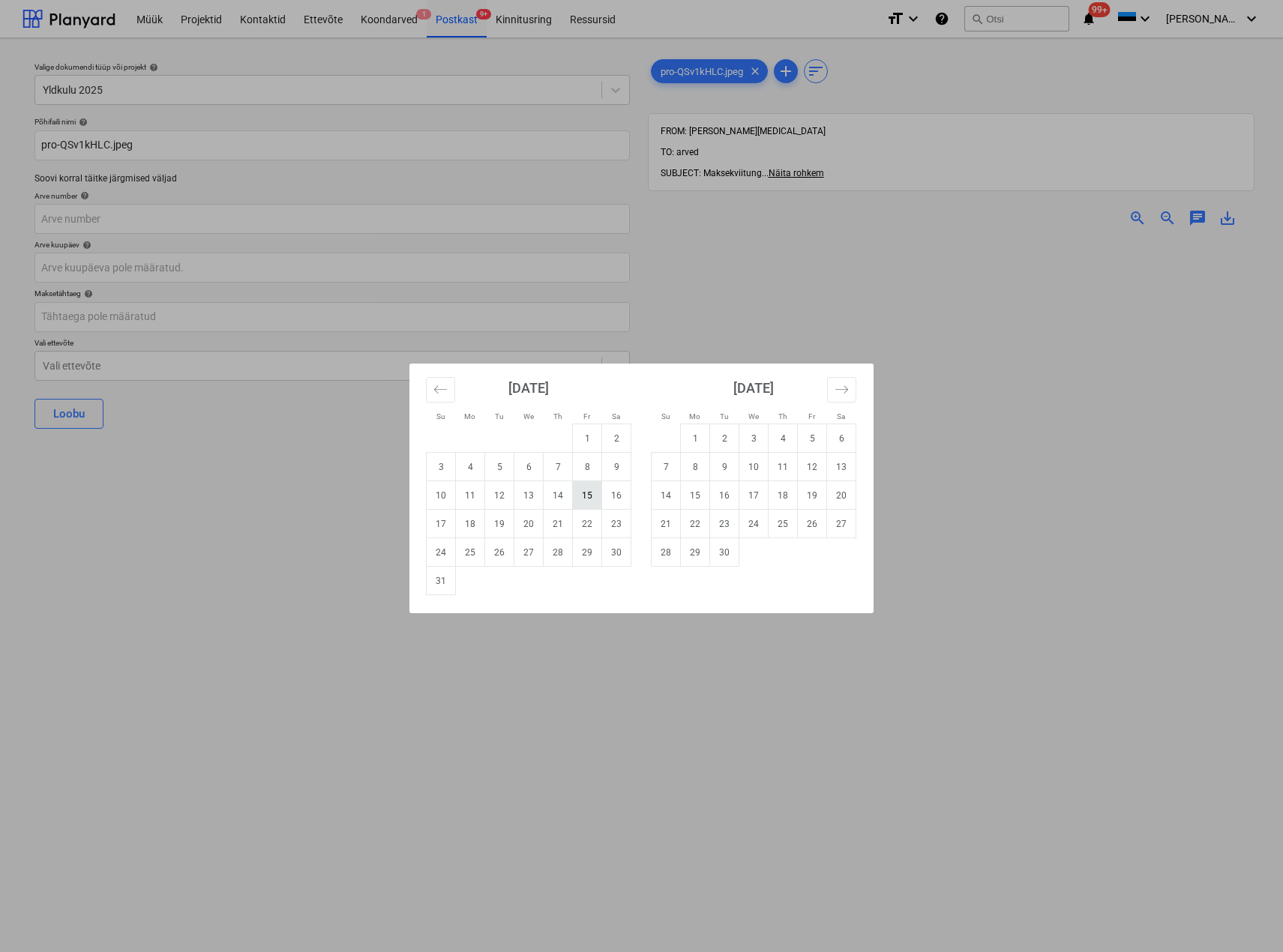
click at [592, 495] on td "15" at bounding box center [587, 495] width 29 height 28
type input "[DATE]"
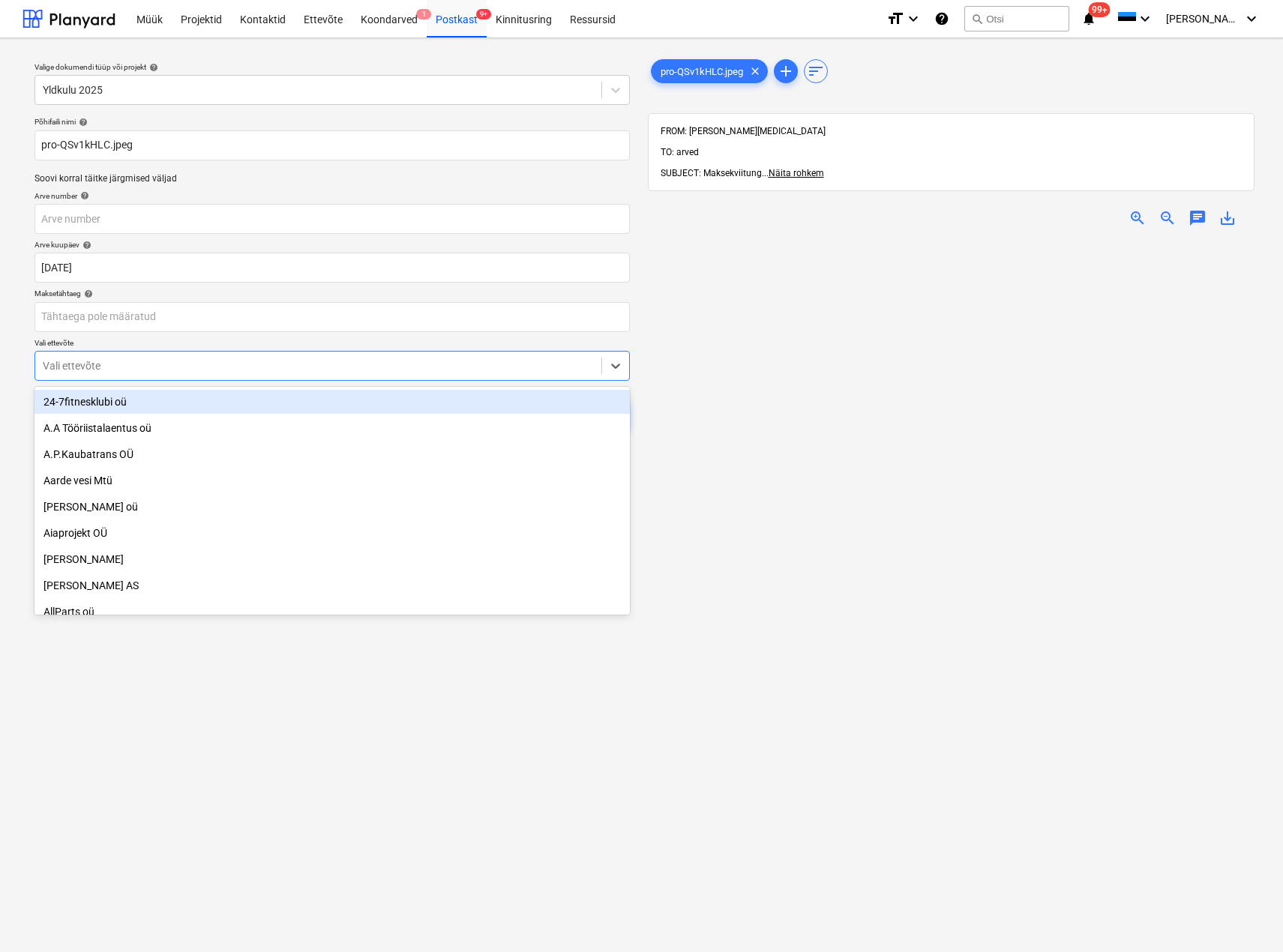
click at [294, 361] on div at bounding box center [318, 366] width 551 height 15
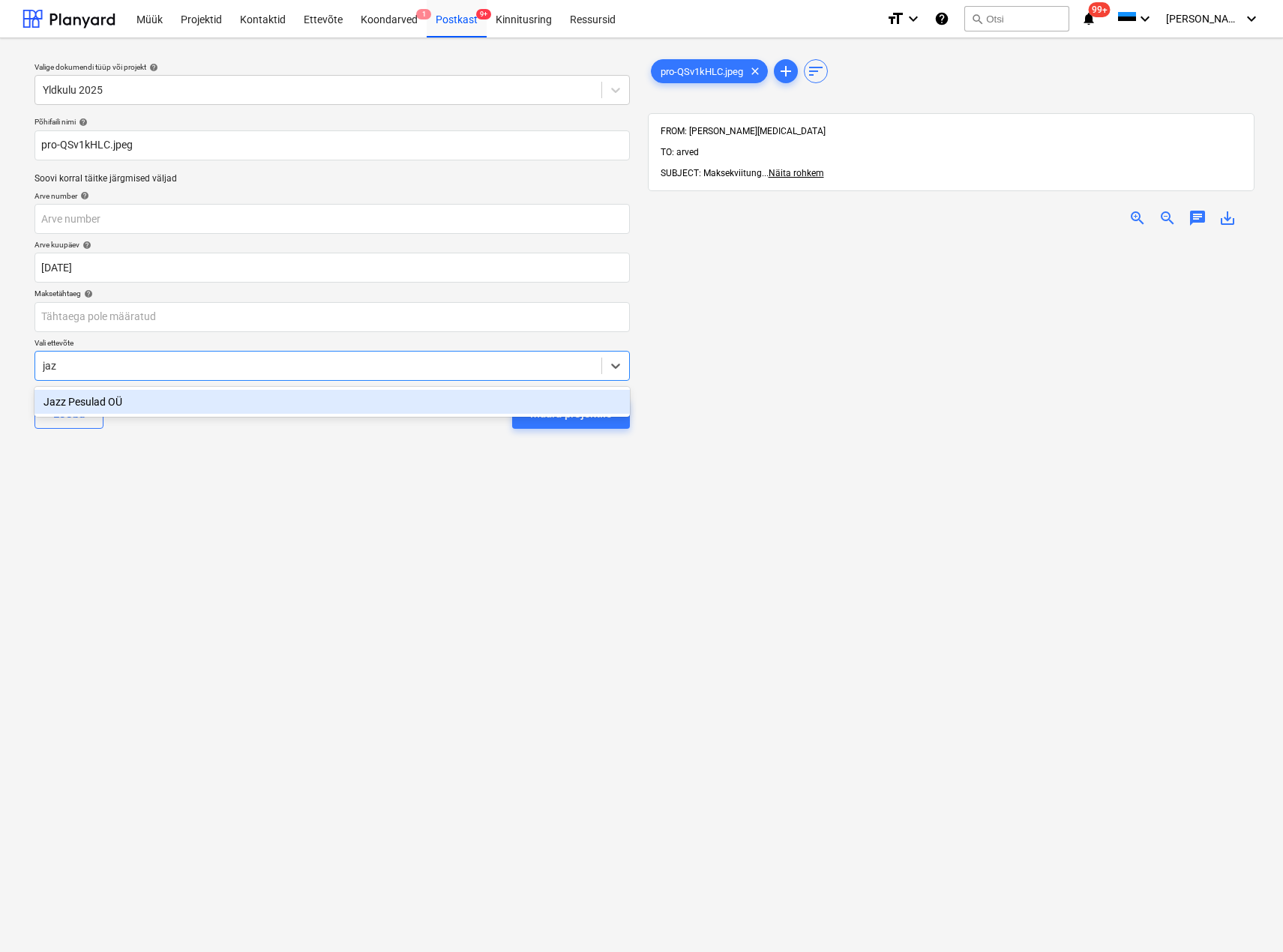
type input "jazz"
click at [200, 403] on div "Jazz Pesulad OÜ" at bounding box center [332, 402] width 596 height 24
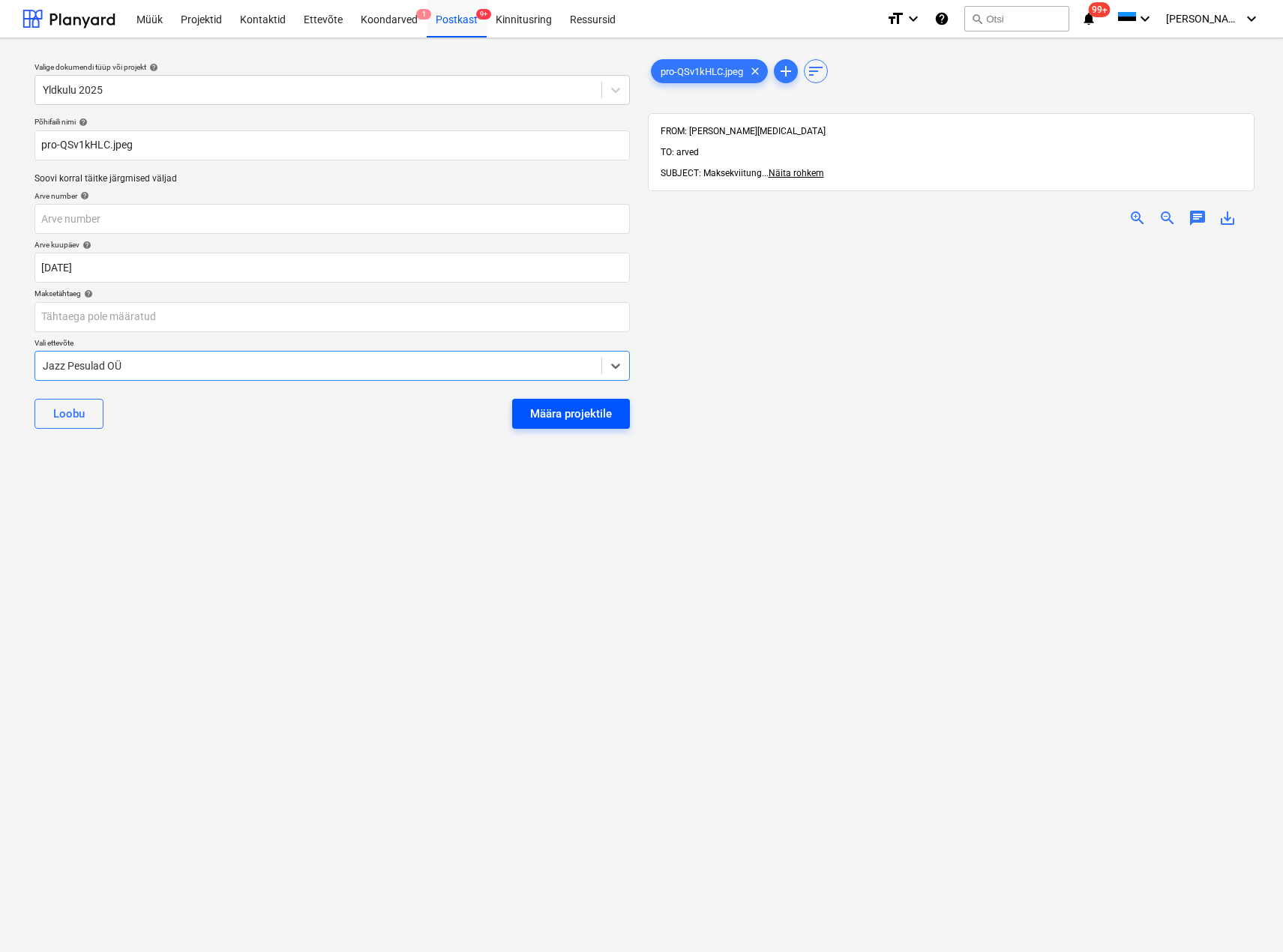
click at [546, 421] on div "Määra projektile" at bounding box center [570, 414] width 82 height 20
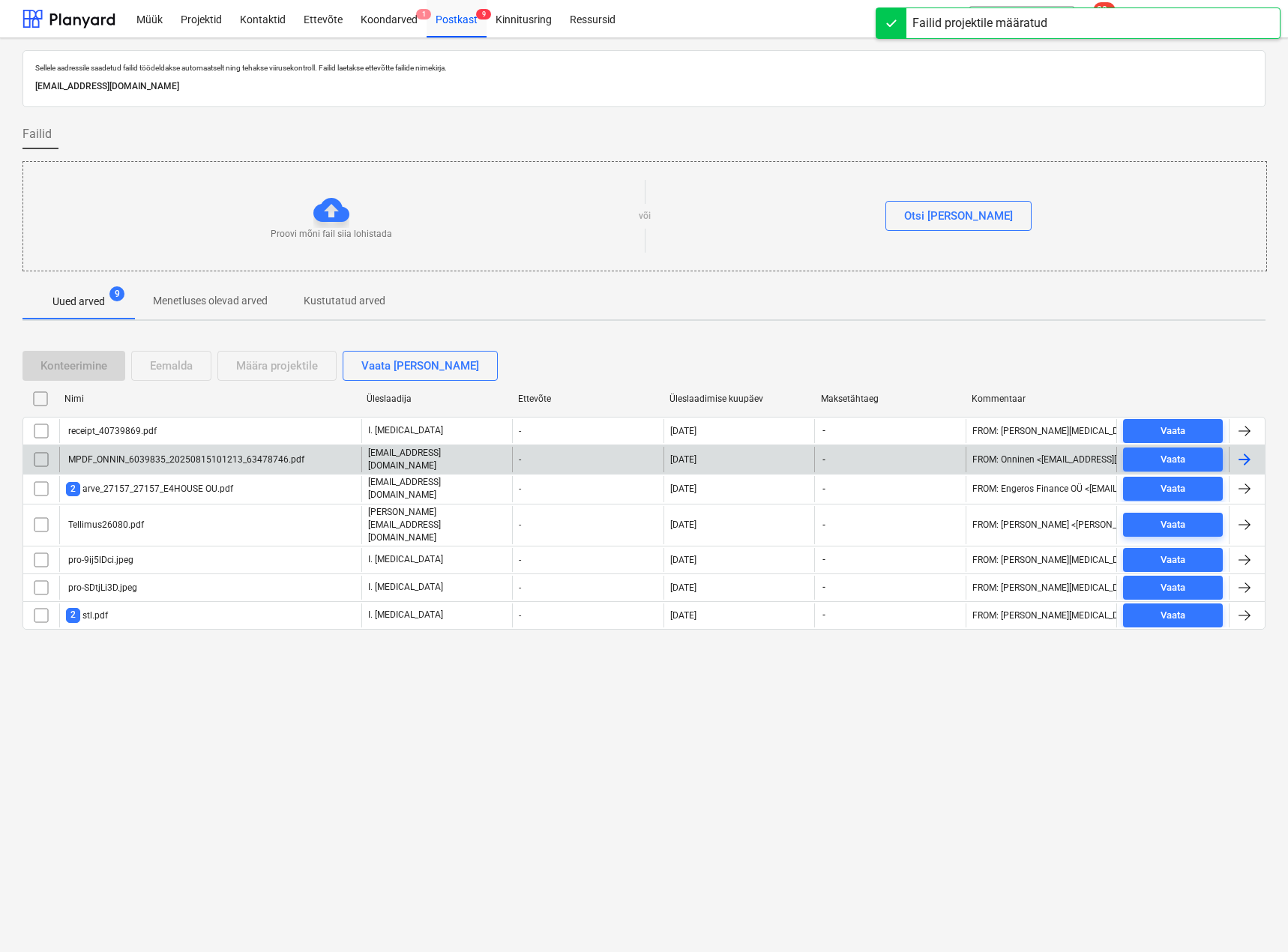
click at [192, 455] on div "MPDF_ONNIN_6039835_20250815101213_63478746.pdf" at bounding box center [185, 459] width 239 height 10
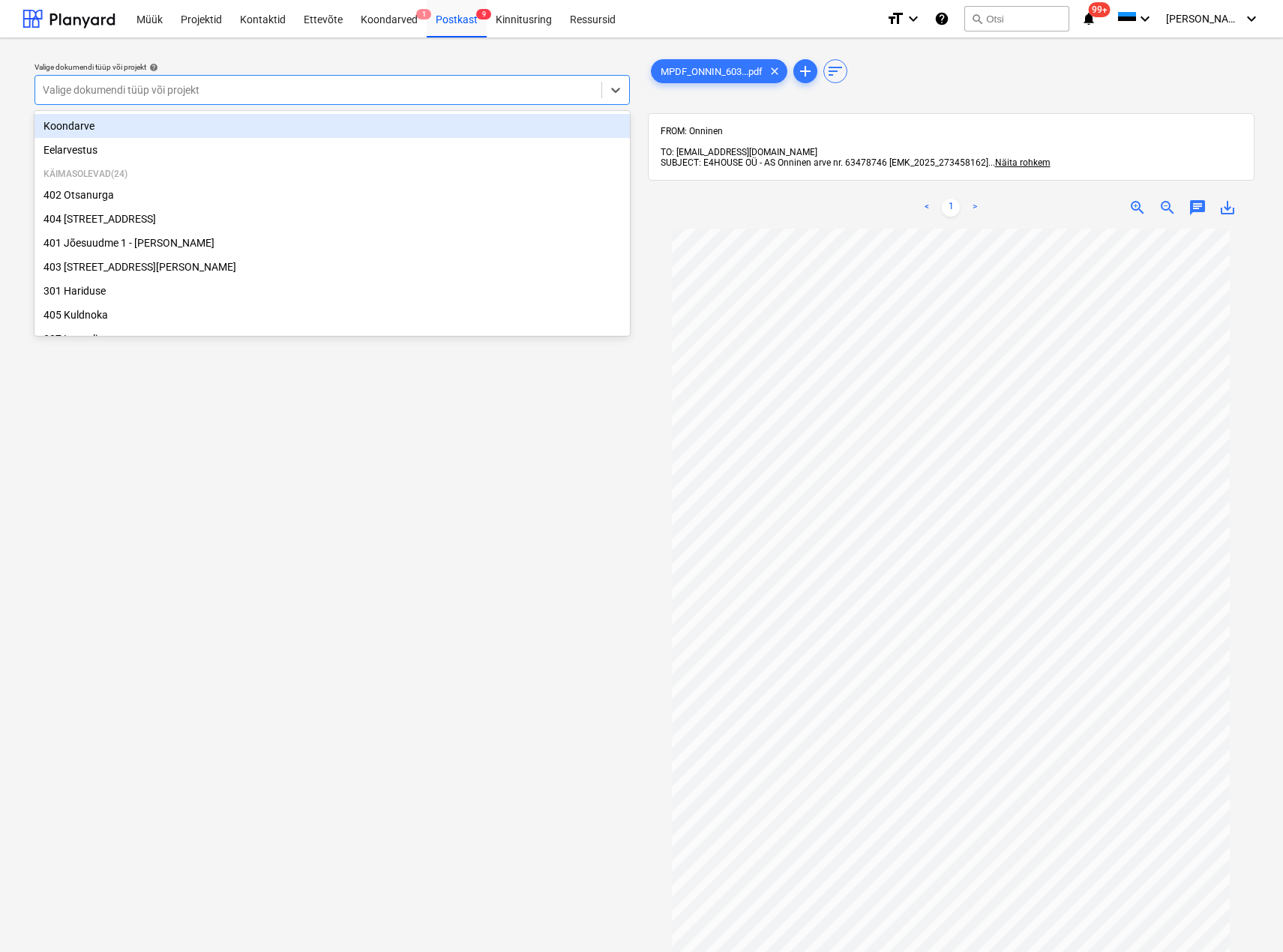
click at [217, 92] on div at bounding box center [318, 89] width 551 height 15
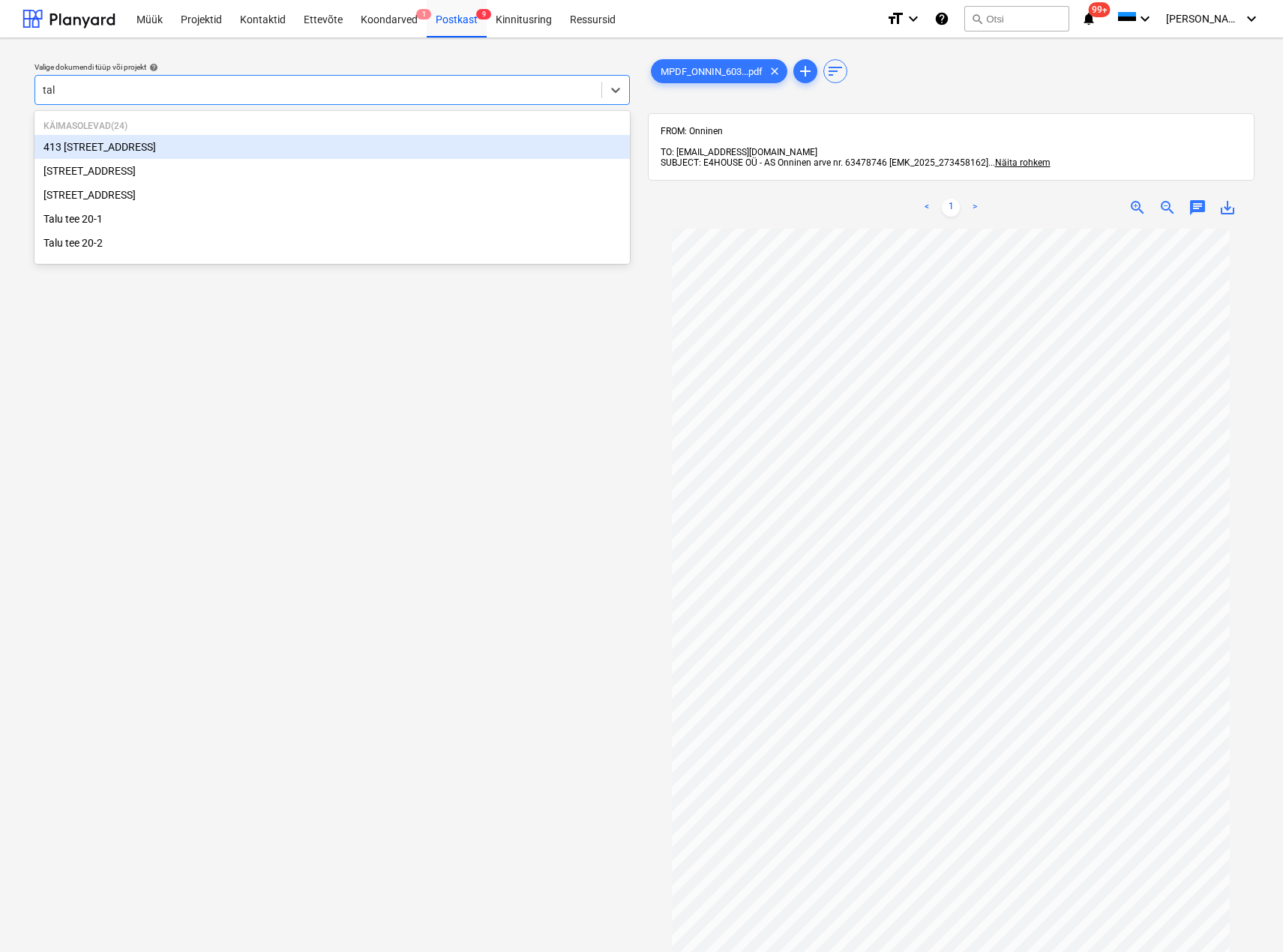
type input "talu"
click at [159, 142] on div "[STREET_ADDRESS]" at bounding box center [332, 147] width 596 height 24
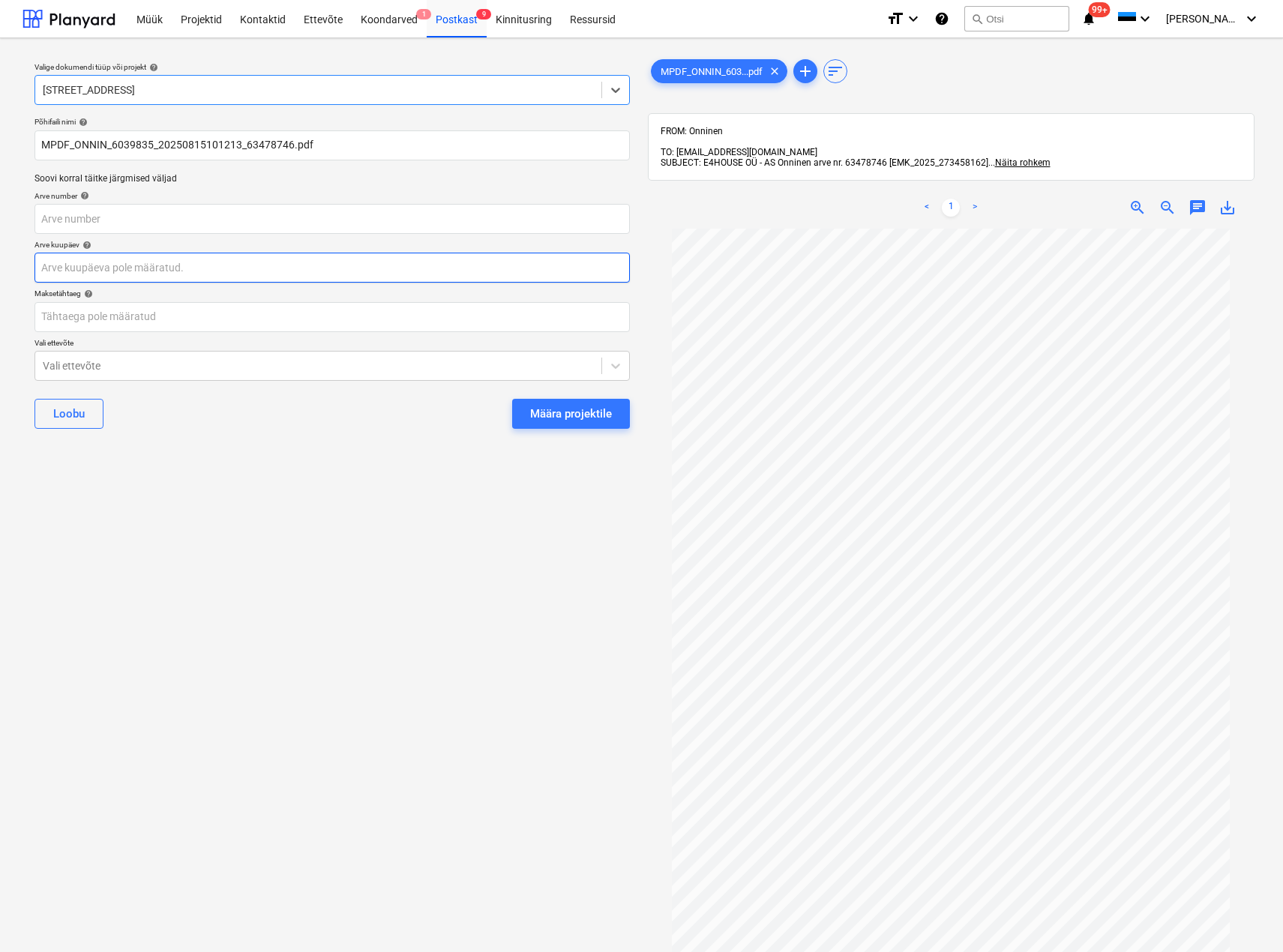
click at [156, 264] on body "Müük Projektid Kontaktid Ettevõte Koondarved 1 Postkast 9 Kinnitusring Ressursi…" at bounding box center [641, 476] width 1283 height 952
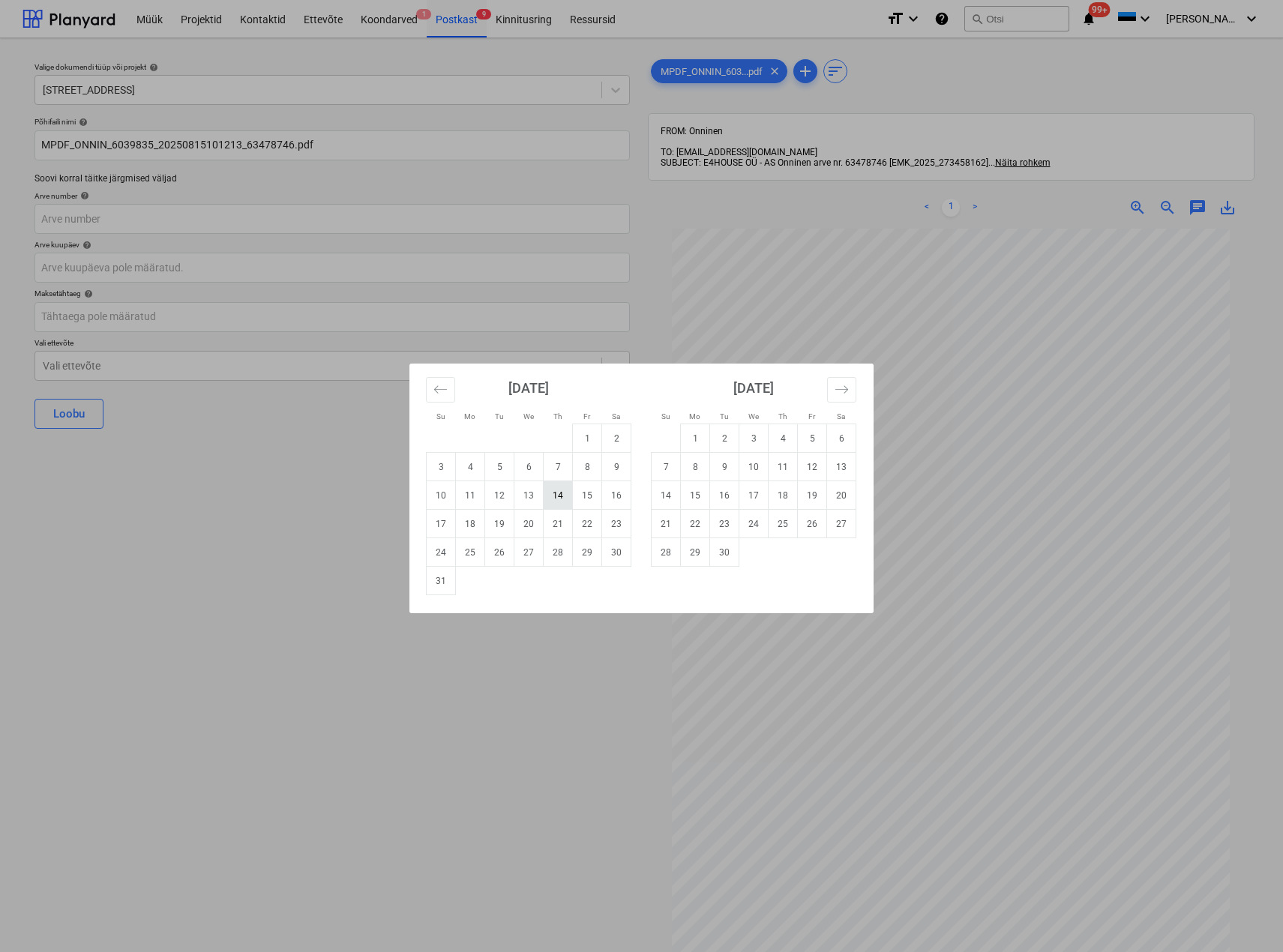
click at [556, 495] on td "14" at bounding box center [558, 495] width 29 height 28
type input "[DATE]"
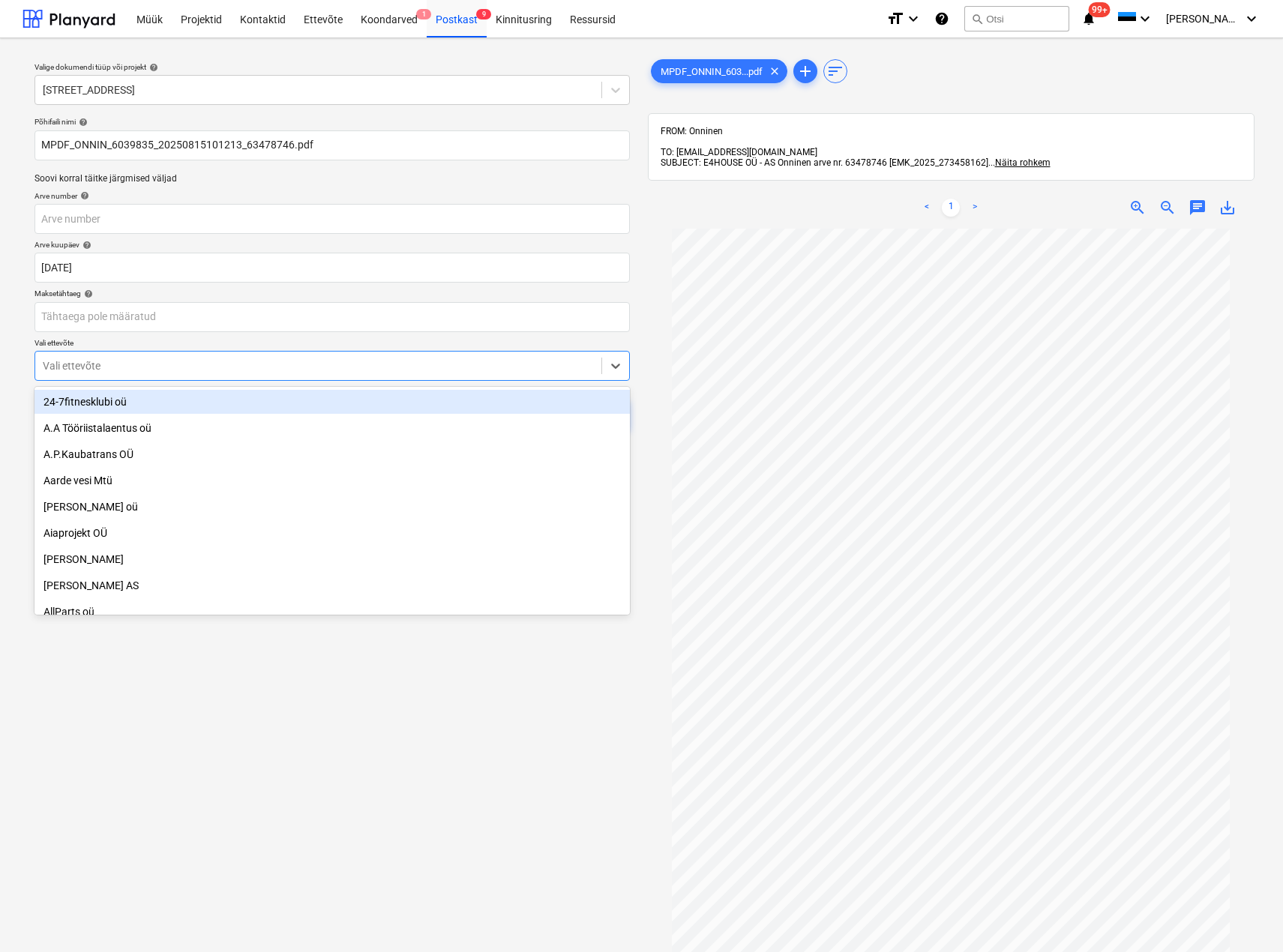
click at [351, 367] on div at bounding box center [318, 366] width 551 height 15
type input "onn"
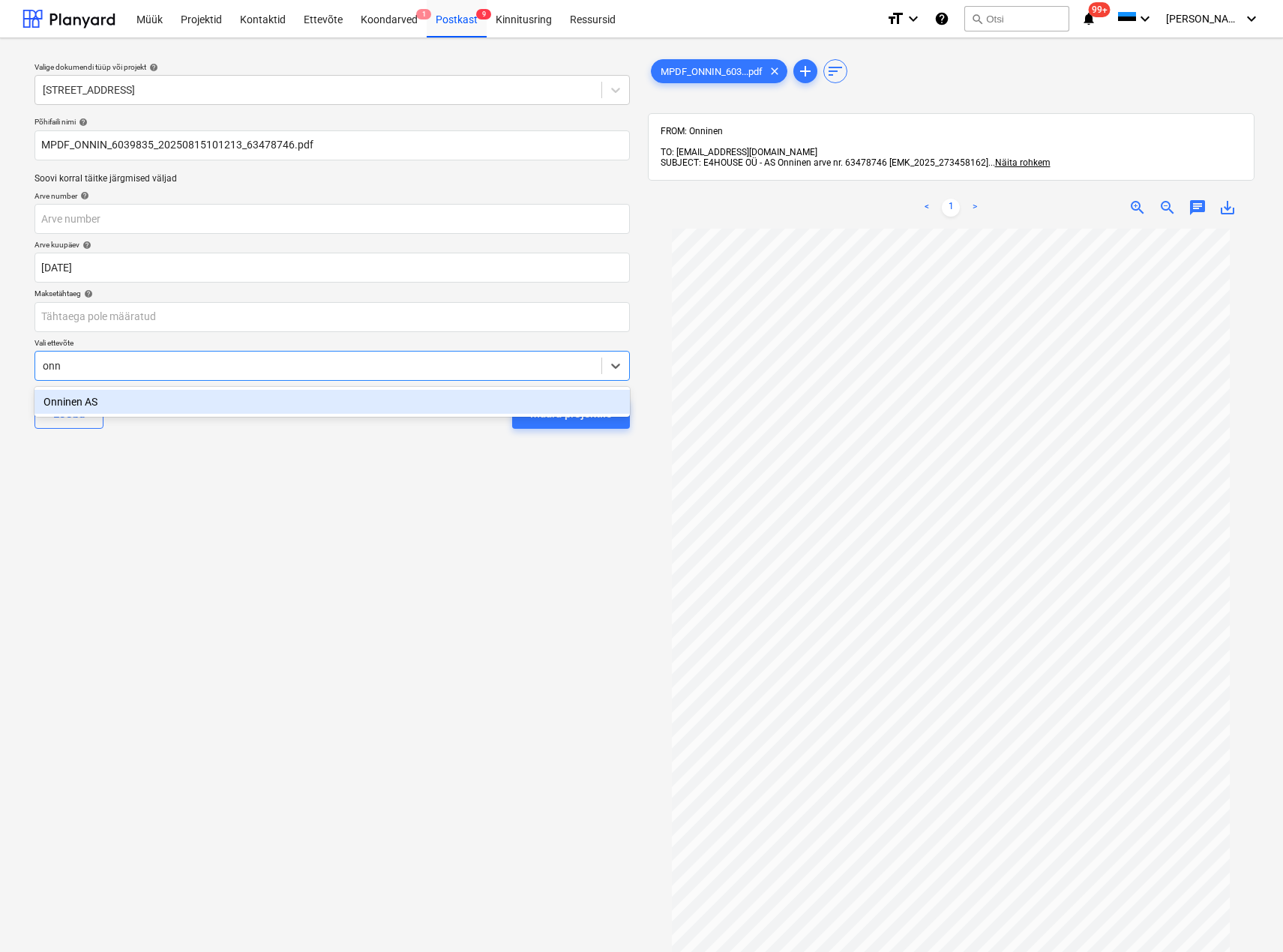
click at [298, 404] on div "Onninen AS" at bounding box center [332, 402] width 596 height 24
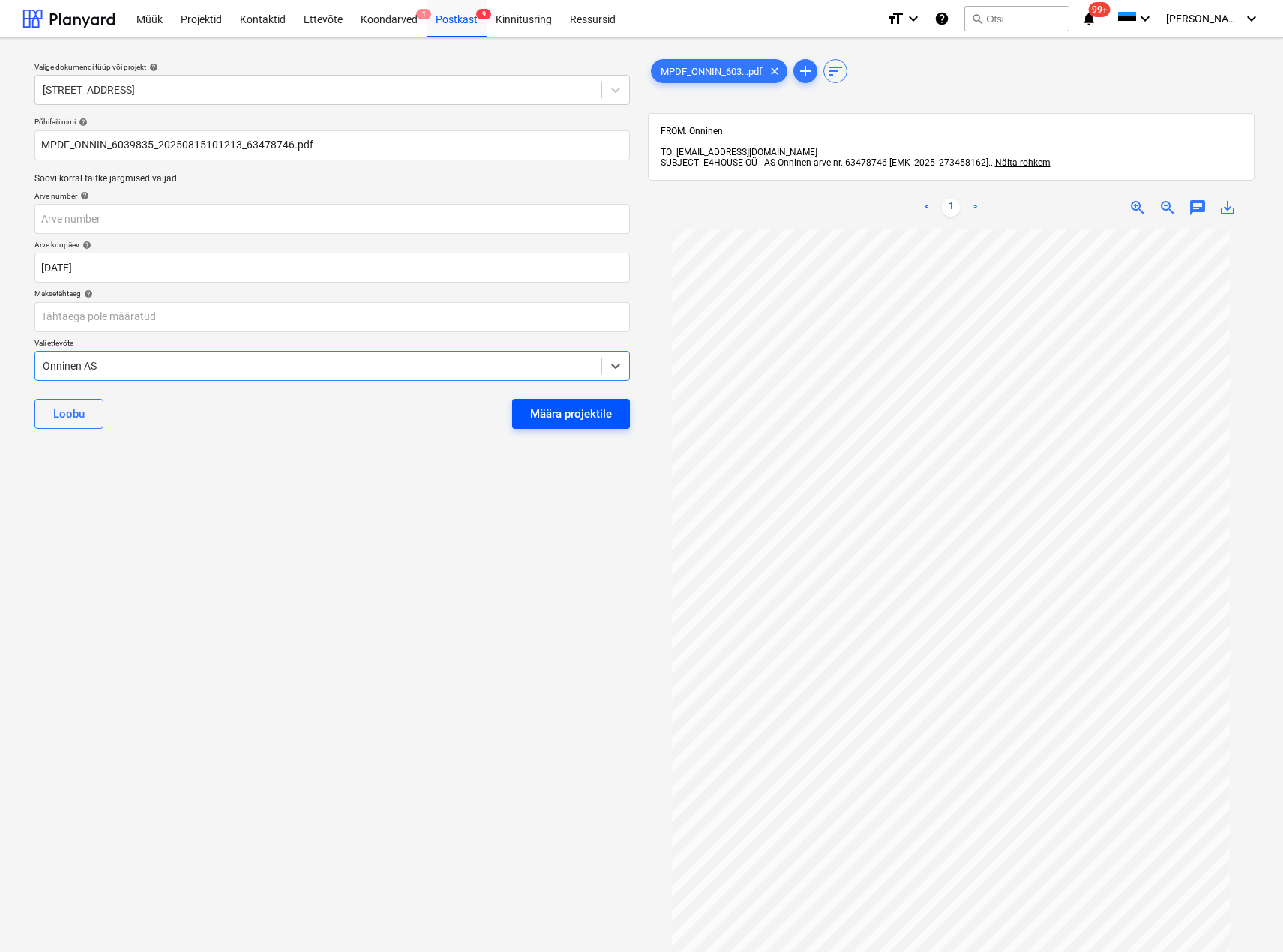
click at [549, 415] on div "Määra projektile" at bounding box center [570, 414] width 82 height 20
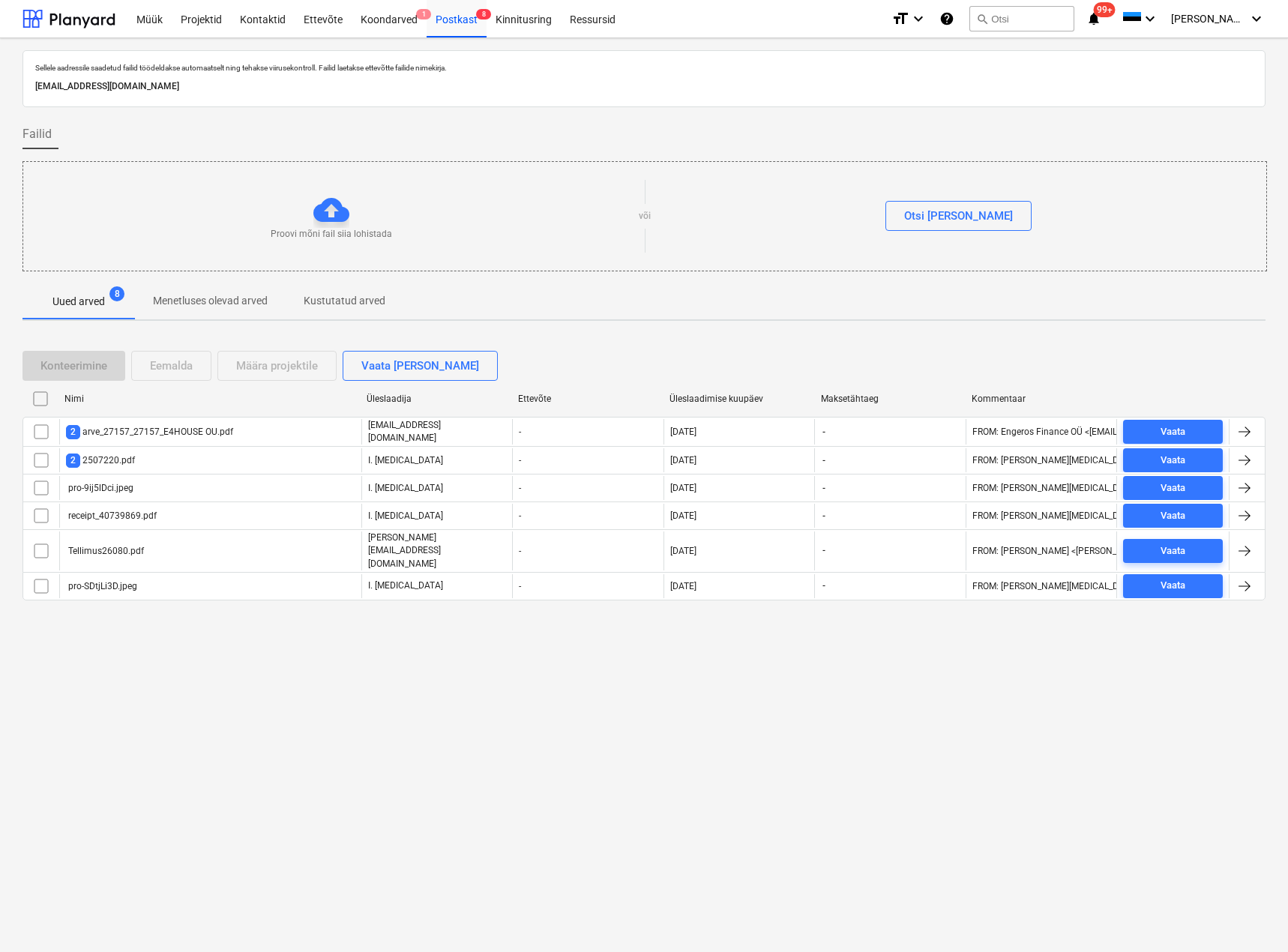
click at [278, 764] on div "Sellele aadressile saadetud failid töödeldakse automaatselt ning tehakse viirus…" at bounding box center [644, 495] width 1288 height 914
click at [458, 16] on div "Postkast 8" at bounding box center [457, 18] width 60 height 38
